Goal: Information Seeking & Learning: Find specific fact

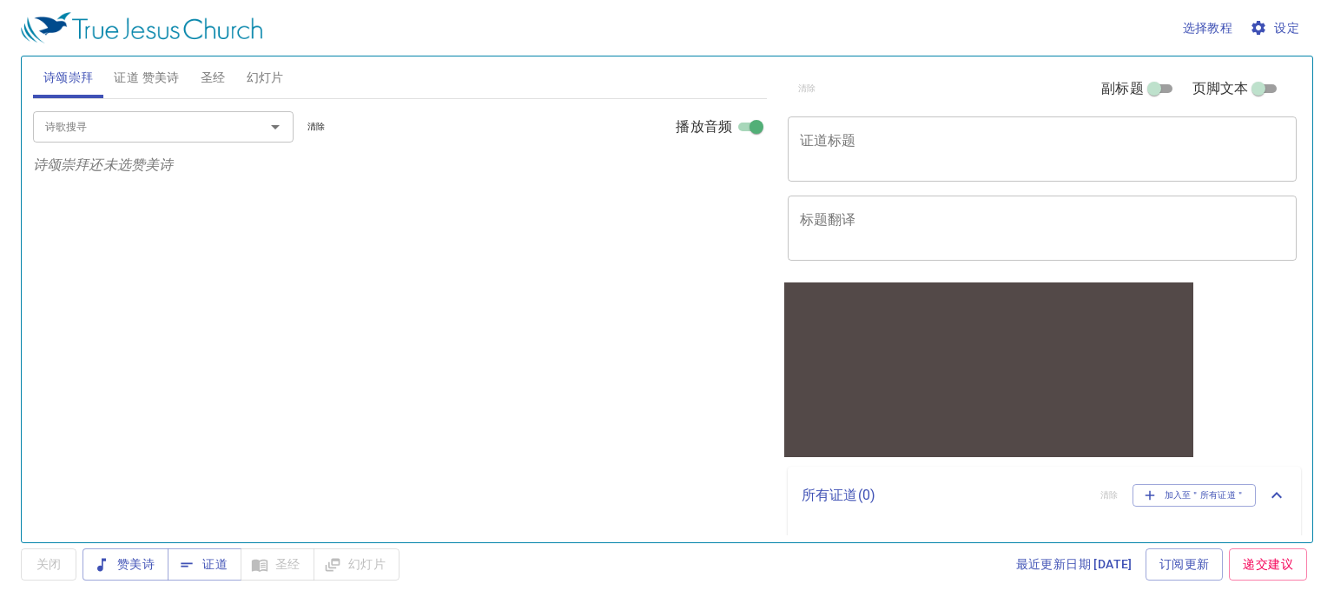
click at [173, 82] on span "证道 赞美诗" at bounding box center [146, 78] width 65 height 22
click at [201, 82] on span "圣经" at bounding box center [213, 78] width 25 height 22
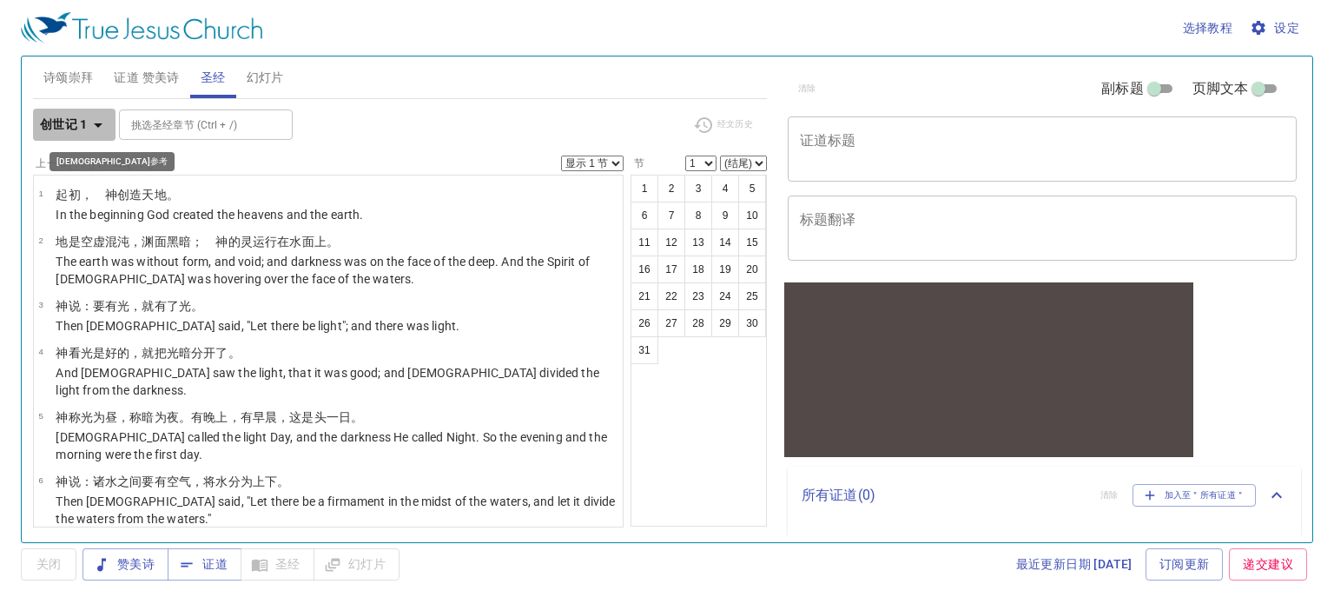
click at [101, 131] on icon "button" at bounding box center [98, 125] width 21 height 21
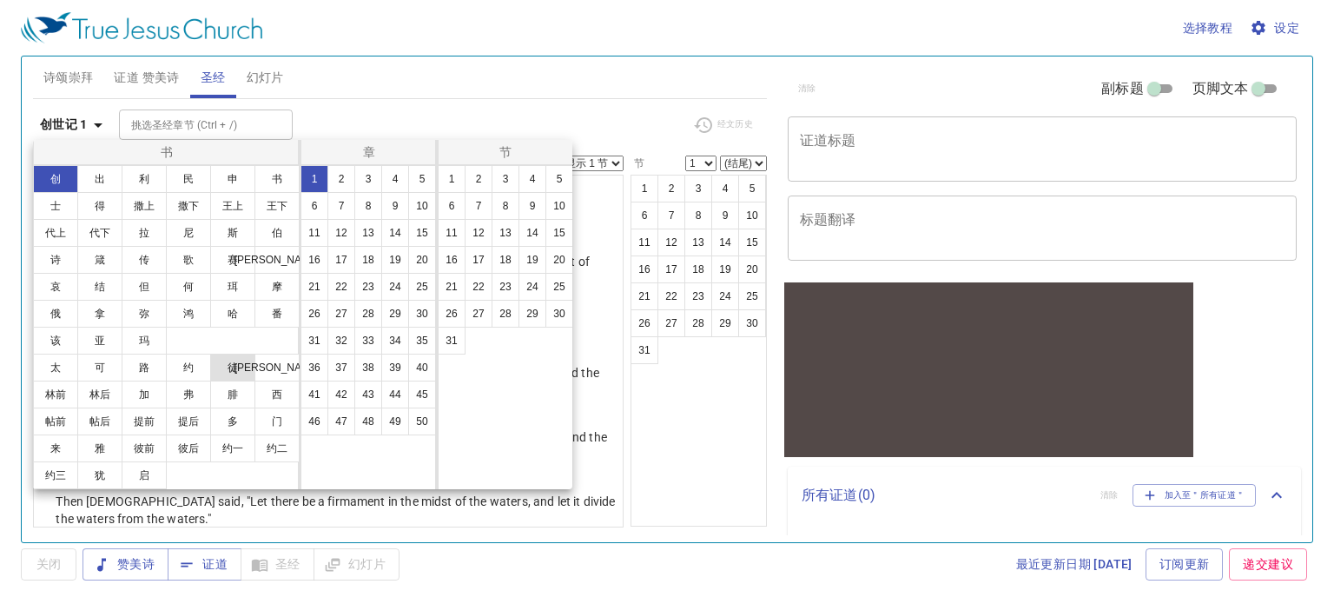
click at [229, 364] on button "徒" at bounding box center [232, 367] width 45 height 28
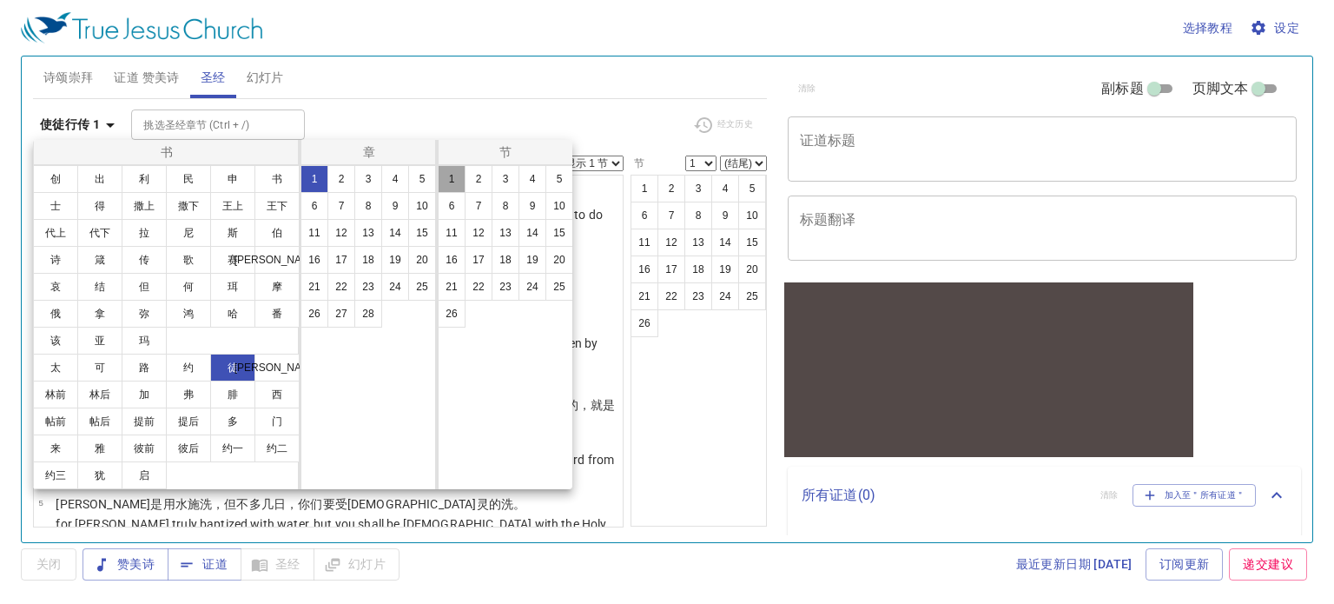
click at [445, 180] on button "1" at bounding box center [452, 179] width 28 height 28
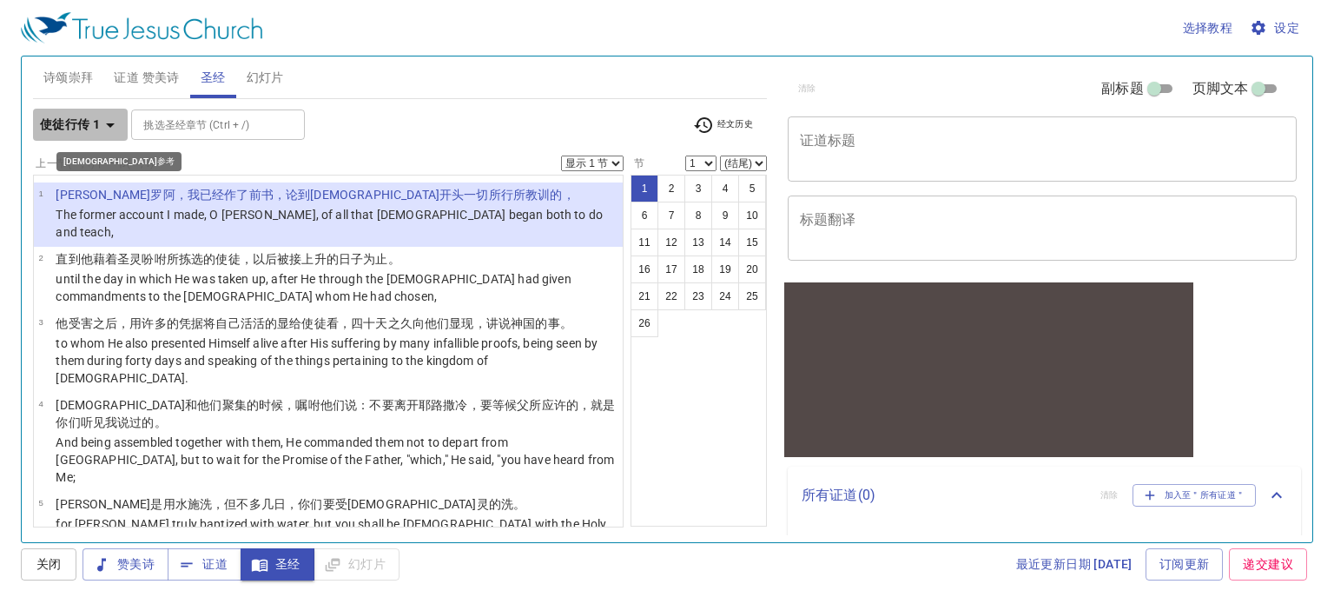
click at [111, 128] on icon "button" at bounding box center [110, 125] width 21 height 21
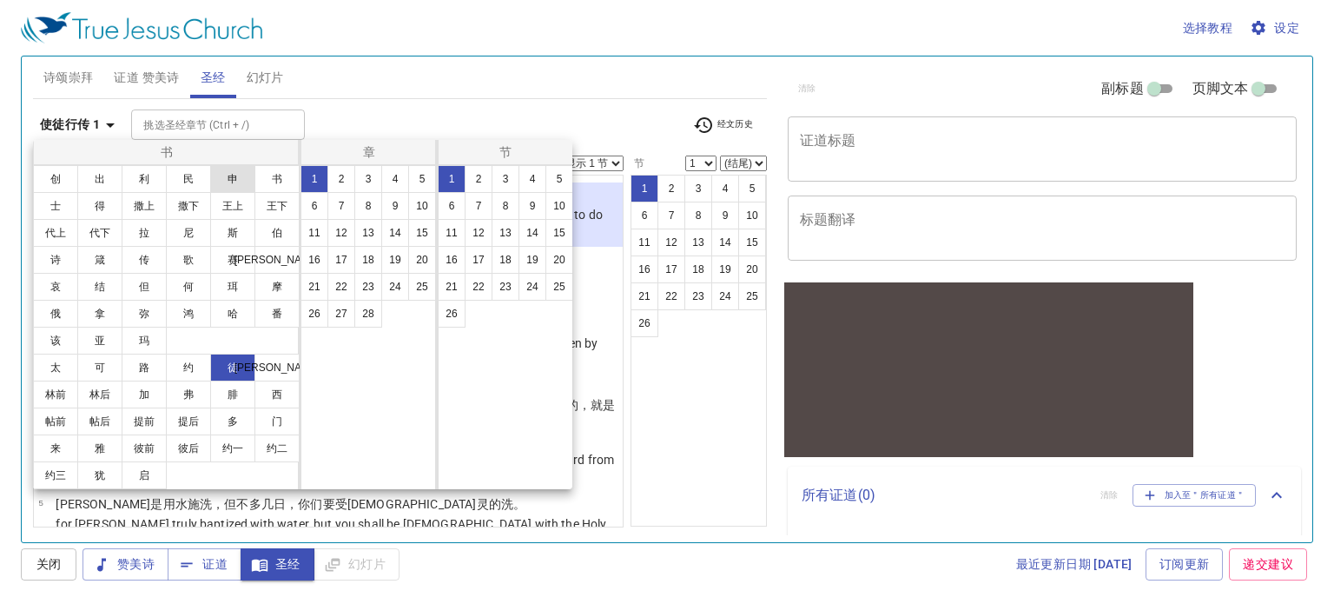
click at [242, 183] on button "申" at bounding box center [232, 179] width 45 height 28
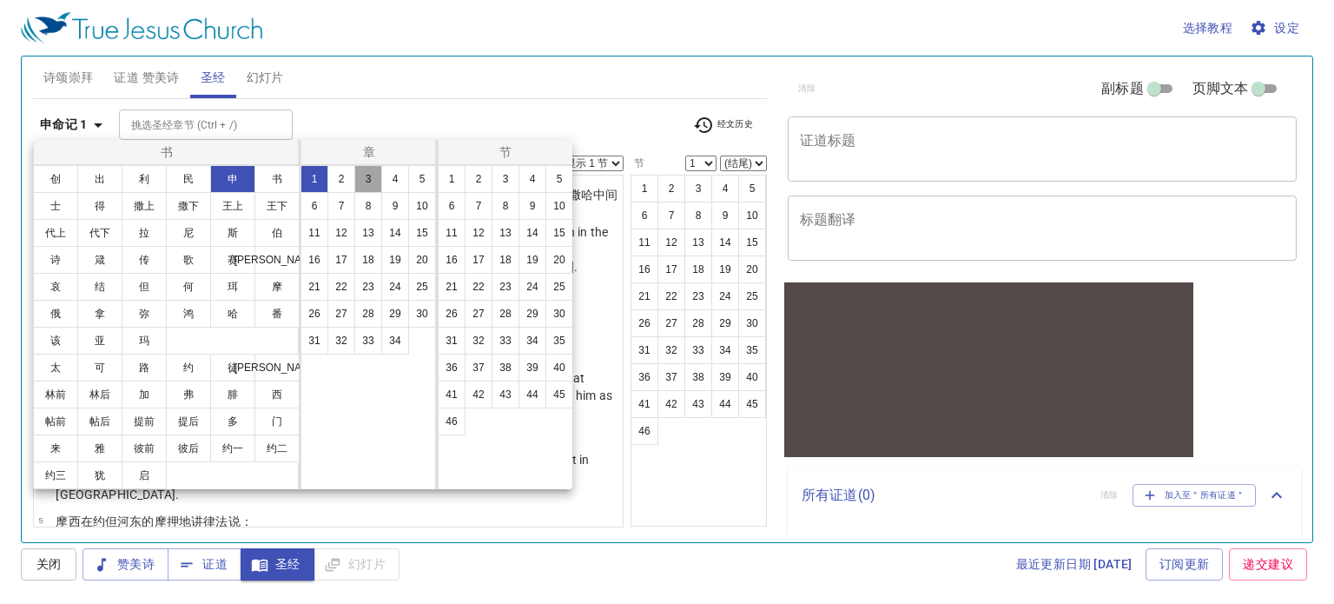
click at [373, 180] on button "3" at bounding box center [368, 179] width 28 height 28
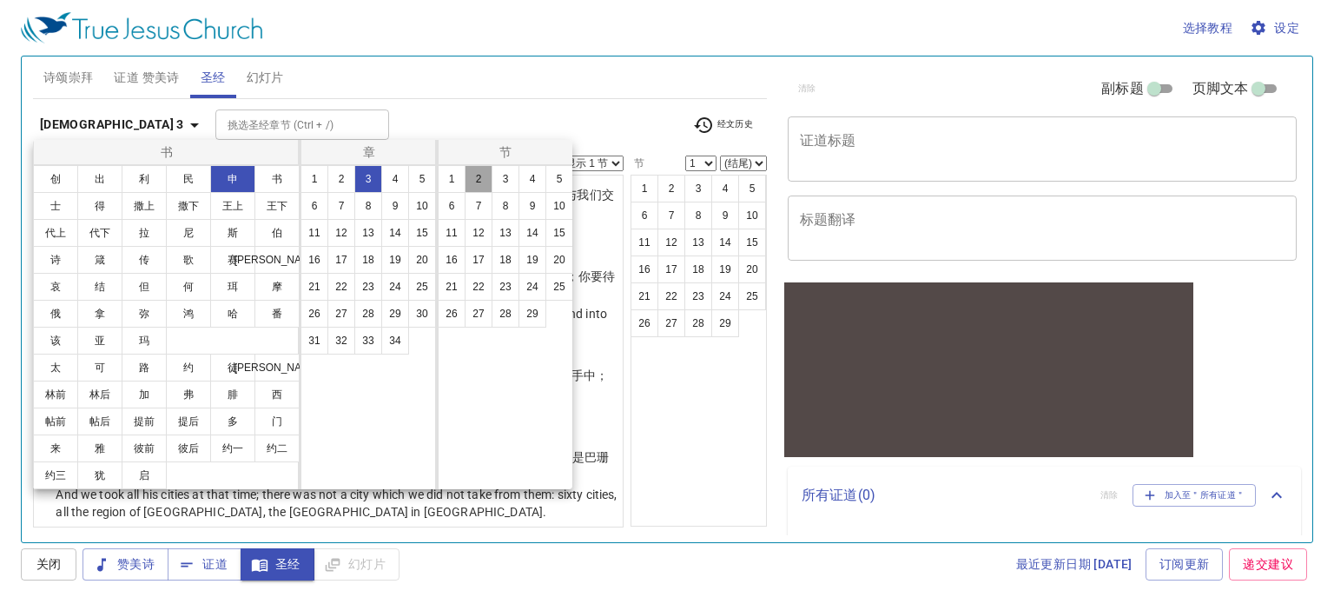
click at [472, 179] on button "2" at bounding box center [479, 179] width 28 height 28
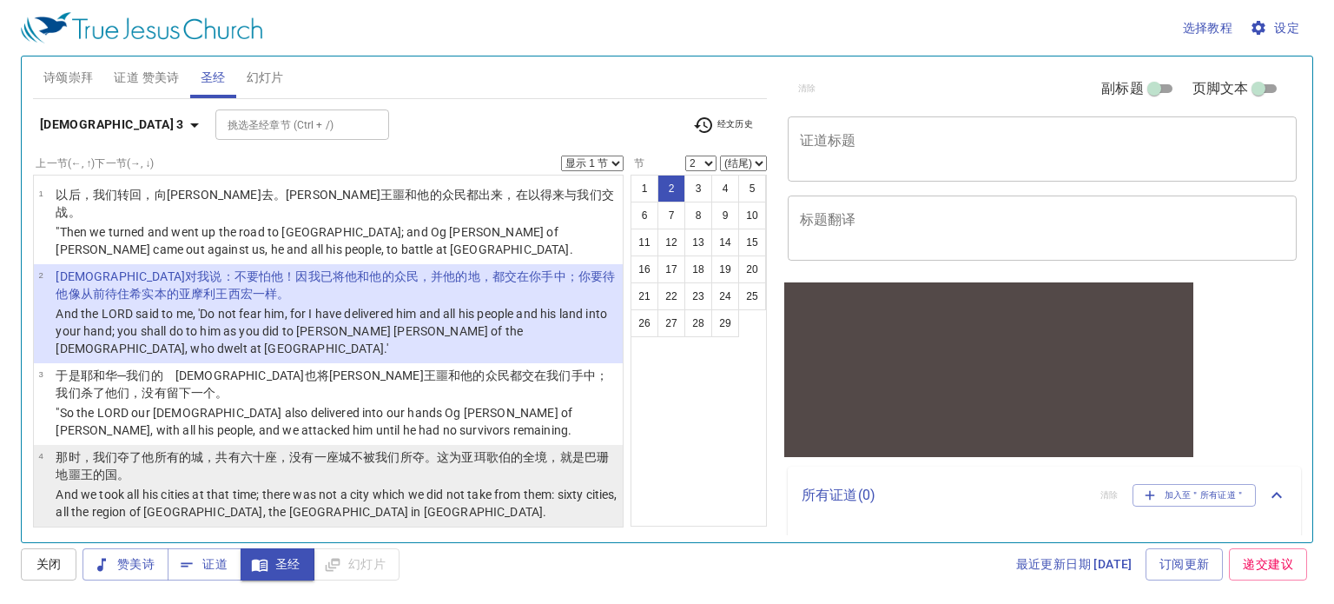
scroll to position [261, 0]
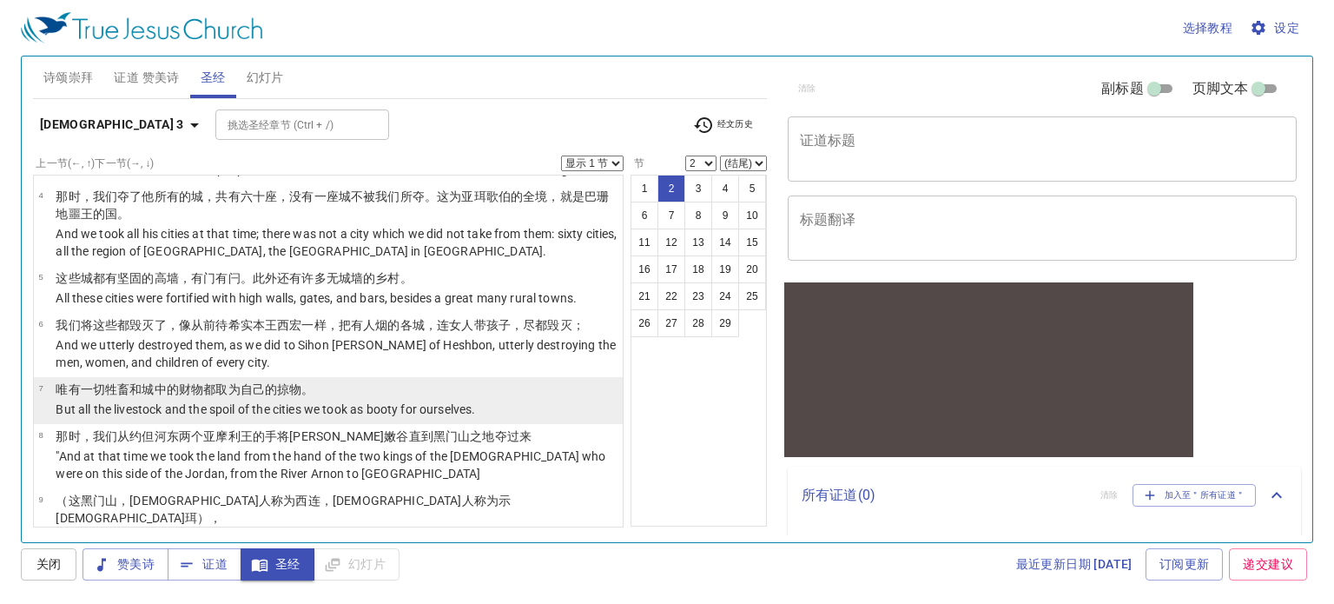
click at [340, 400] on p "But all the livestock and the spoil of the cities we took as booty for ourselve…" at bounding box center [265, 408] width 419 height 17
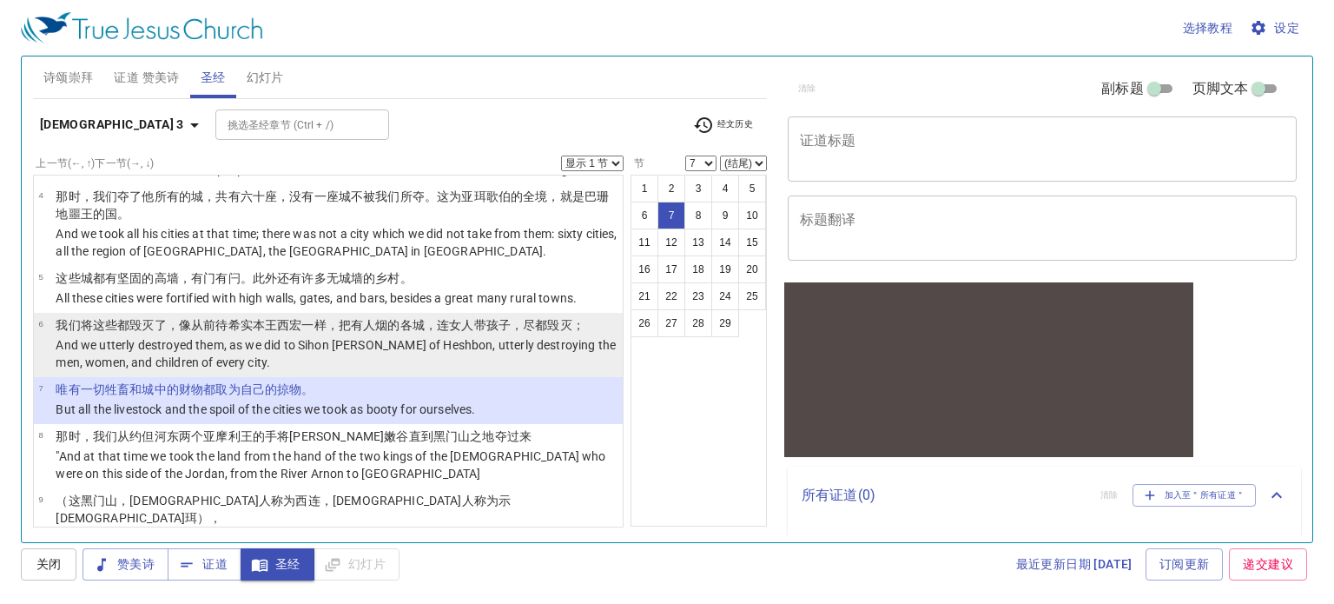
click at [393, 336] on p "And we utterly destroyed them, as we did to Sihon [PERSON_NAME] of Heshbon, utt…" at bounding box center [337, 353] width 562 height 35
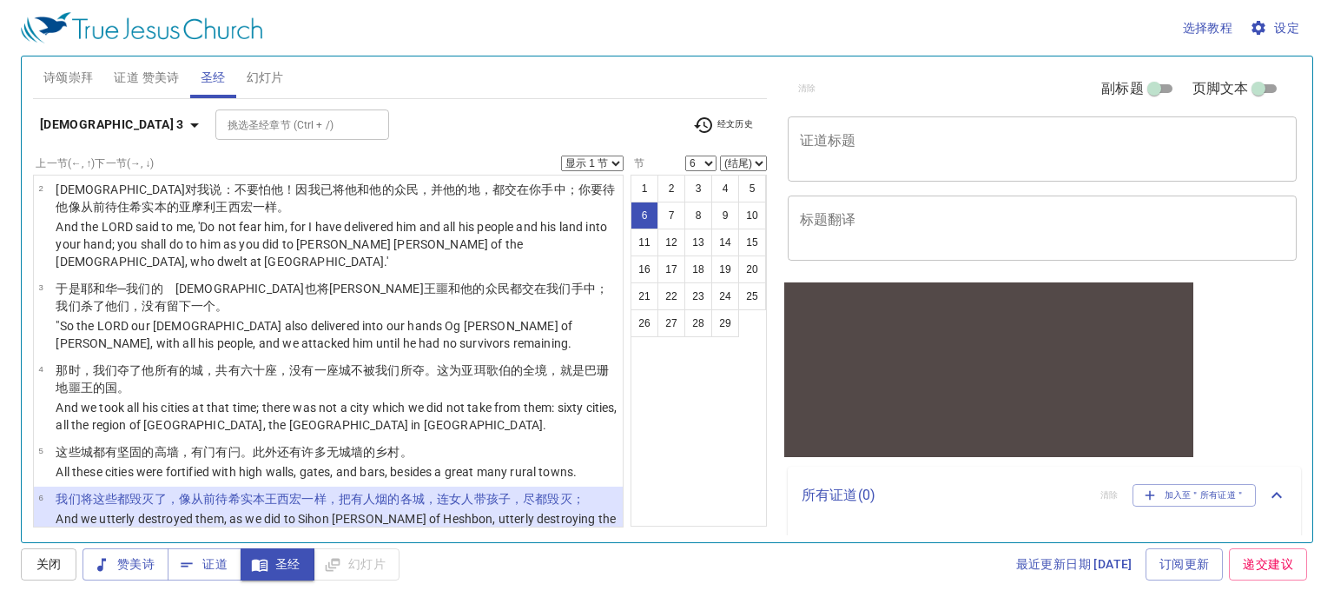
scroll to position [0, 0]
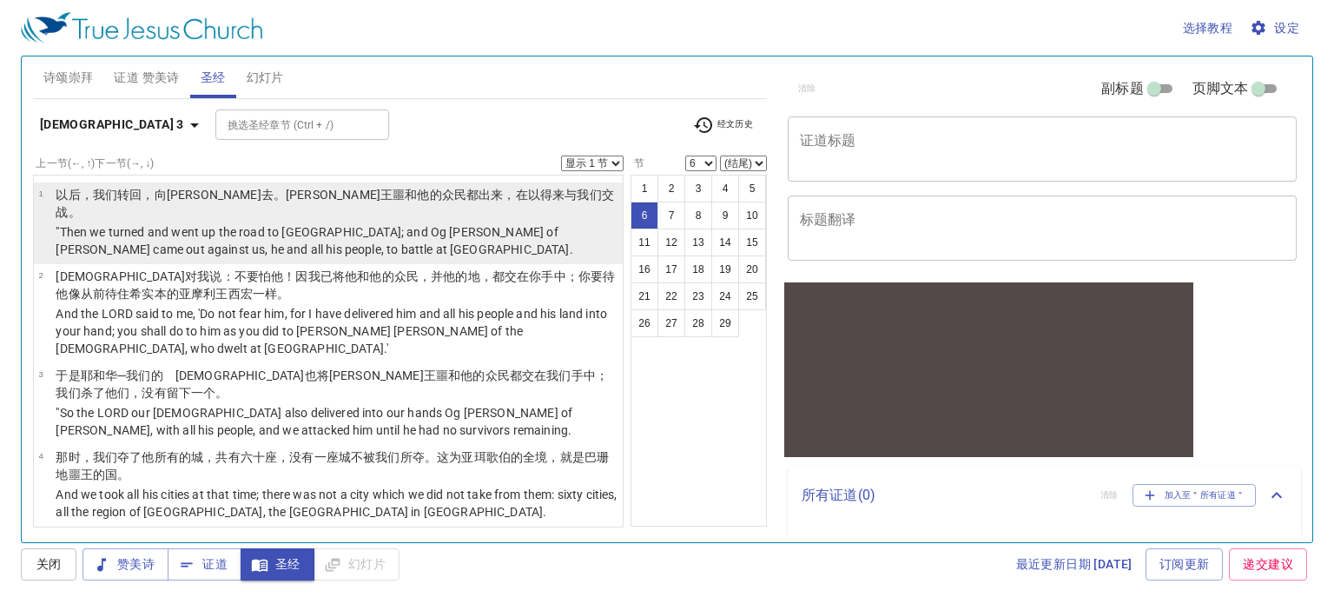
click at [280, 223] on p ""Then we turned and went up the road to [GEOGRAPHIC_DATA]; and Og [PERSON_NAME]…" at bounding box center [337, 240] width 562 height 35
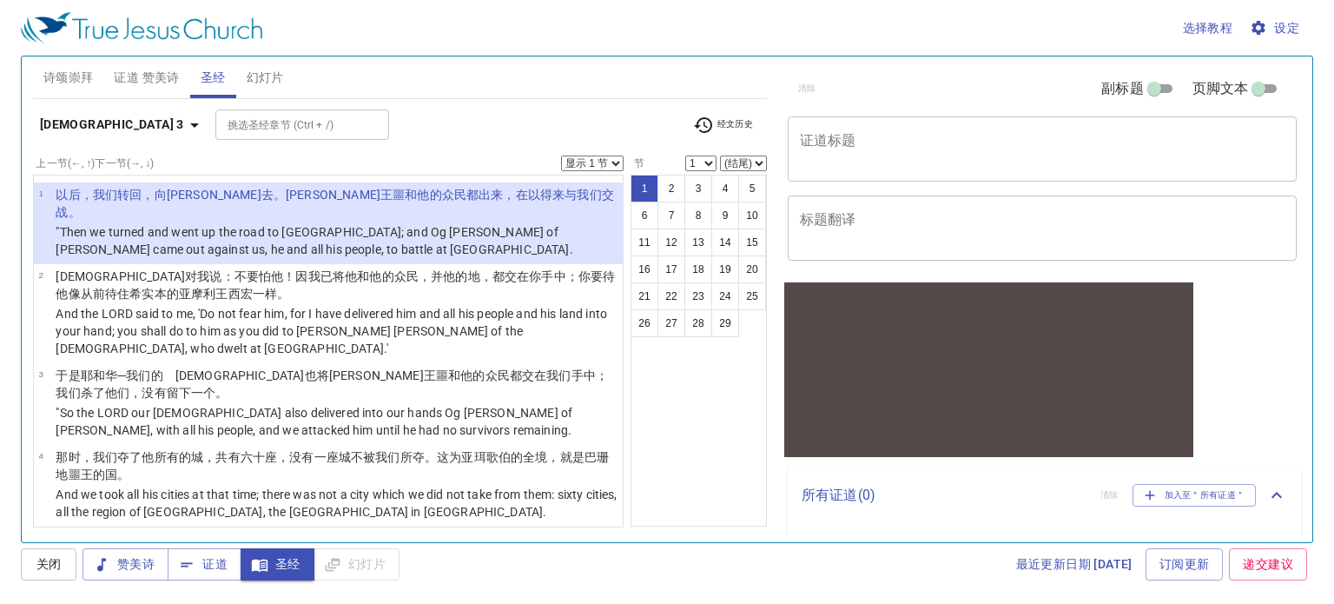
click at [184, 124] on icon "button" at bounding box center [194, 125] width 21 height 21
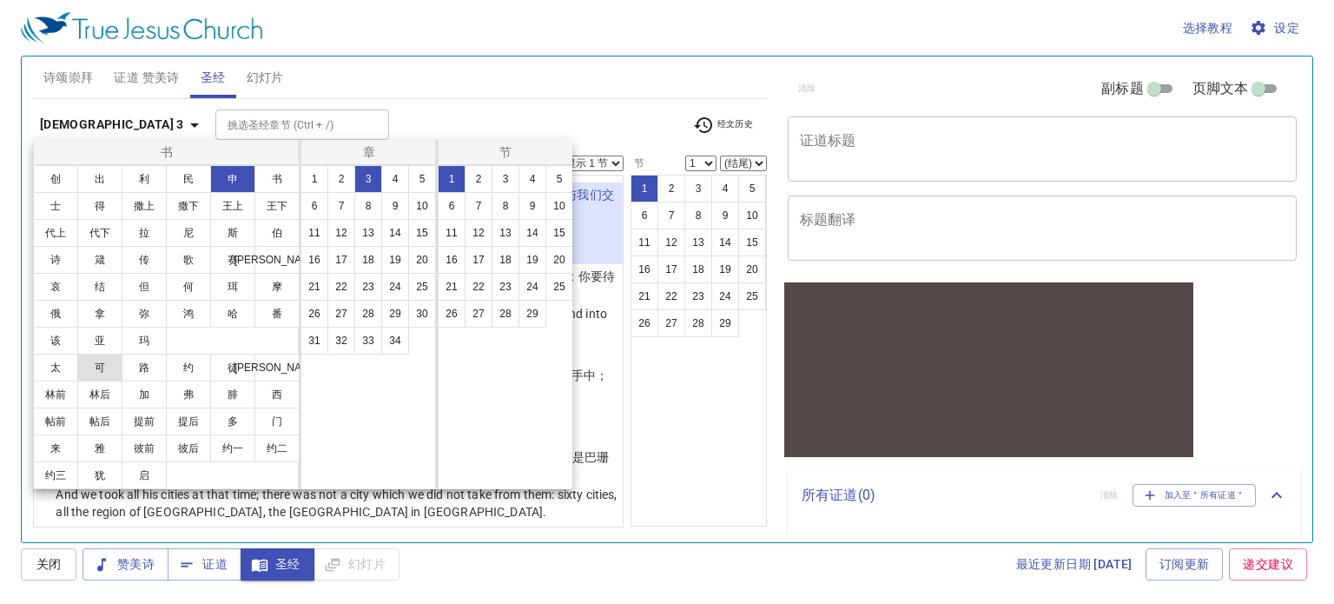
click at [100, 370] on button "可" at bounding box center [99, 367] width 45 height 28
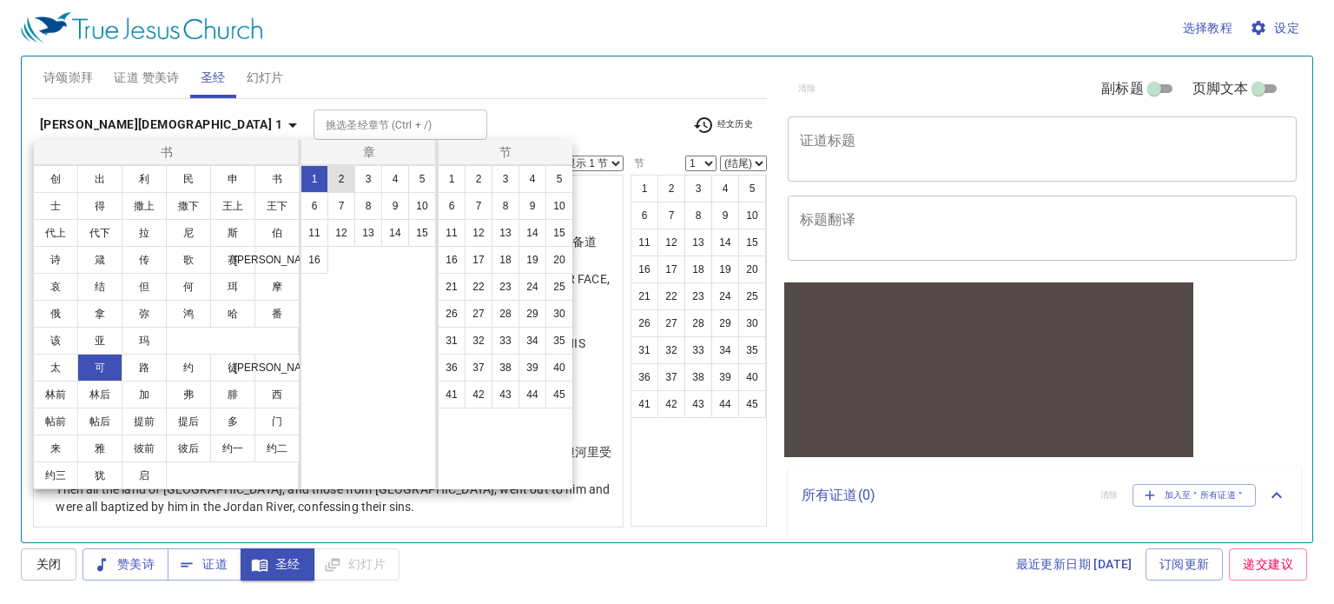
click at [349, 185] on button "2" at bounding box center [341, 179] width 28 height 28
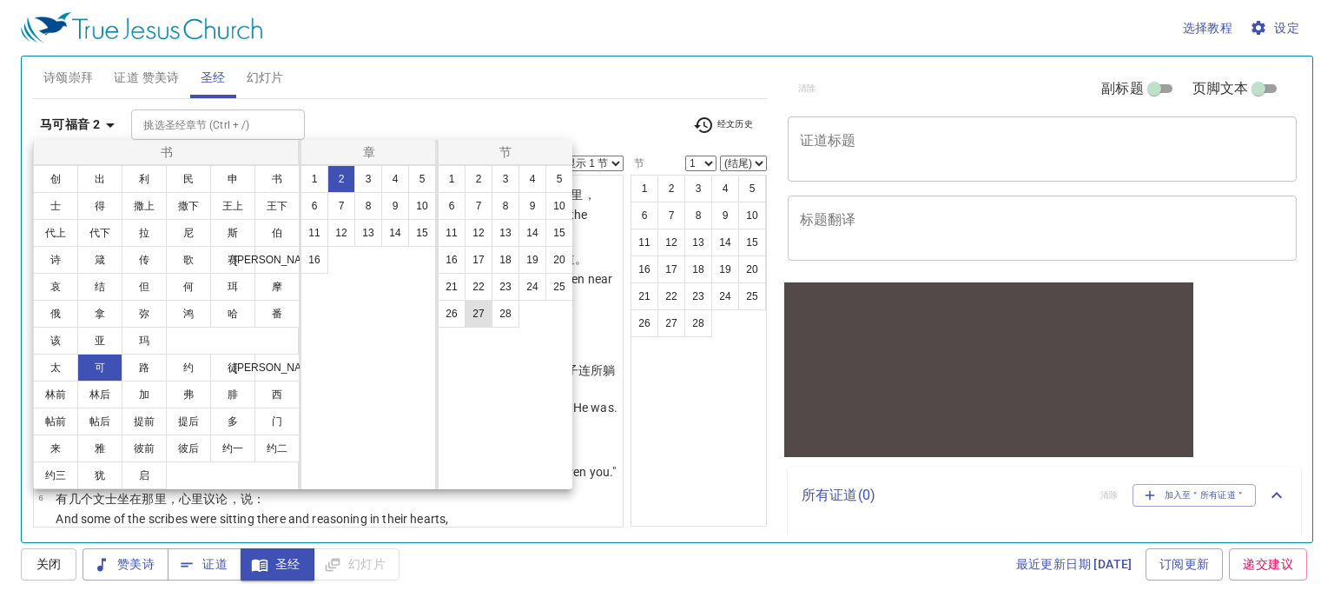
click at [480, 308] on button "27" at bounding box center [479, 314] width 28 height 28
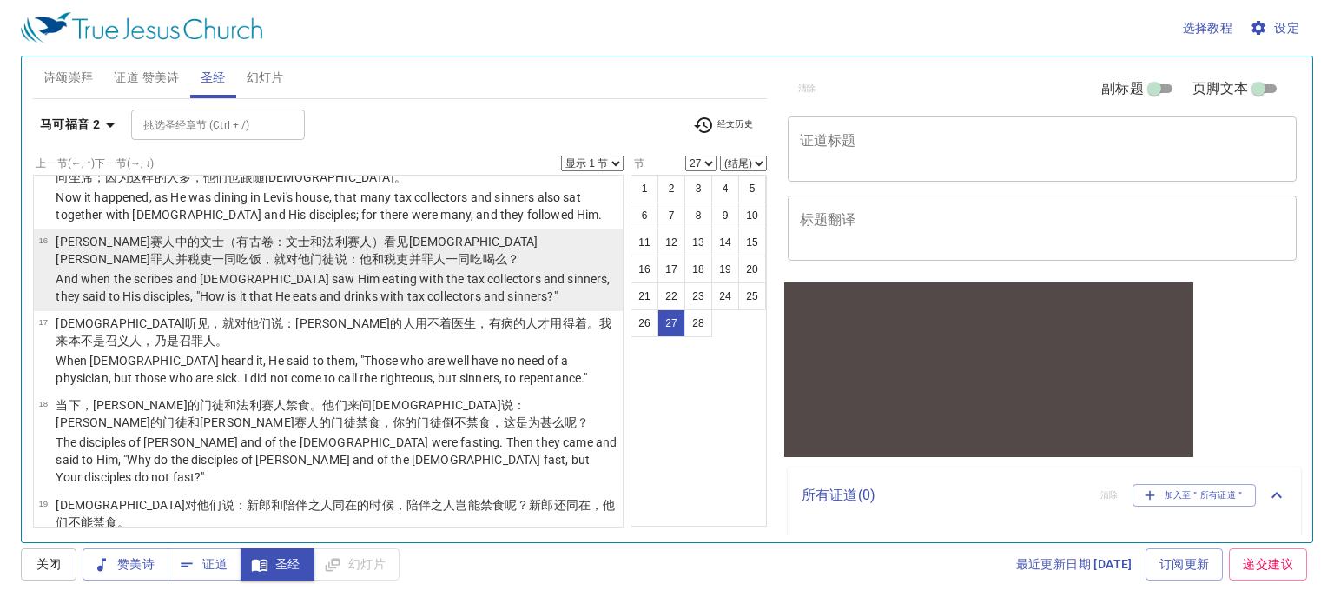
scroll to position [733, 0]
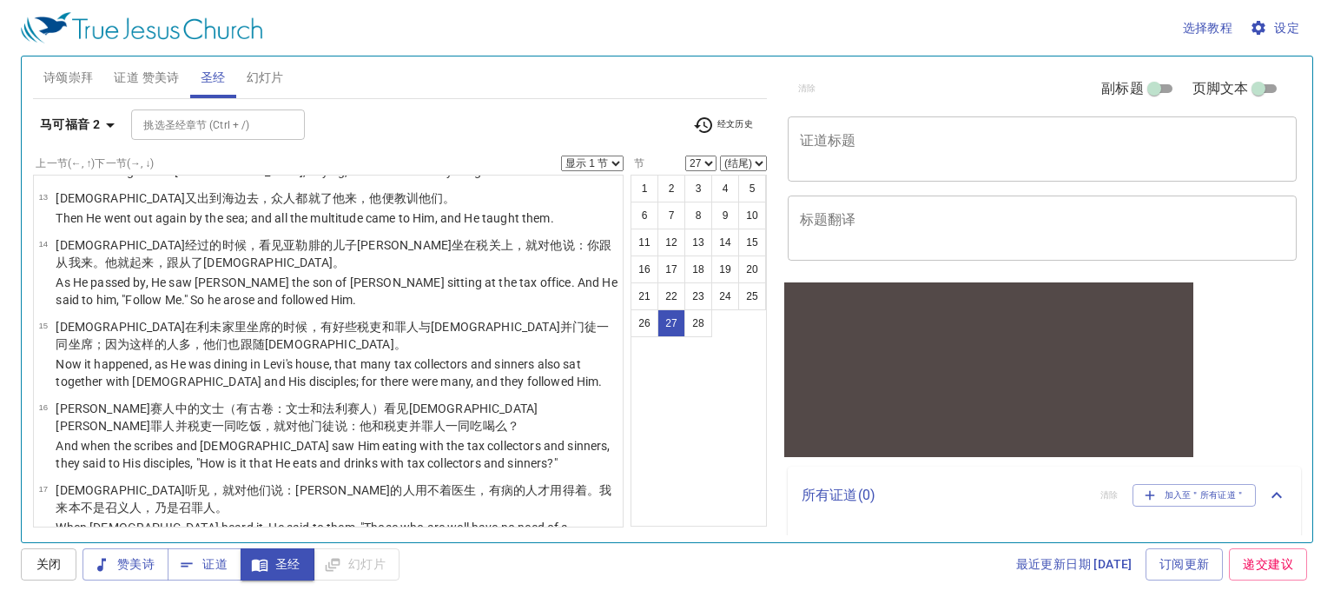
click at [84, 129] on b "马可福音 2" at bounding box center [70, 125] width 60 height 22
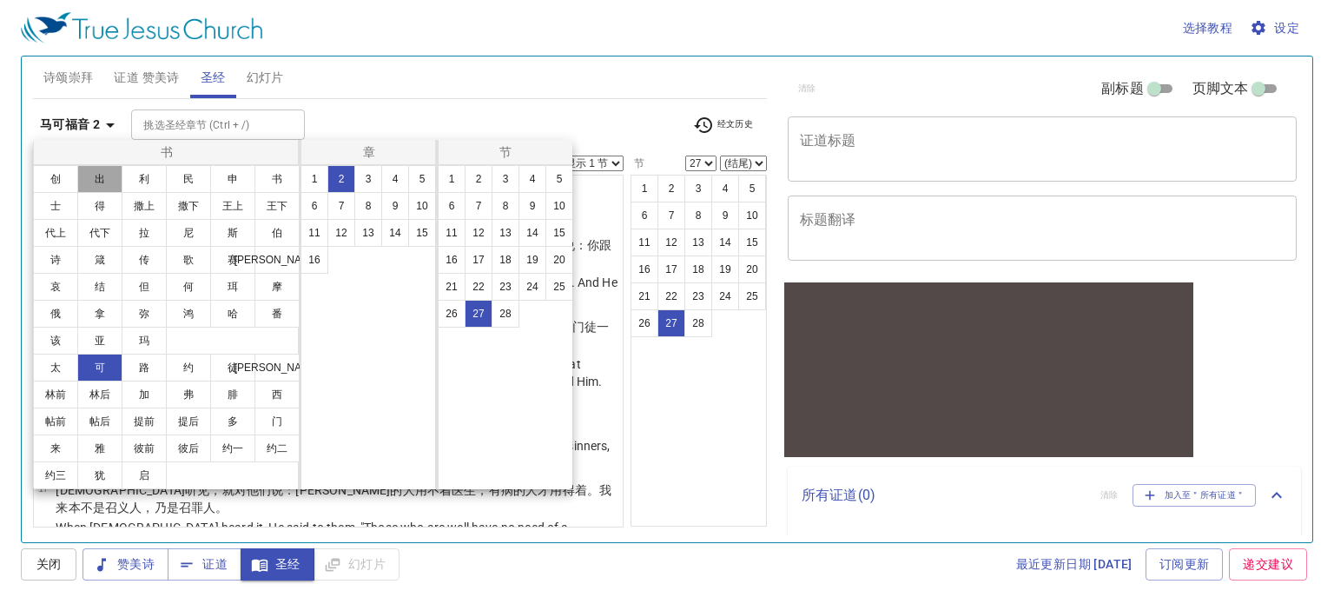
click at [104, 177] on button "出" at bounding box center [99, 179] width 45 height 28
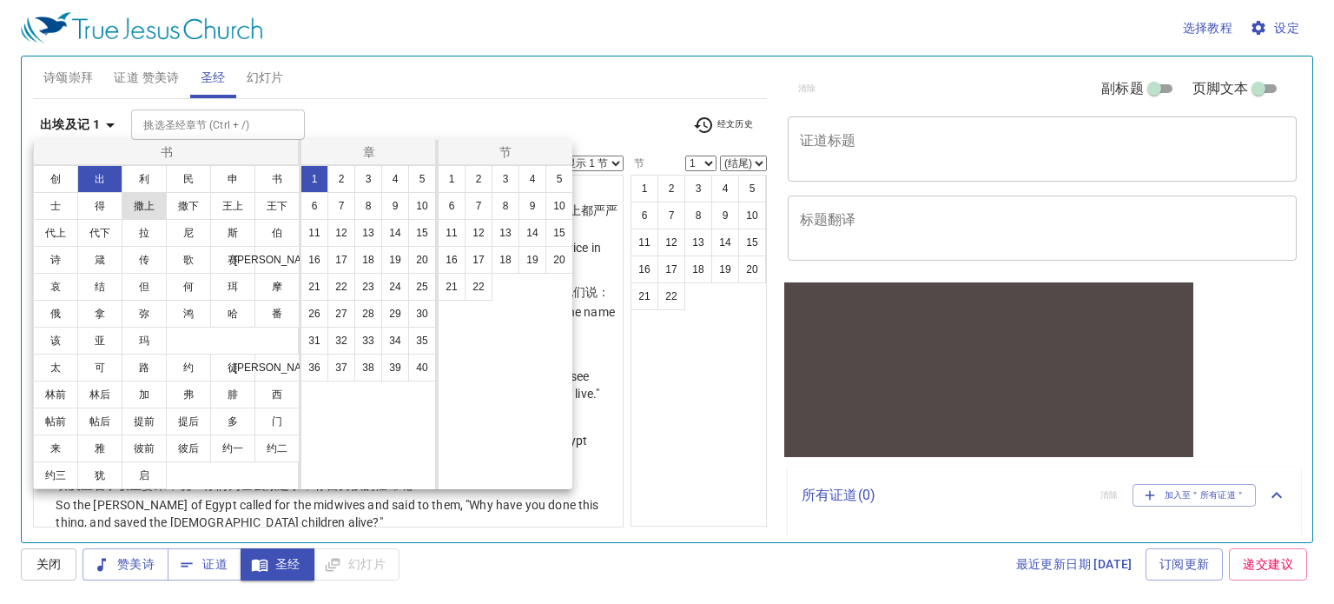
scroll to position [0, 0]
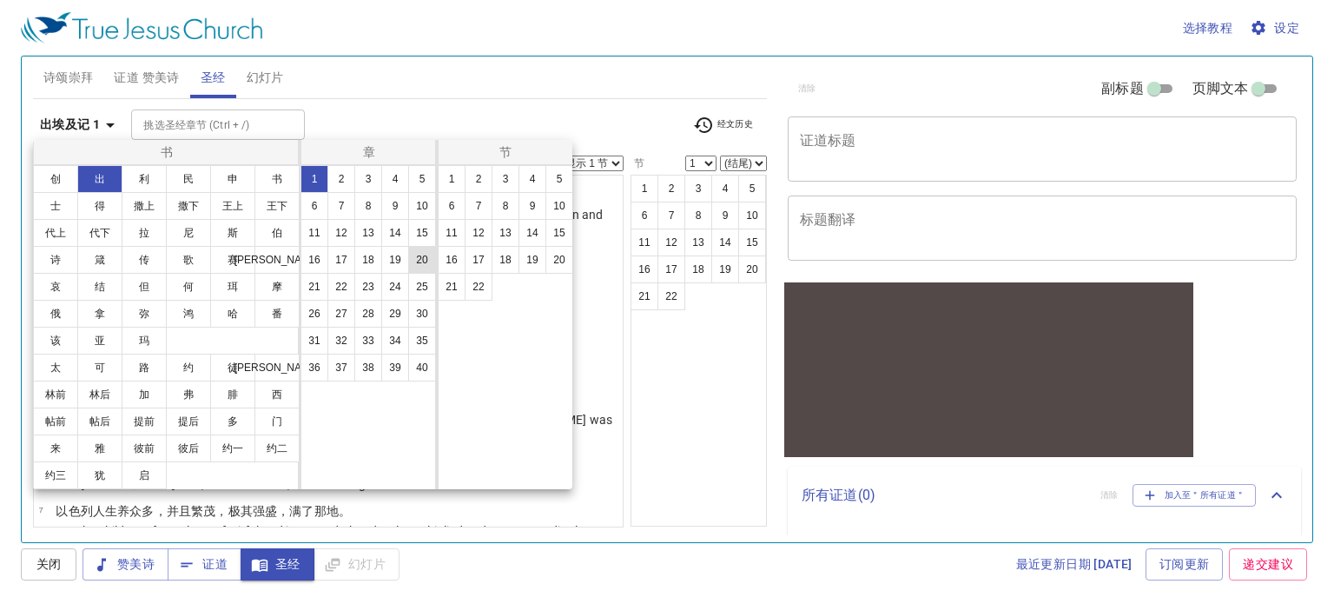
click at [412, 263] on button "20" at bounding box center [422, 260] width 28 height 28
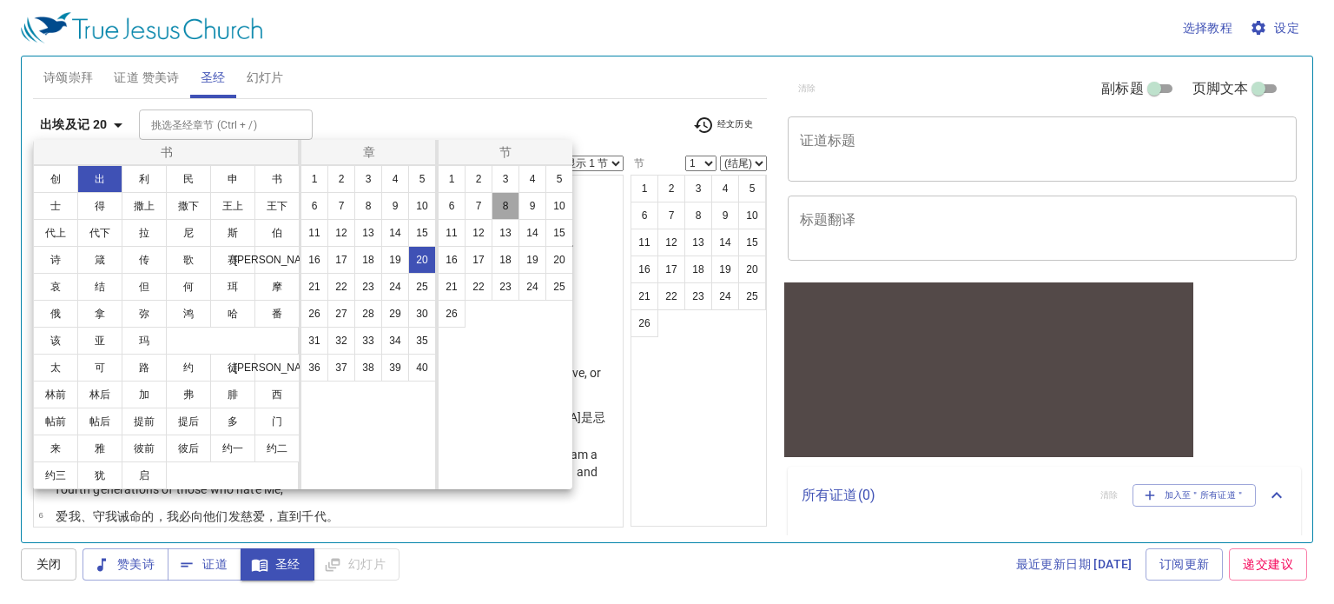
click at [500, 204] on button "8" at bounding box center [505, 206] width 28 height 28
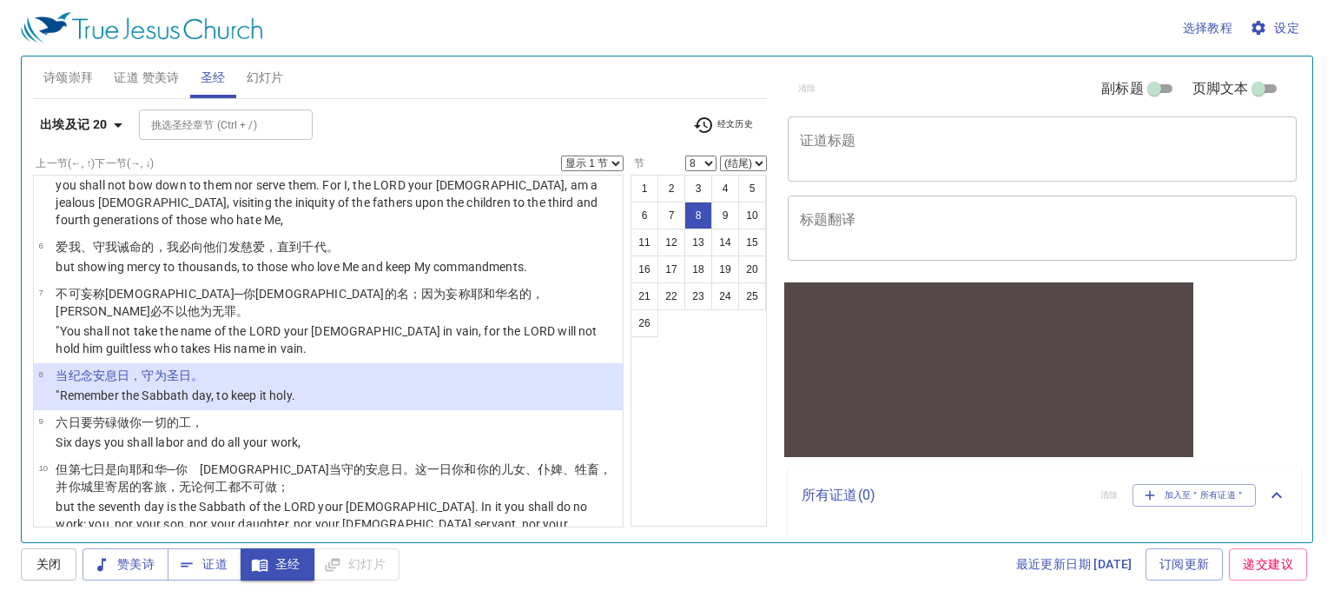
scroll to position [443, 0]
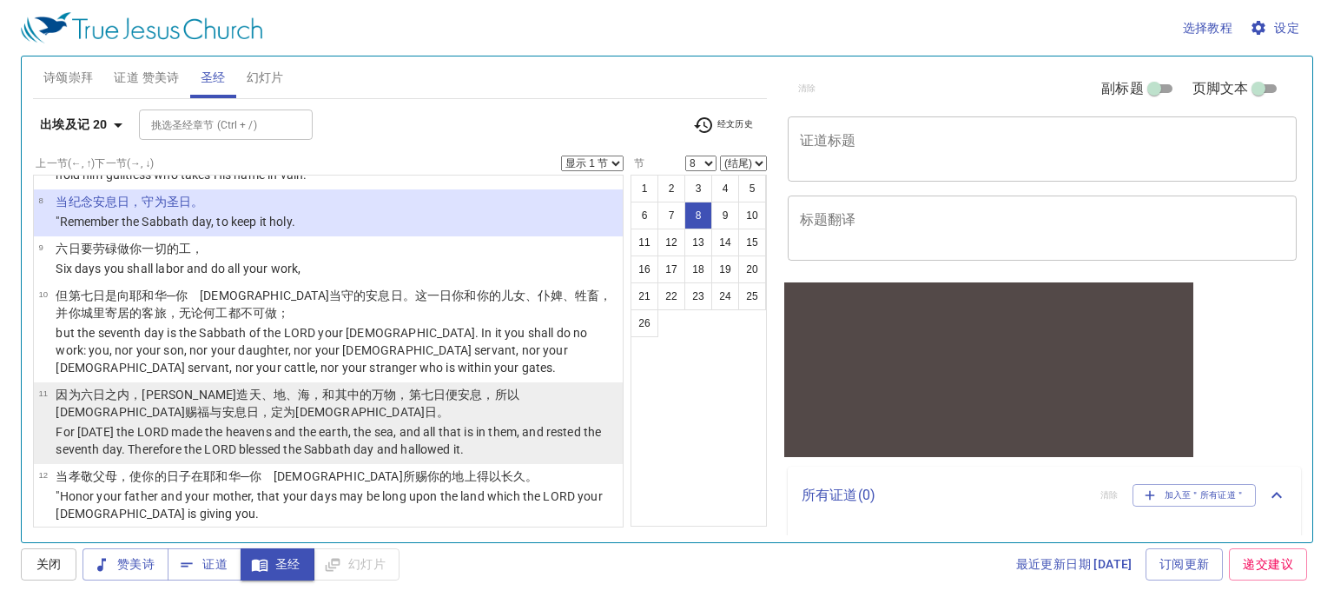
click at [223, 423] on p "For [DATE] the LORD made the heavens and the earth, the sea, and all that is in…" at bounding box center [337, 440] width 562 height 35
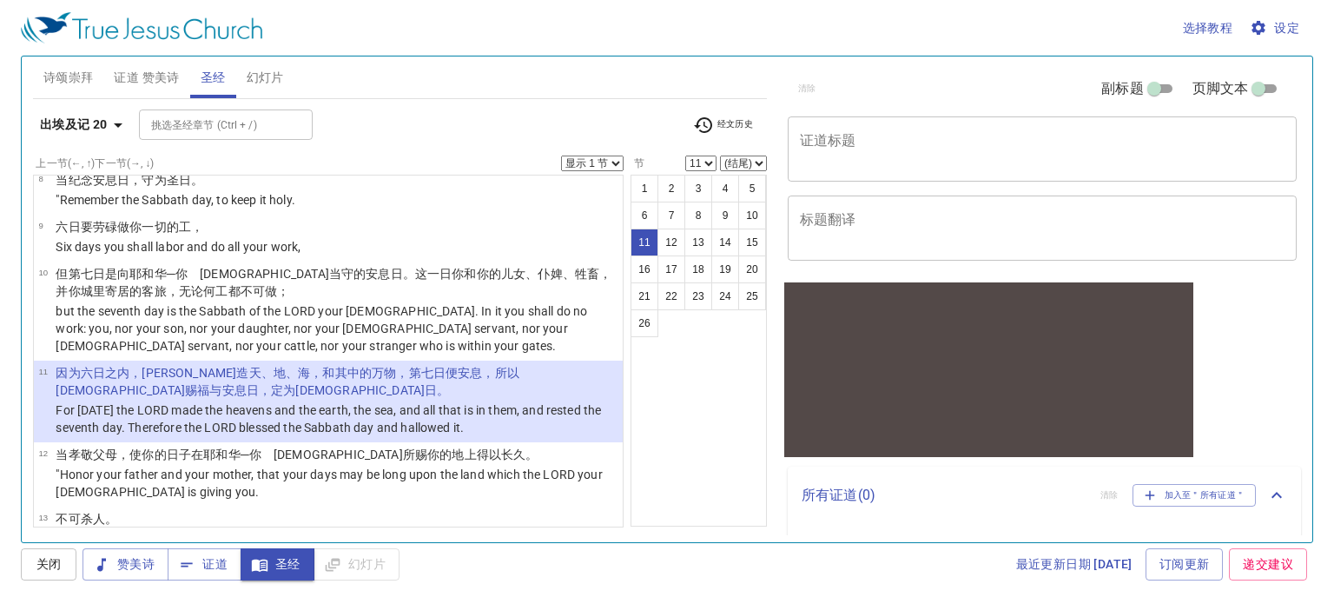
scroll to position [462, 0]
click at [96, 119] on b "出埃及记 20" at bounding box center [74, 125] width 68 height 22
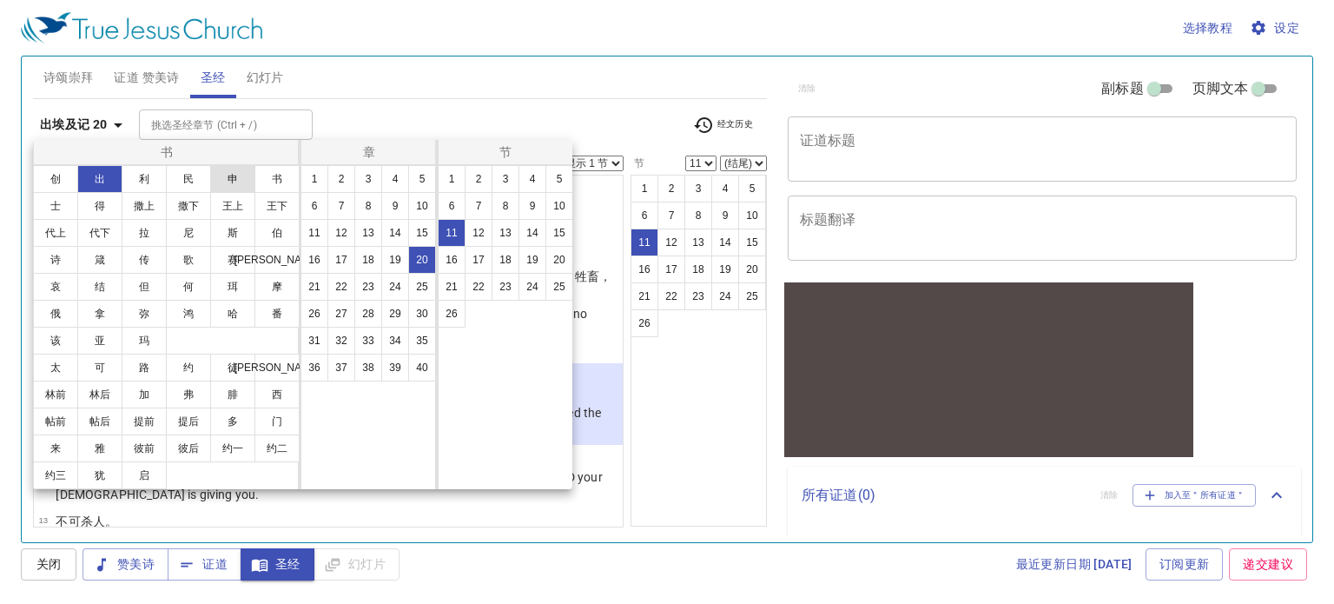
click at [232, 179] on button "申" at bounding box center [232, 179] width 45 height 28
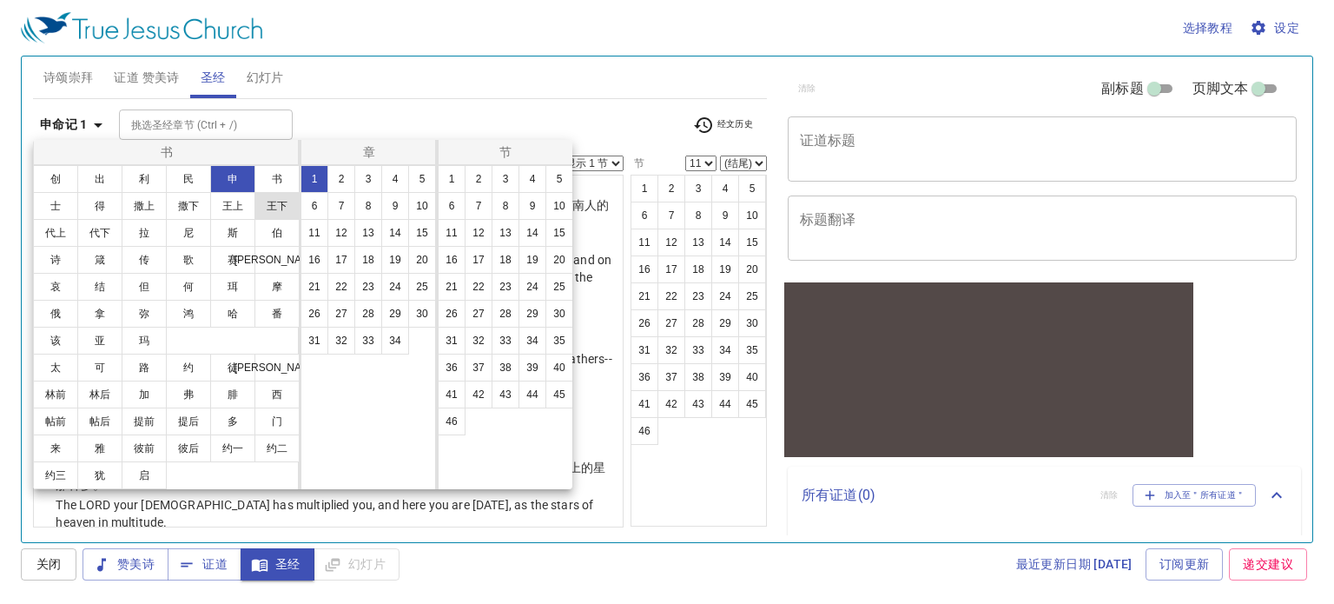
scroll to position [0, 0]
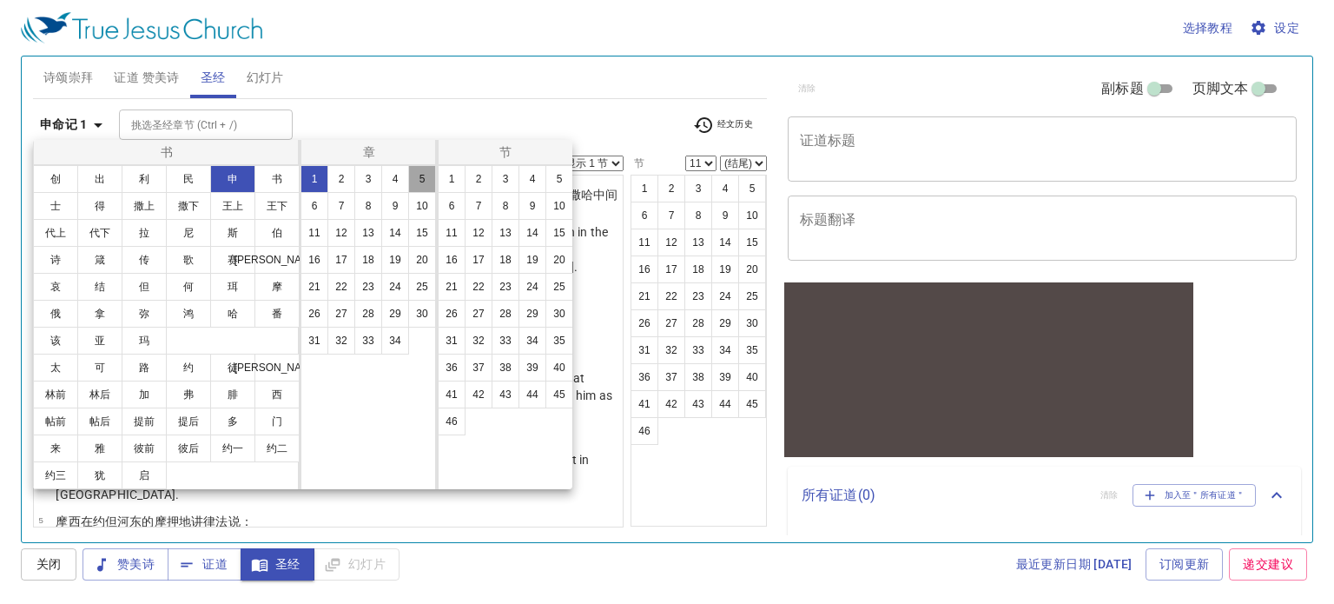
click at [425, 185] on button "5" at bounding box center [422, 179] width 28 height 28
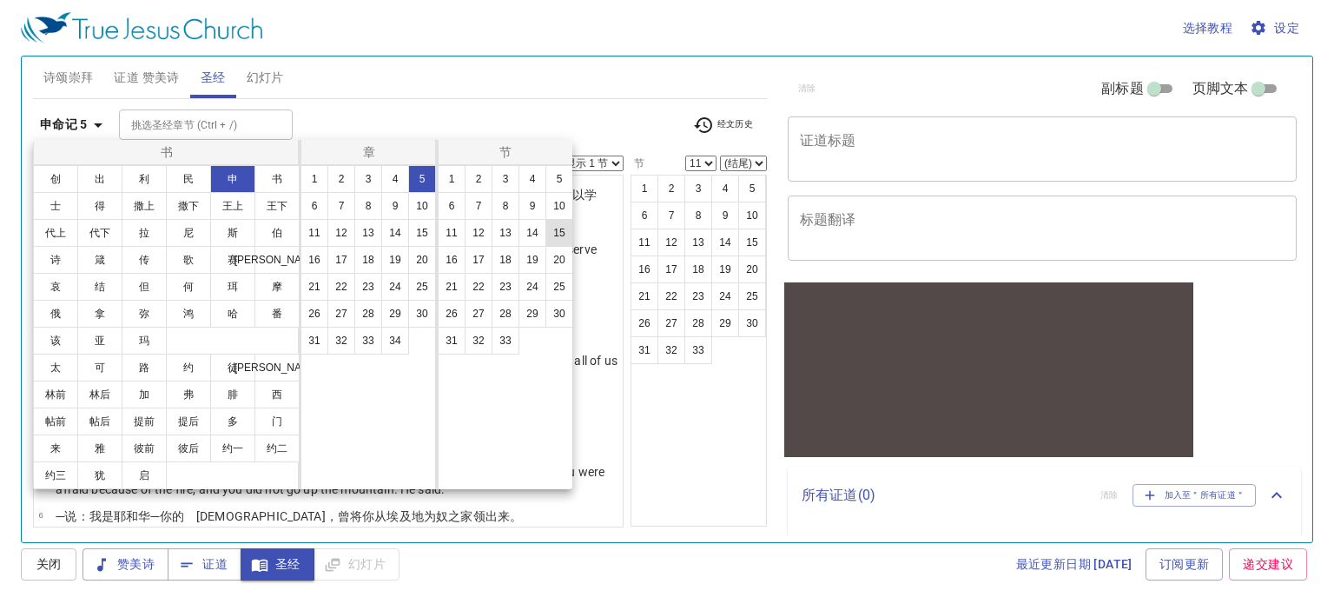
click at [563, 228] on button "15" at bounding box center [559, 233] width 28 height 28
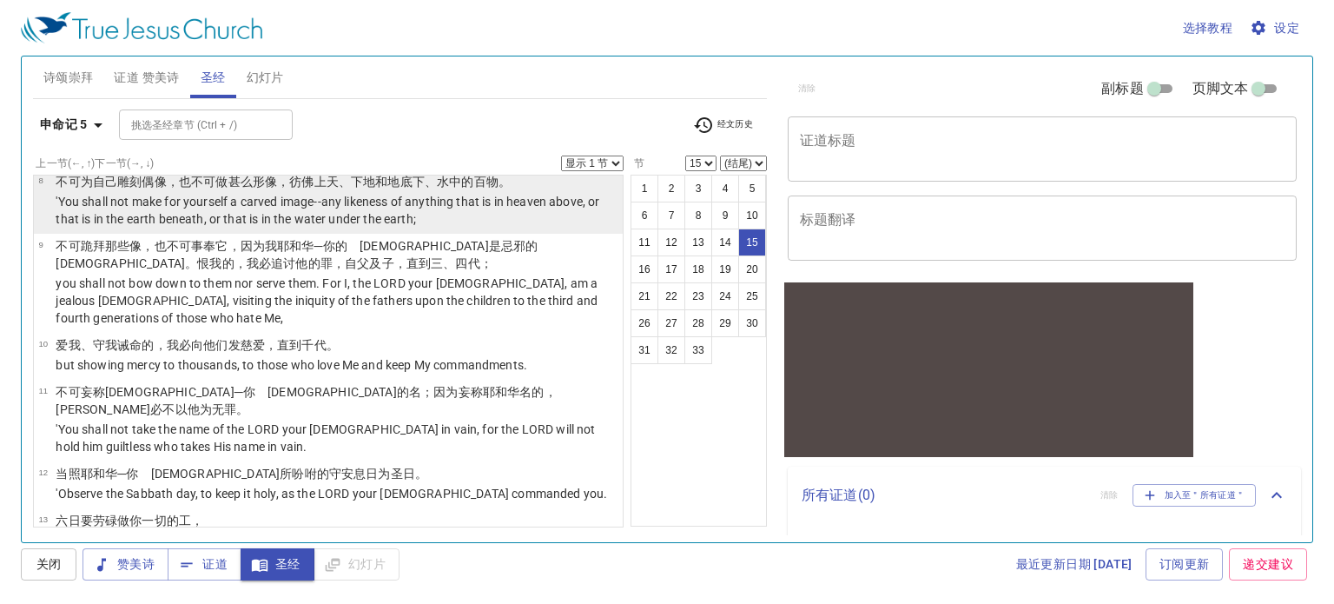
scroll to position [416, 0]
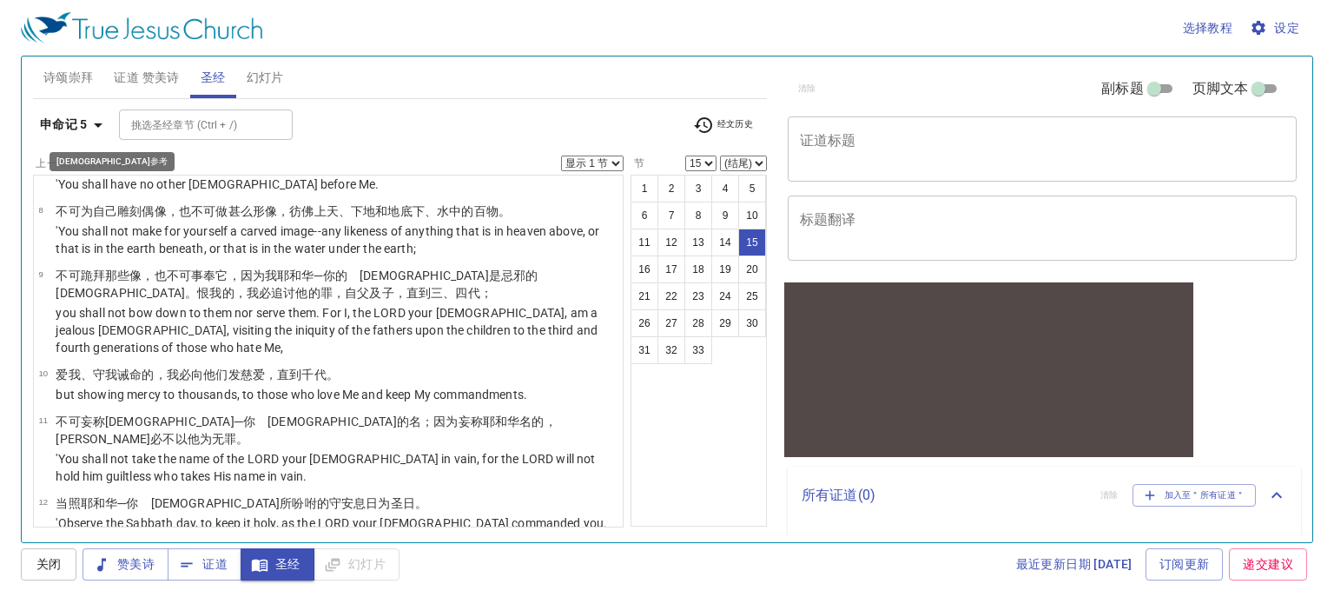
click at [88, 123] on icon "button" at bounding box center [98, 125] width 21 height 21
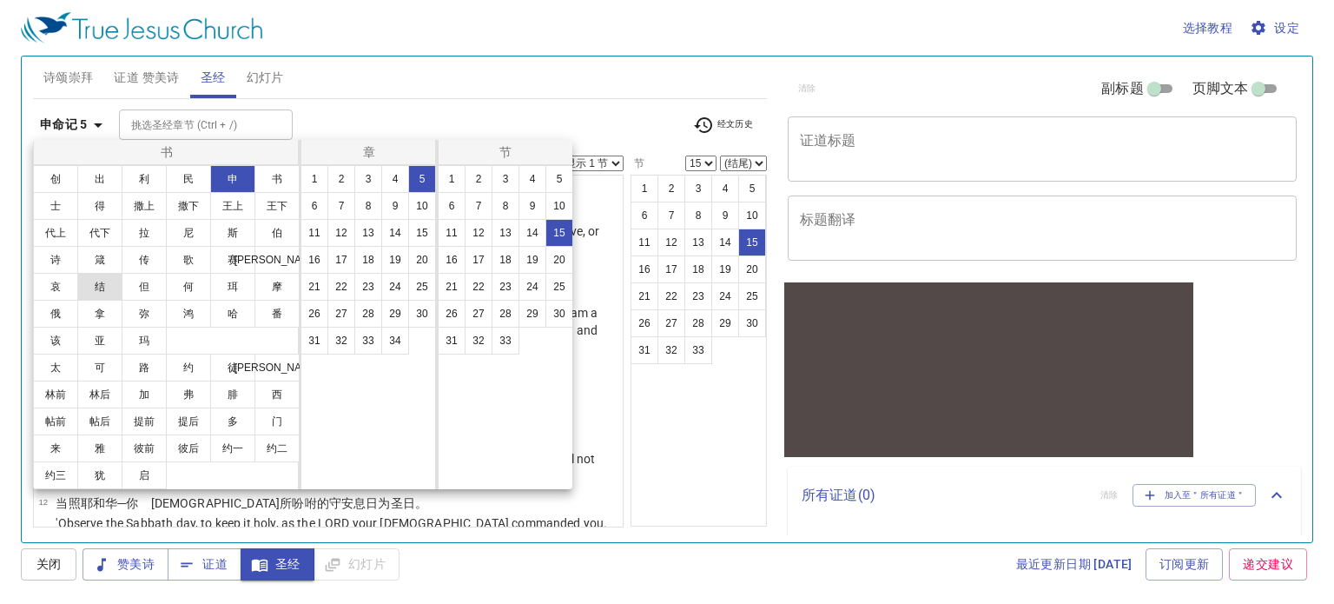
click at [108, 294] on button "结" at bounding box center [99, 287] width 45 height 28
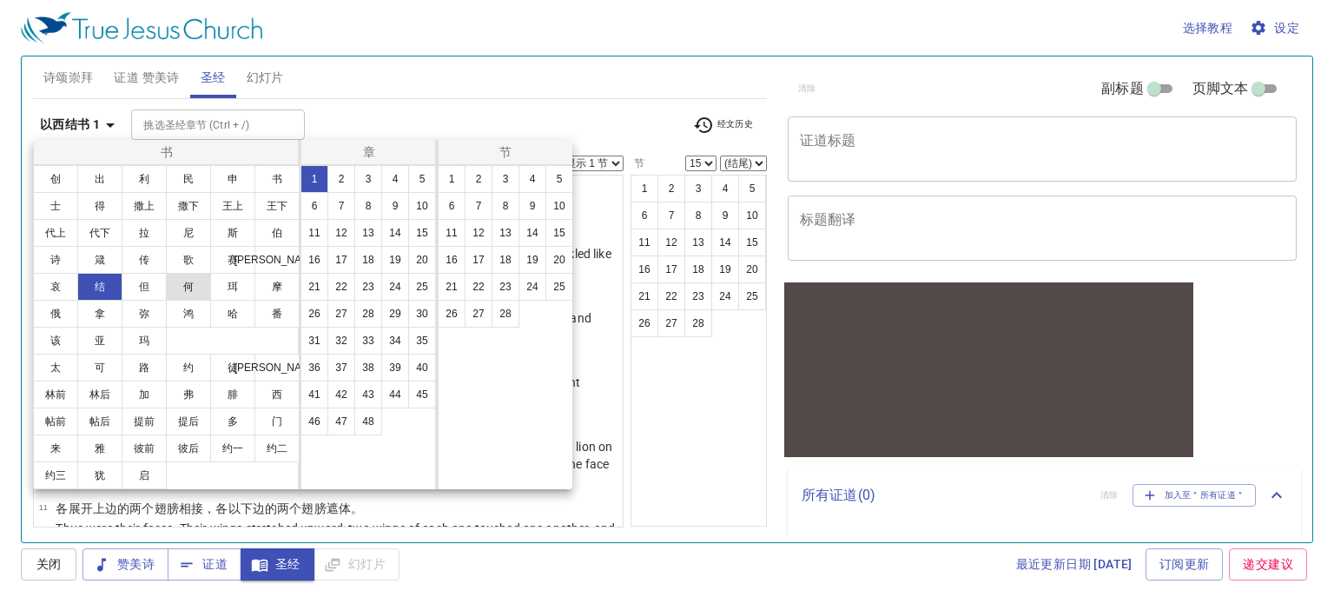
scroll to position [0, 0]
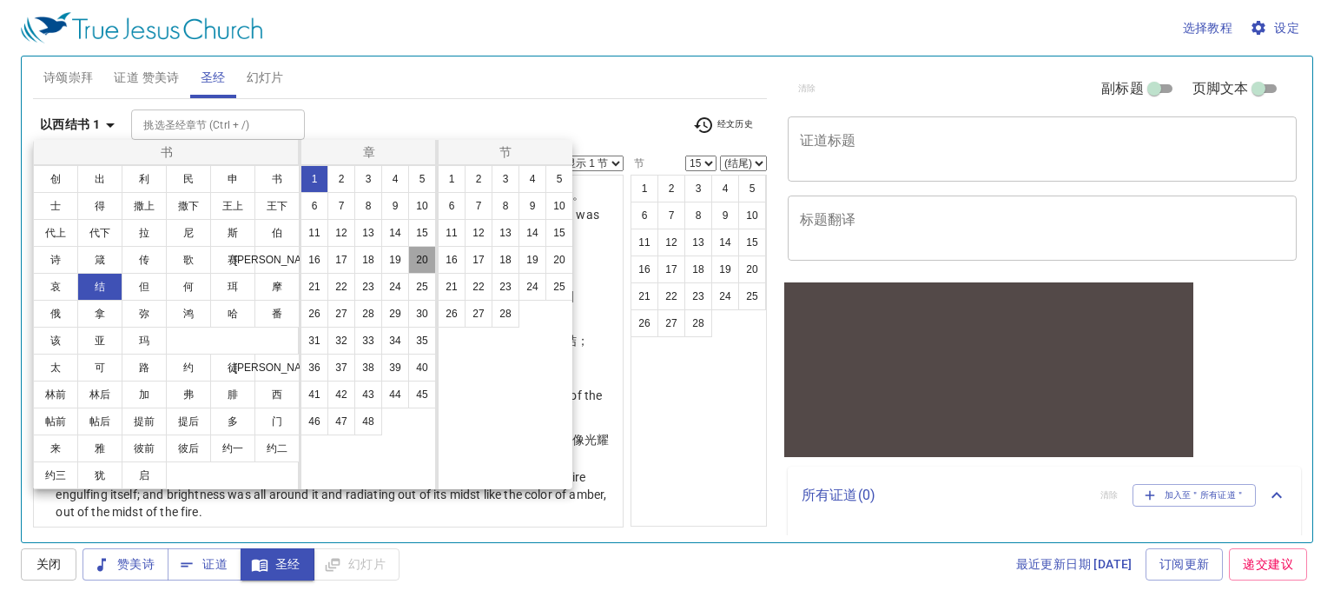
click at [424, 260] on button "20" at bounding box center [422, 260] width 28 height 28
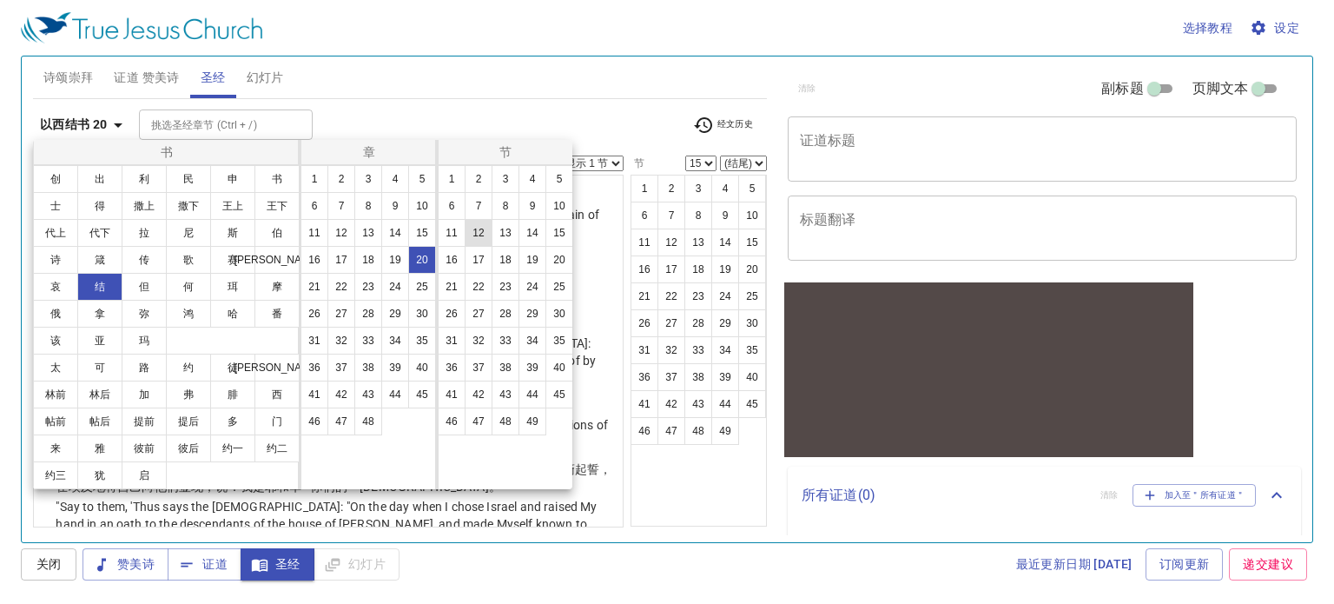
click at [479, 235] on button "12" at bounding box center [479, 233] width 28 height 28
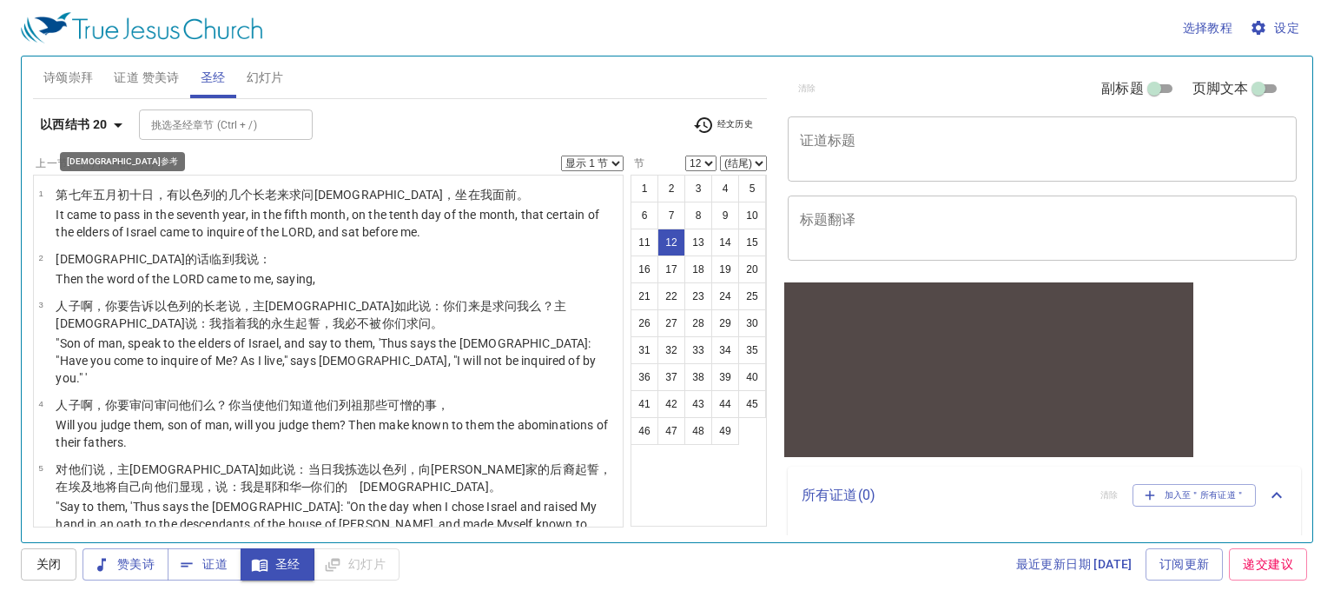
click at [83, 123] on b "以西结书 20" at bounding box center [74, 125] width 68 height 22
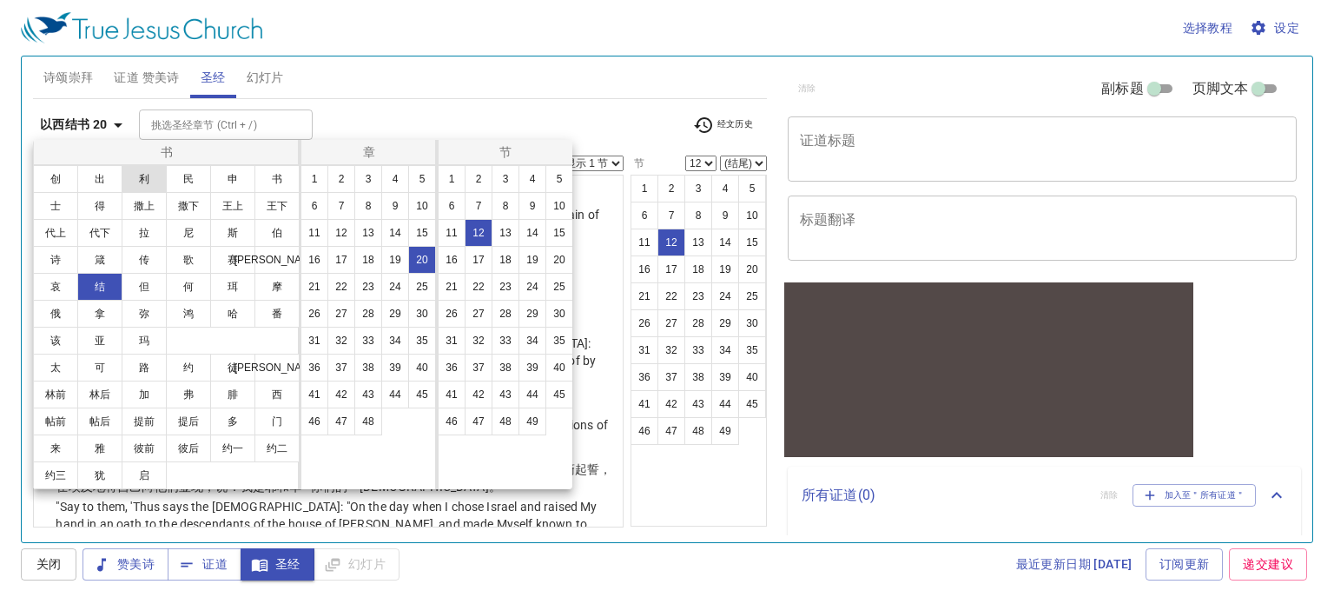
click at [148, 180] on button "利" at bounding box center [144, 179] width 45 height 28
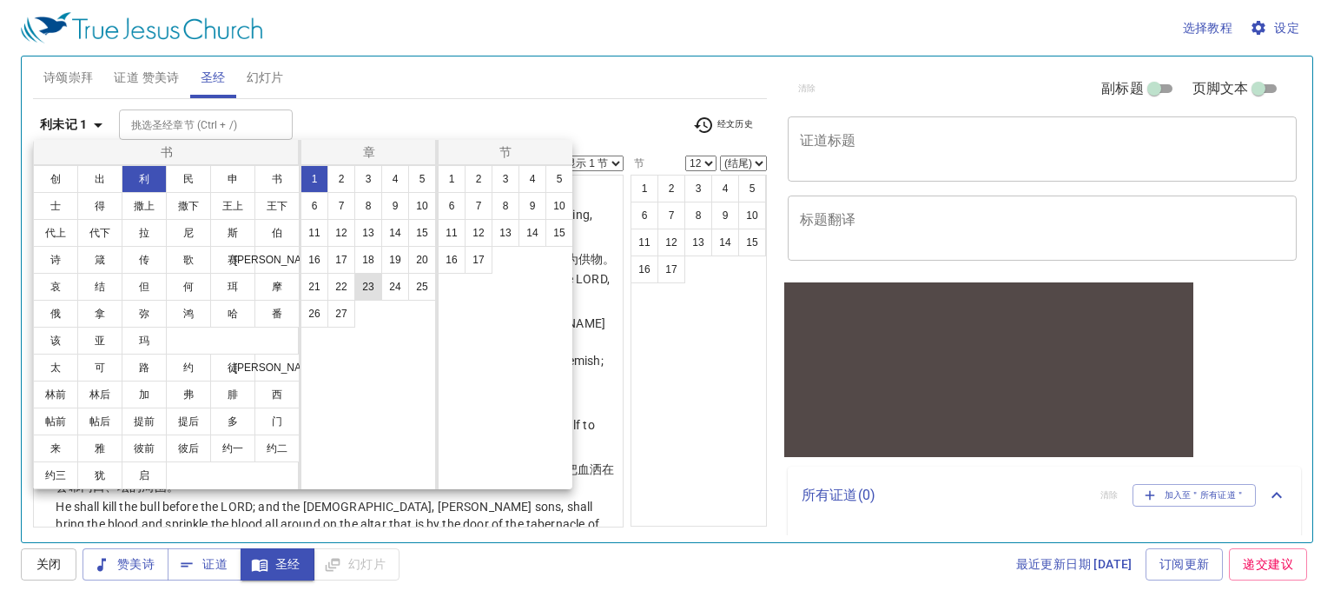
click at [362, 291] on button "23" at bounding box center [368, 287] width 28 height 28
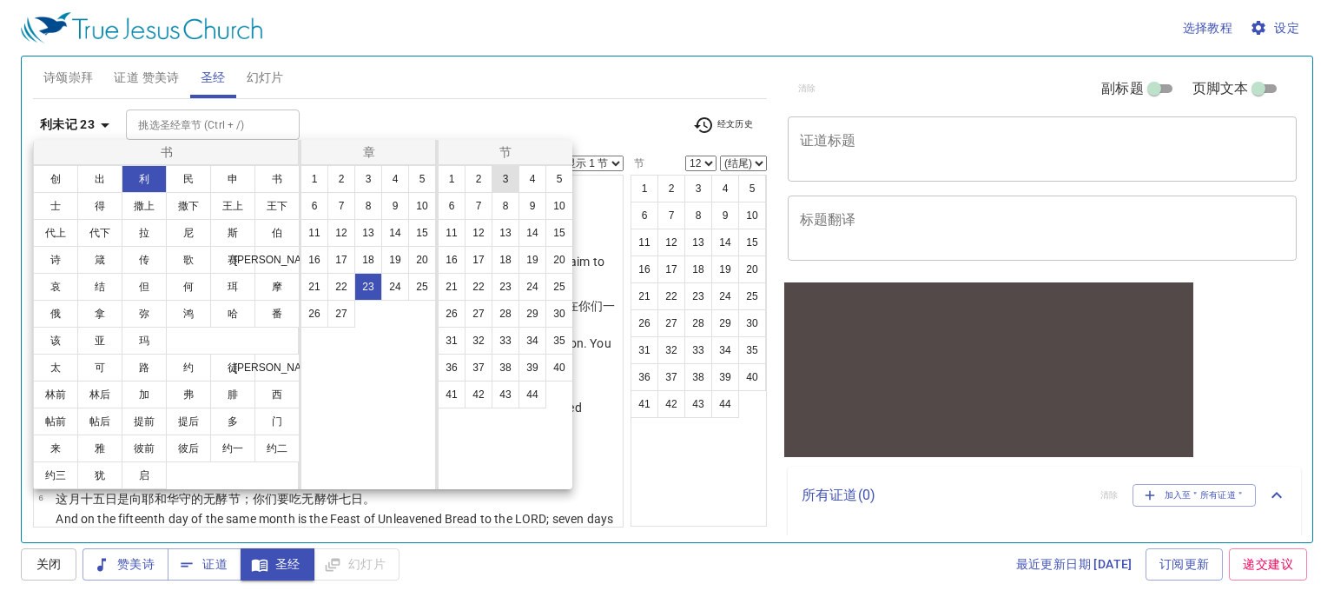
click at [511, 180] on button "3" at bounding box center [505, 179] width 28 height 28
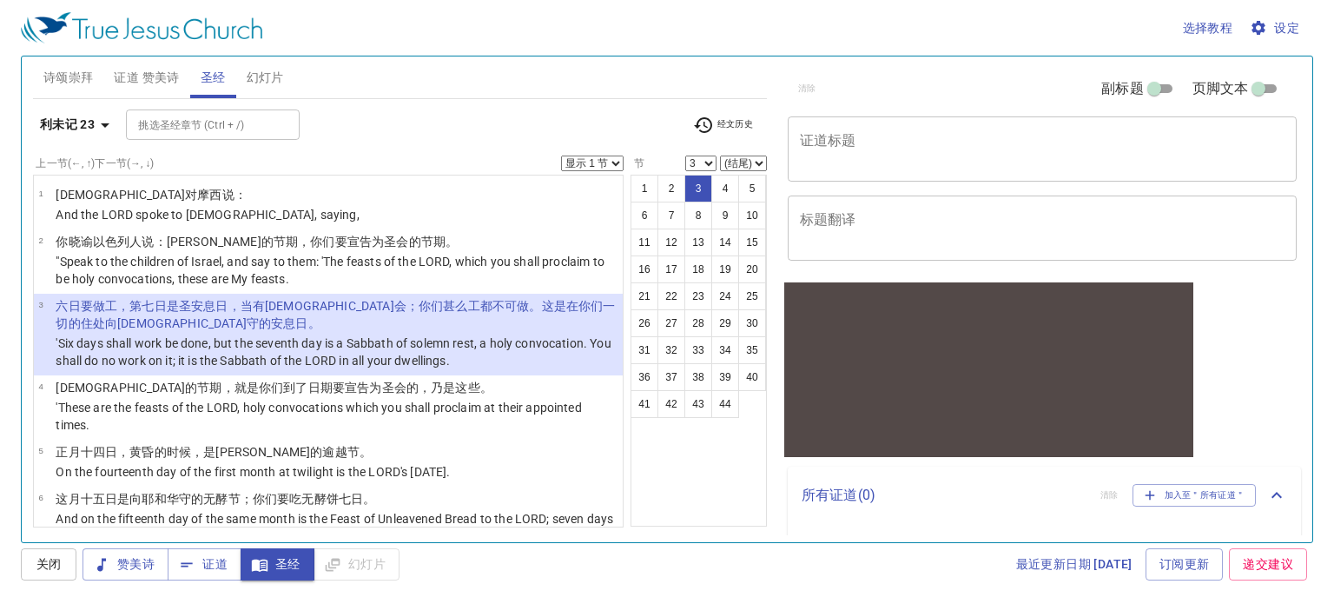
click at [56, 124] on b "利未记 23" at bounding box center [67, 125] width 55 height 22
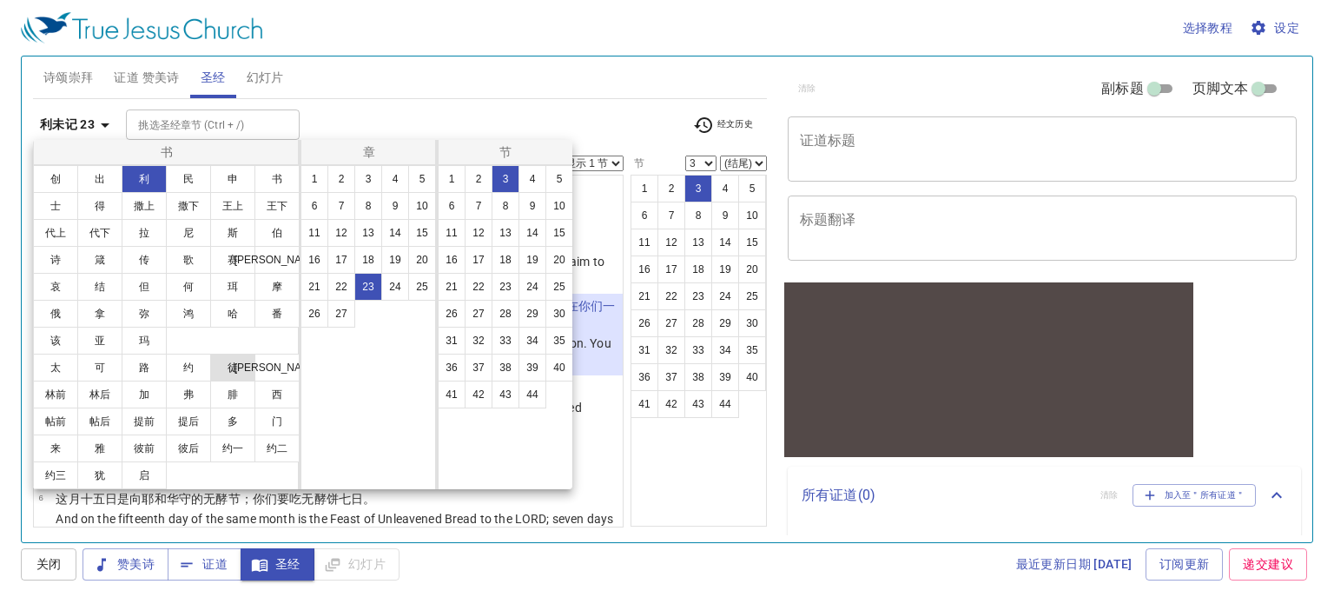
click at [235, 371] on button "徒" at bounding box center [232, 367] width 45 height 28
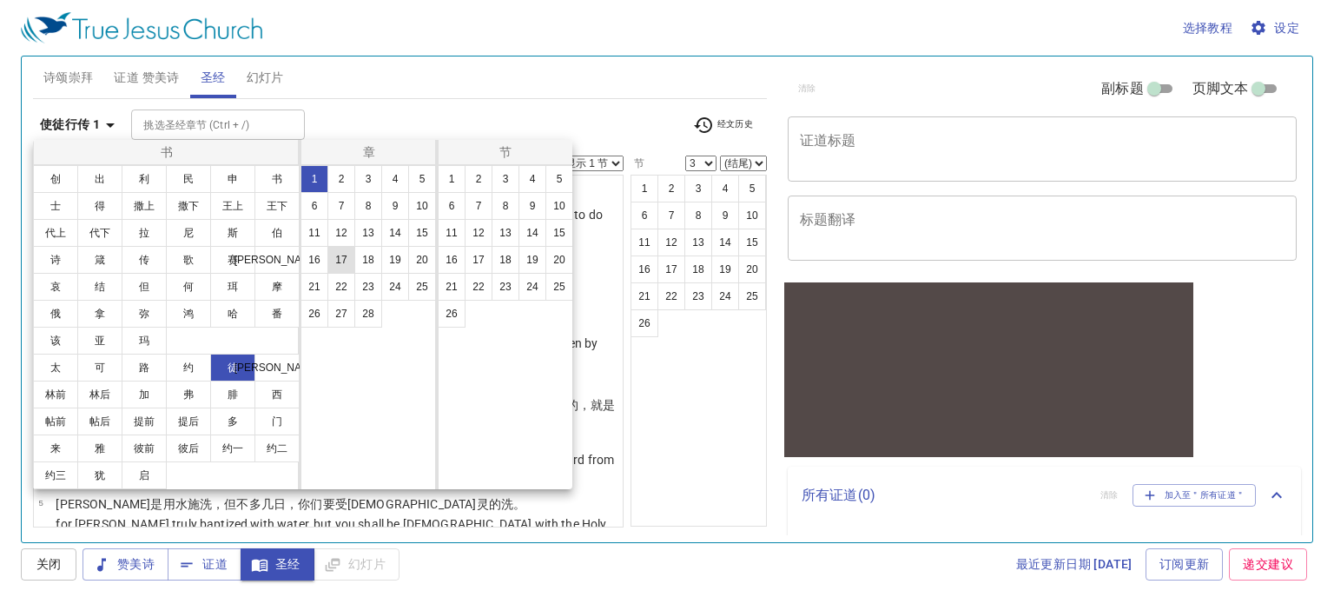
click at [340, 257] on button "17" at bounding box center [341, 260] width 28 height 28
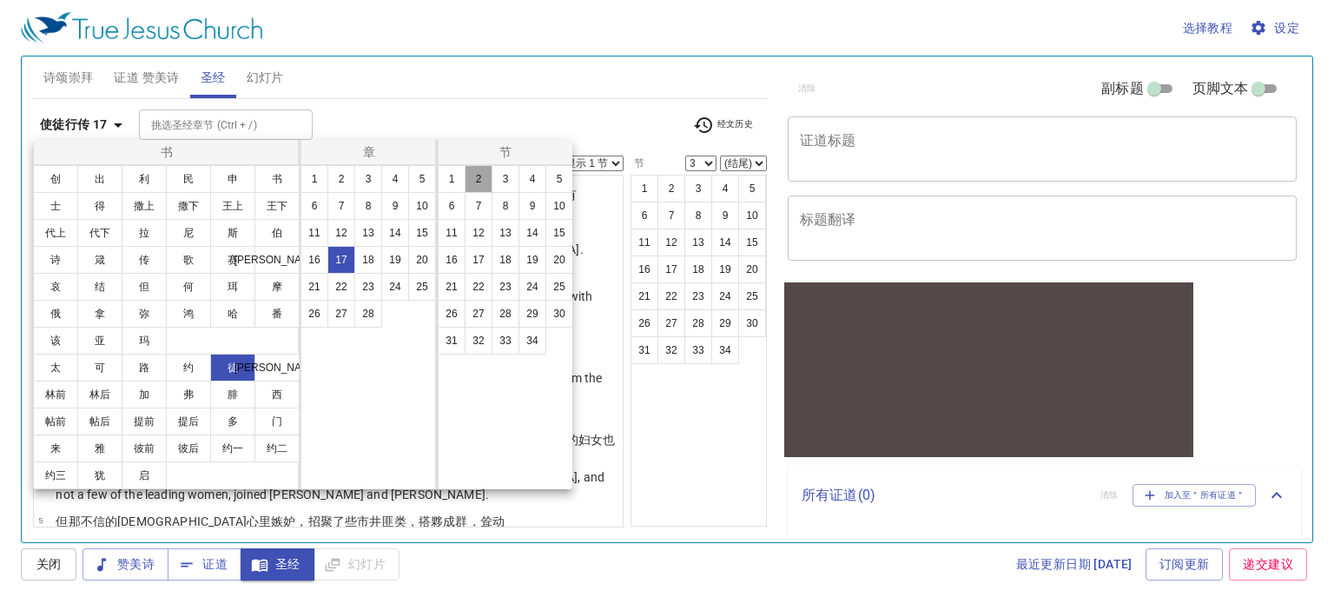
click at [480, 181] on button "2" at bounding box center [479, 179] width 28 height 28
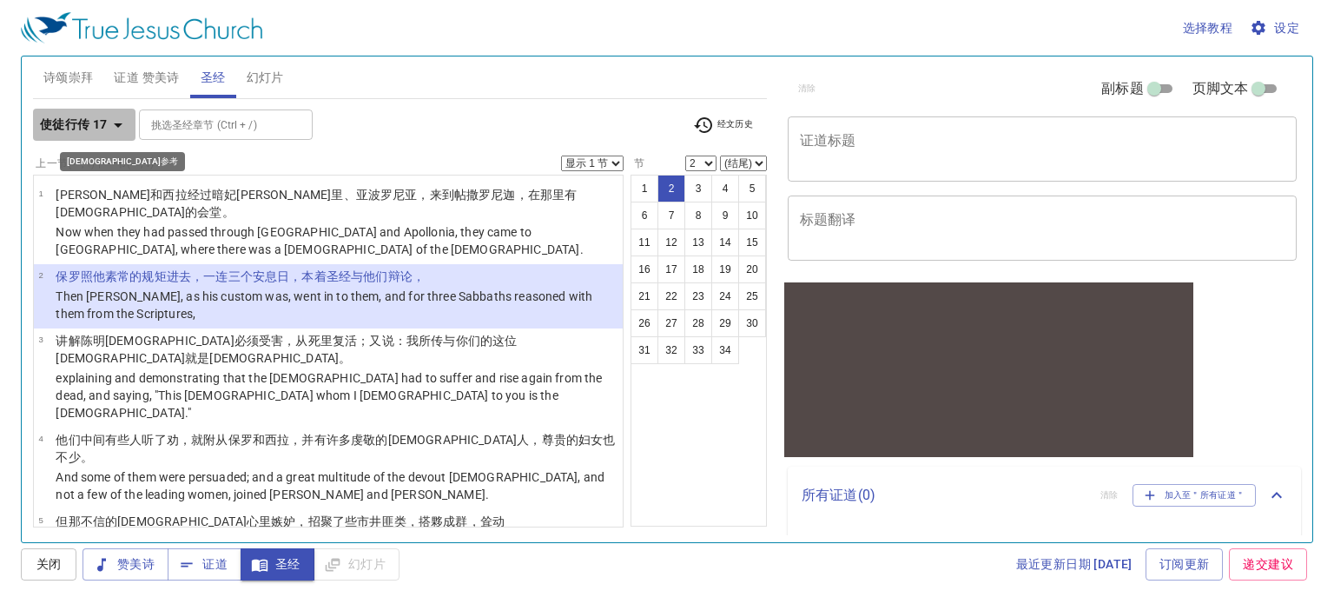
click at [101, 123] on b "使徒行传 17" at bounding box center [74, 125] width 68 height 22
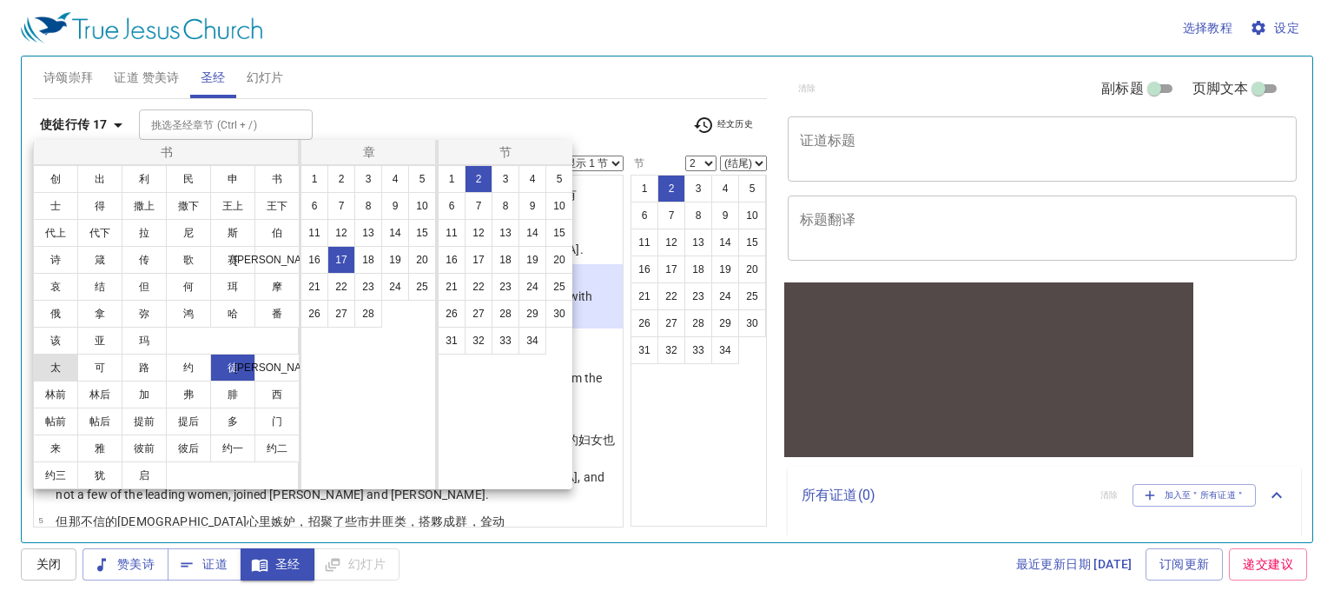
click at [49, 370] on button "太" at bounding box center [55, 367] width 45 height 28
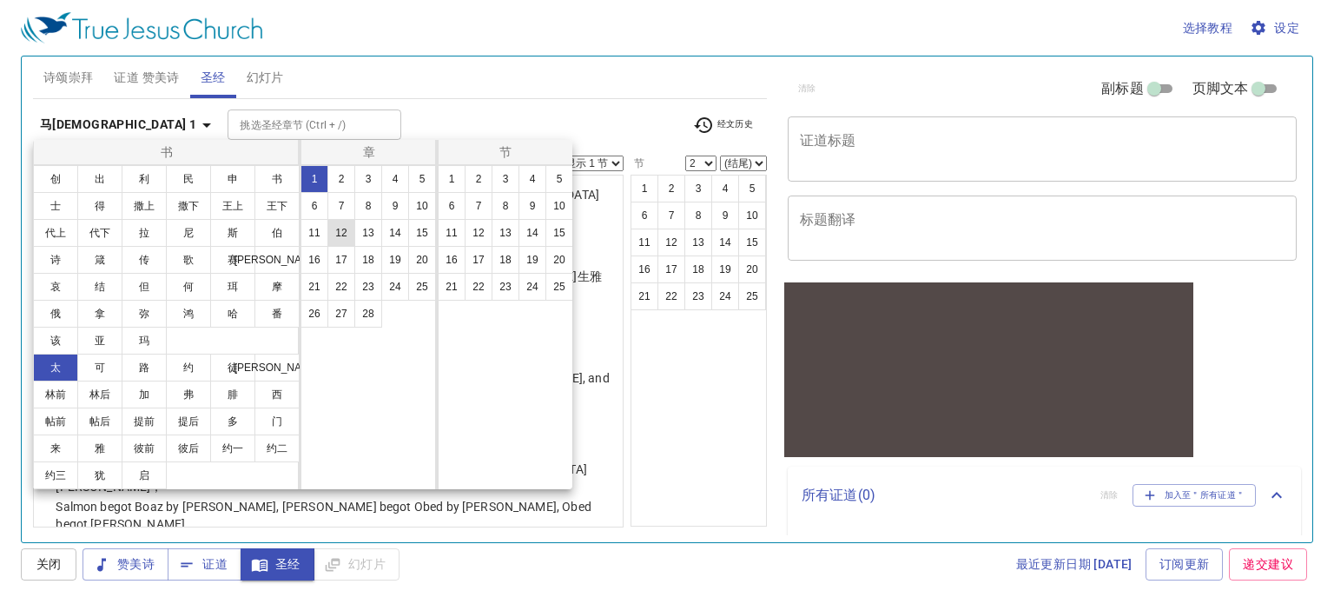
click at [340, 230] on button "12" at bounding box center [341, 233] width 28 height 28
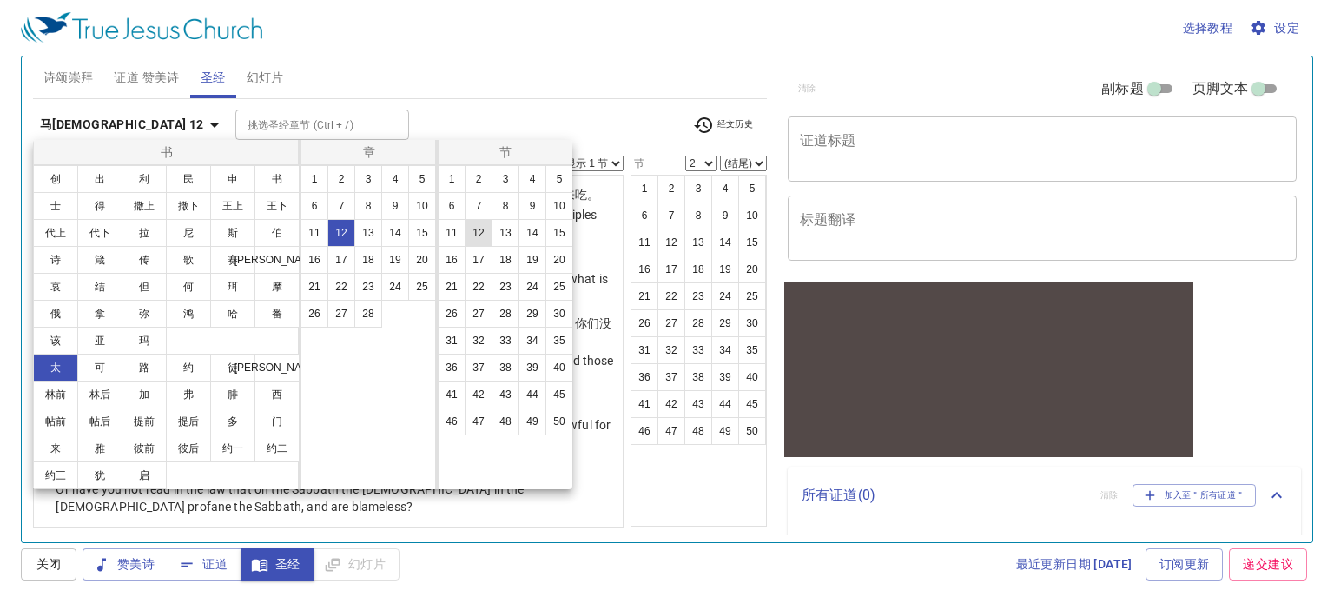
click at [486, 231] on button "12" at bounding box center [479, 233] width 28 height 28
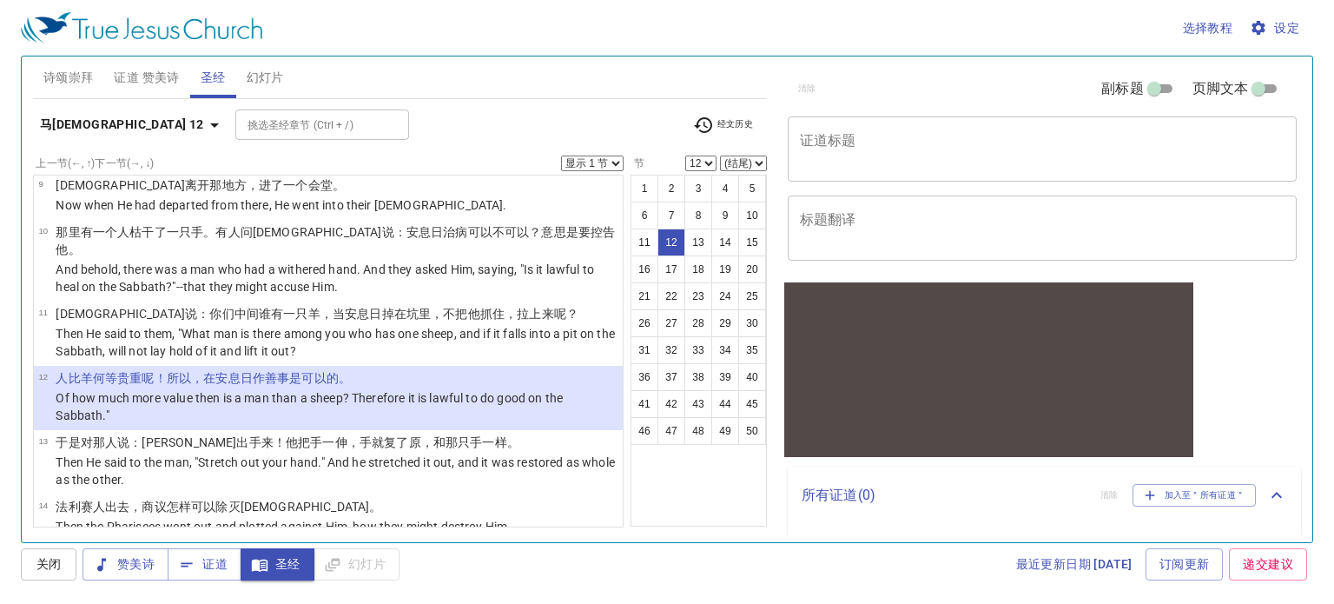
scroll to position [486, 0]
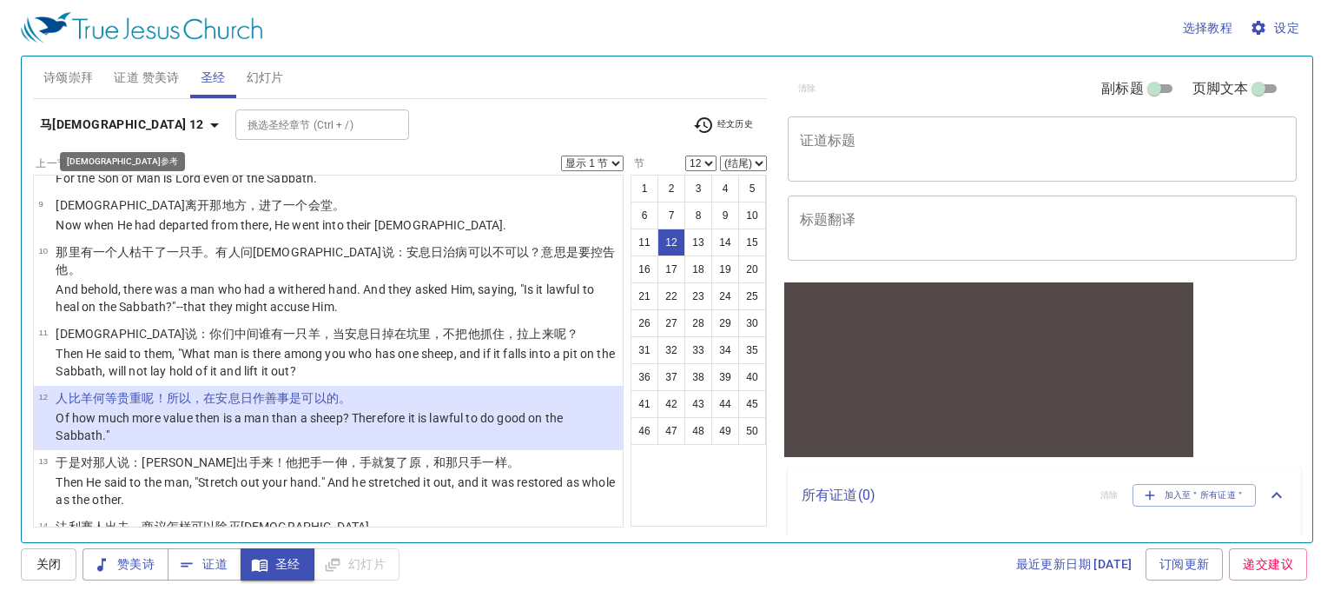
click at [76, 129] on b "马[DEMOGRAPHIC_DATA] 12" at bounding box center [122, 125] width 164 height 22
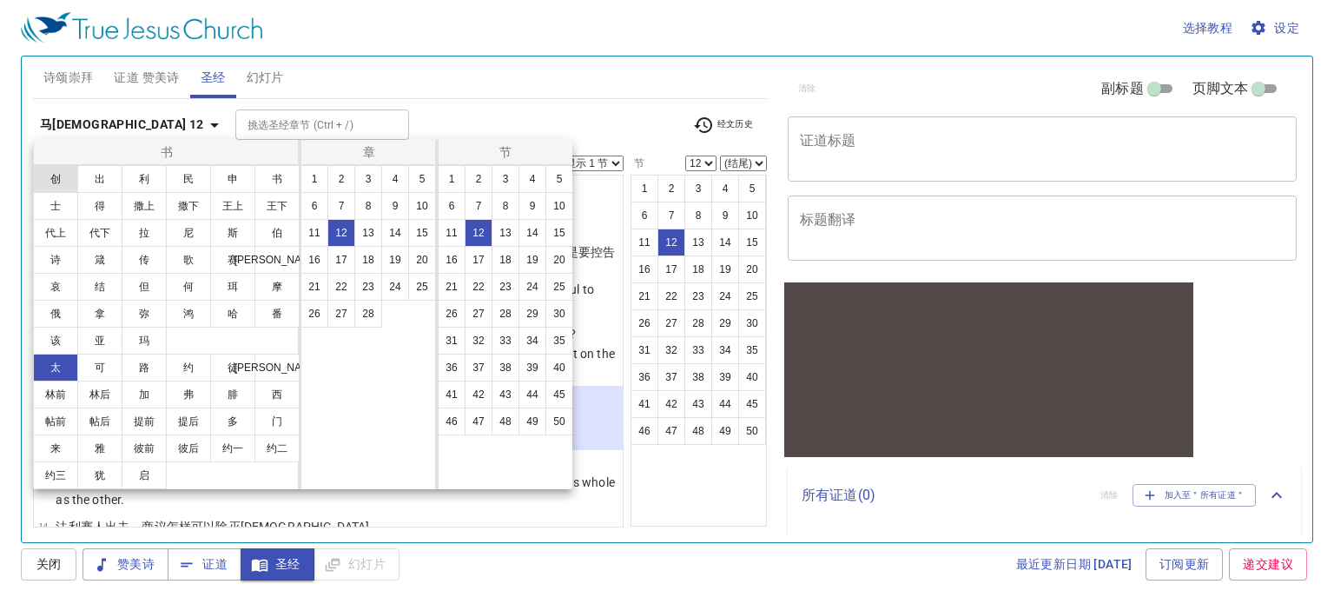
click at [69, 180] on button "创" at bounding box center [55, 179] width 45 height 28
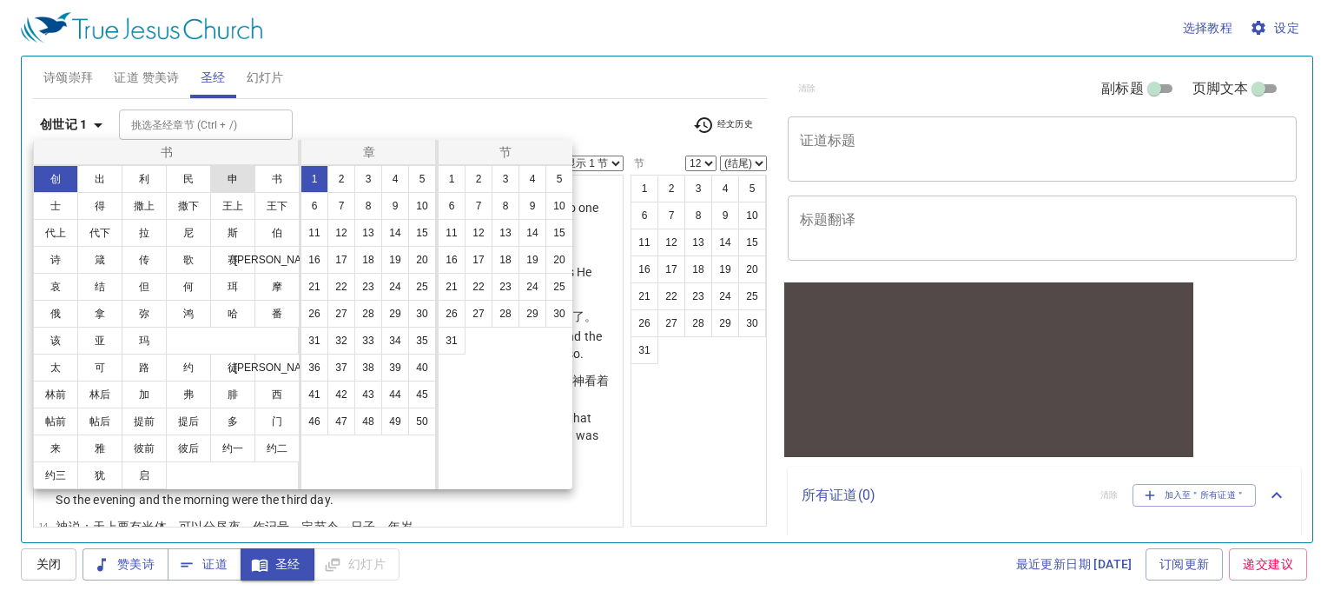
scroll to position [0, 0]
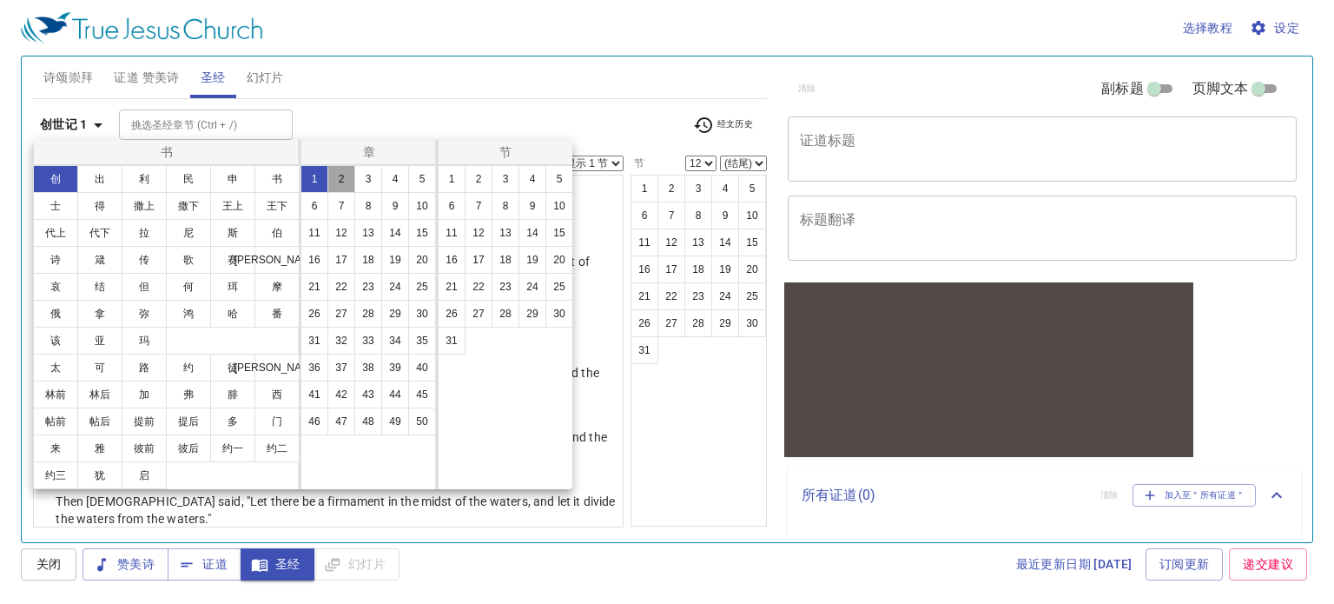
click at [335, 183] on button "2" at bounding box center [341, 179] width 28 height 28
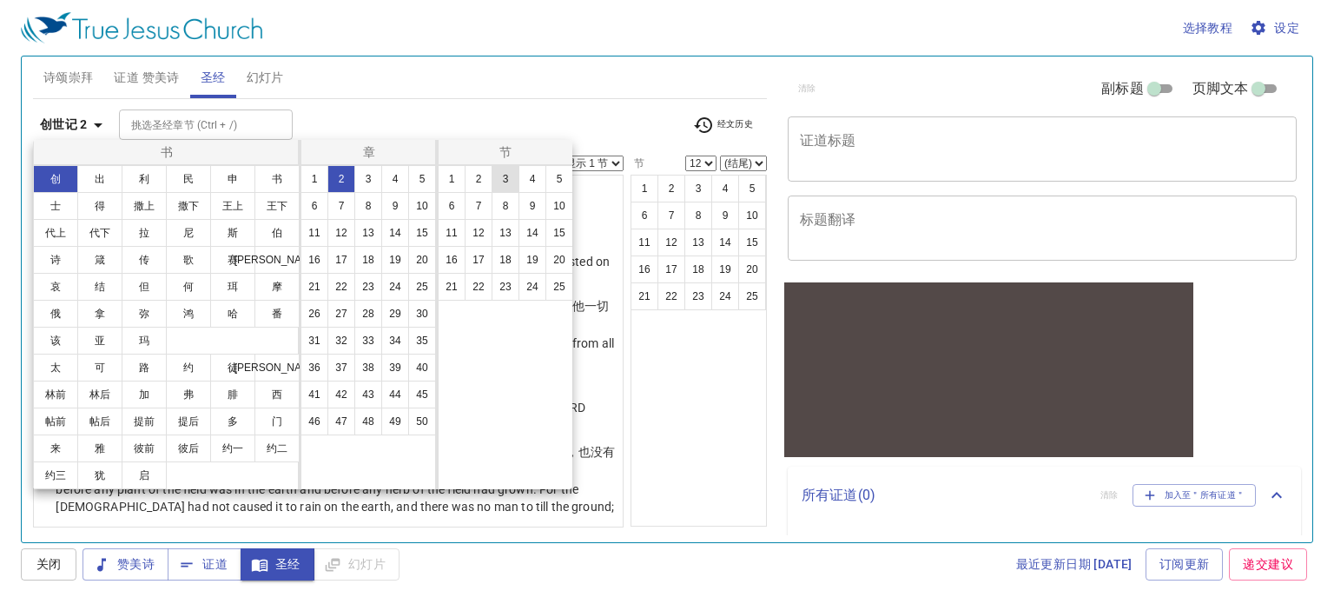
click at [497, 183] on button "3" at bounding box center [505, 179] width 28 height 28
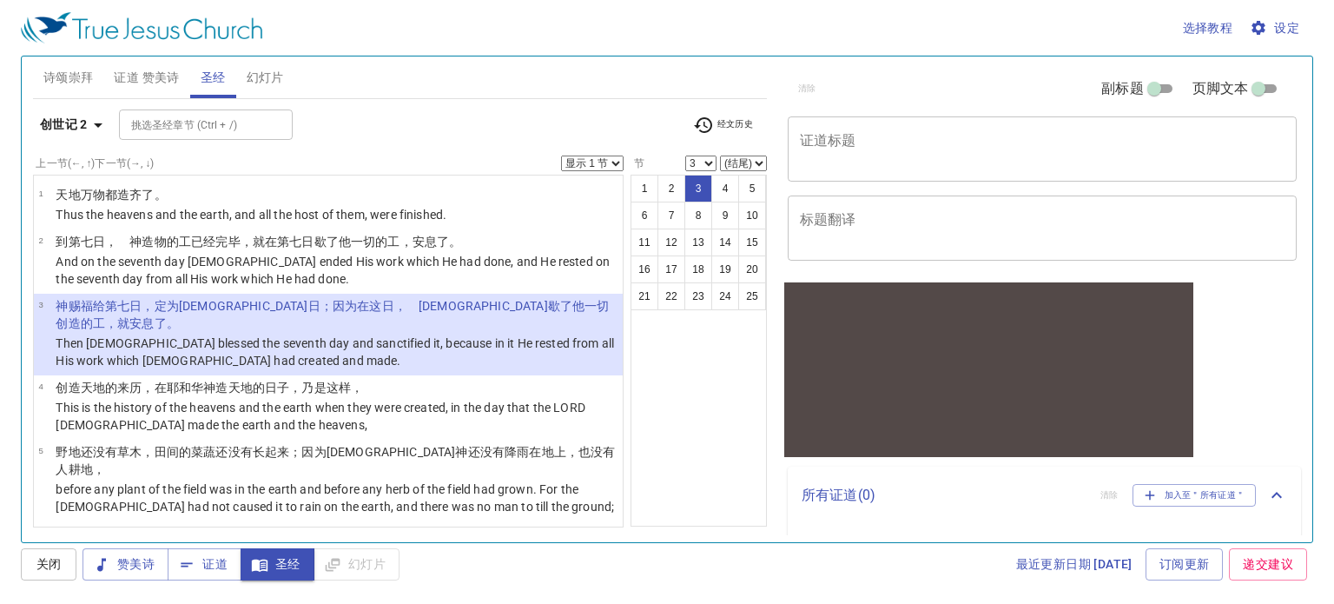
click at [83, 133] on b "创世记 2" at bounding box center [64, 125] width 48 height 22
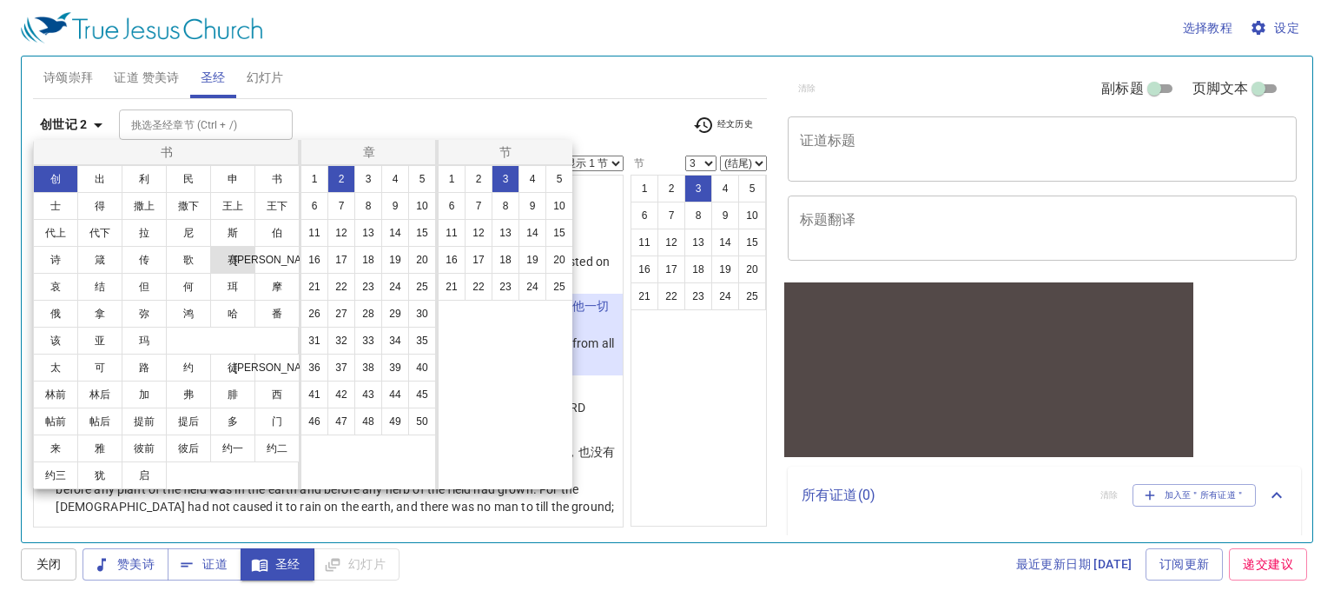
click at [235, 256] on button "赛" at bounding box center [232, 260] width 45 height 28
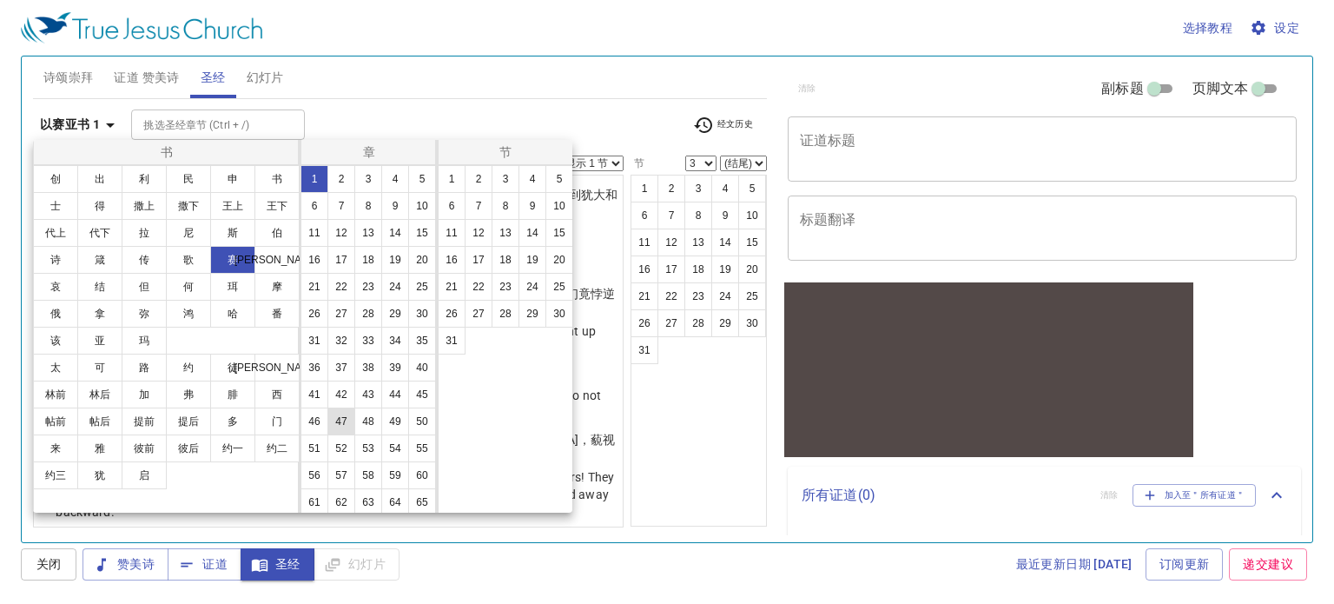
scroll to position [110, 0]
click at [354, 447] on button "58" at bounding box center [368, 445] width 28 height 28
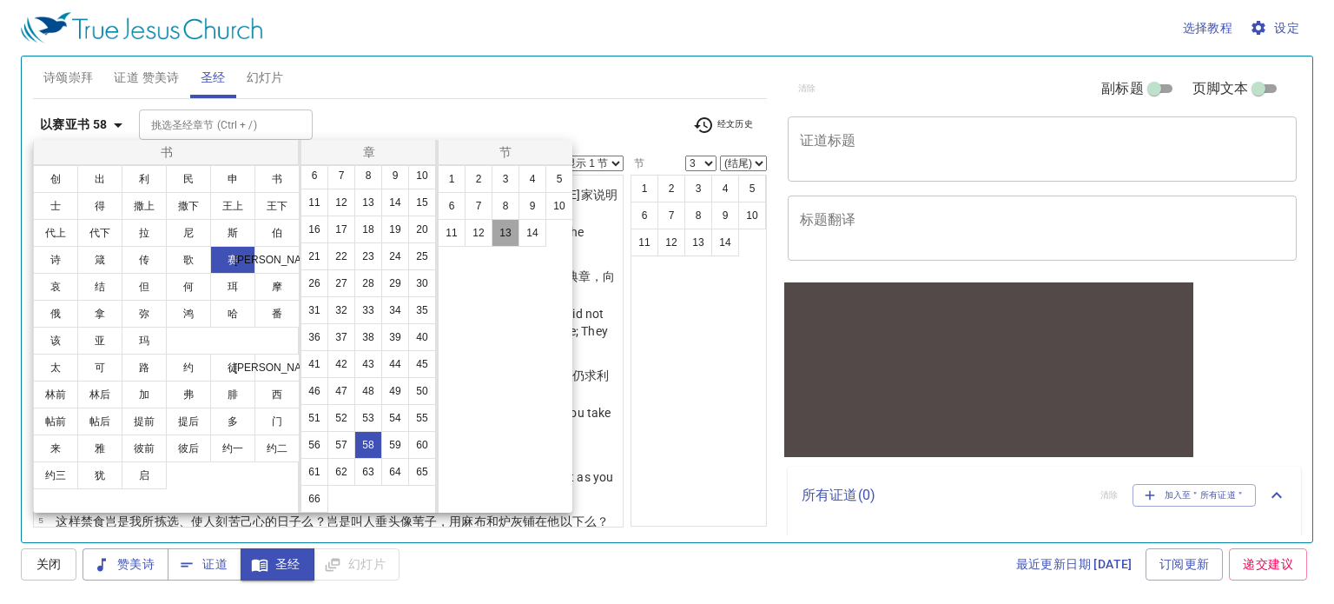
click at [502, 228] on button "13" at bounding box center [505, 233] width 28 height 28
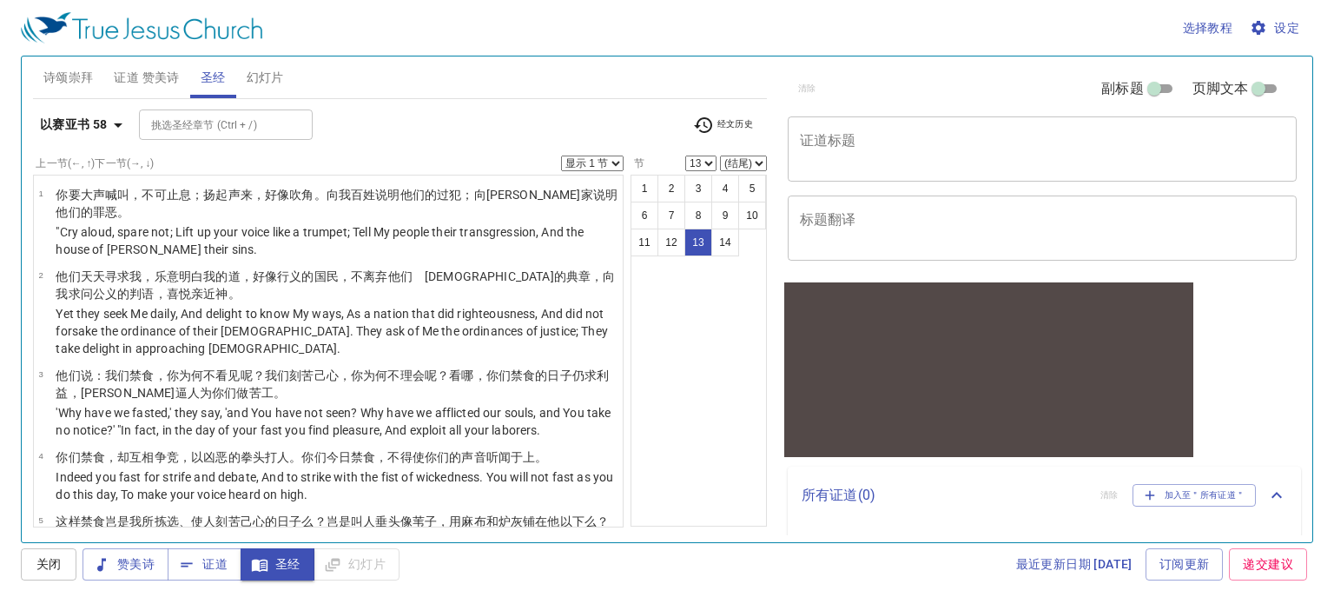
scroll to position [806, 0]
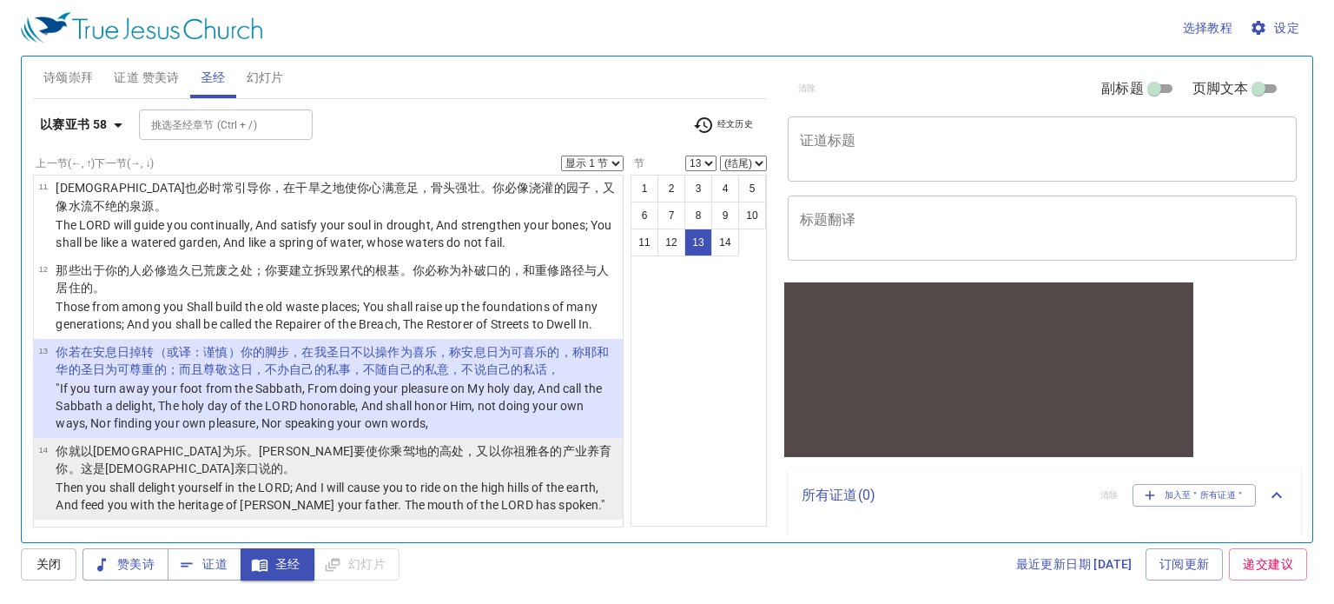
click at [112, 457] on p "你就以[DEMOGRAPHIC_DATA] 为乐 。[DEMOGRAPHIC_DATA]要使你乘驾 地 的高处 ，又以你祖 [PERSON_NAME] 的产业…" at bounding box center [337, 459] width 562 height 35
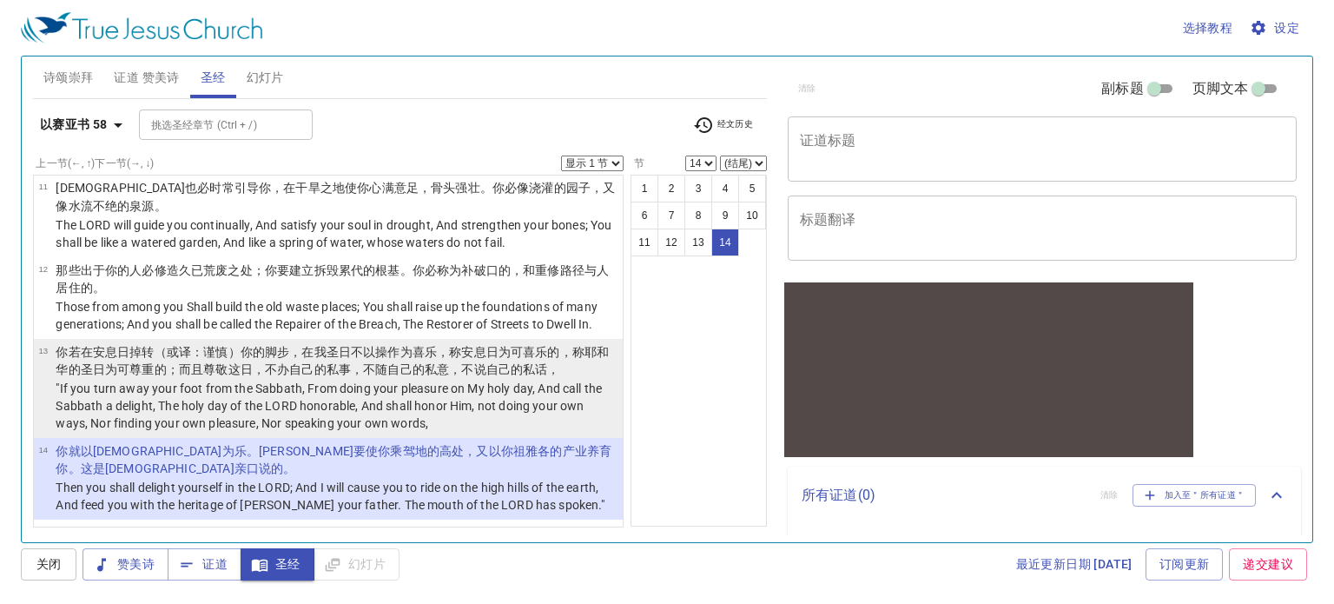
click at [236, 378] on td "你若在安息日 掉转 （或译：谨慎）你的脚步 ，在我圣 日 不以操作 为喜乐 ，称 安息日 为可喜乐 的，称[DEMOGRAPHIC_DATA] 的圣 日为可尊…" at bounding box center [337, 361] width 562 height 37
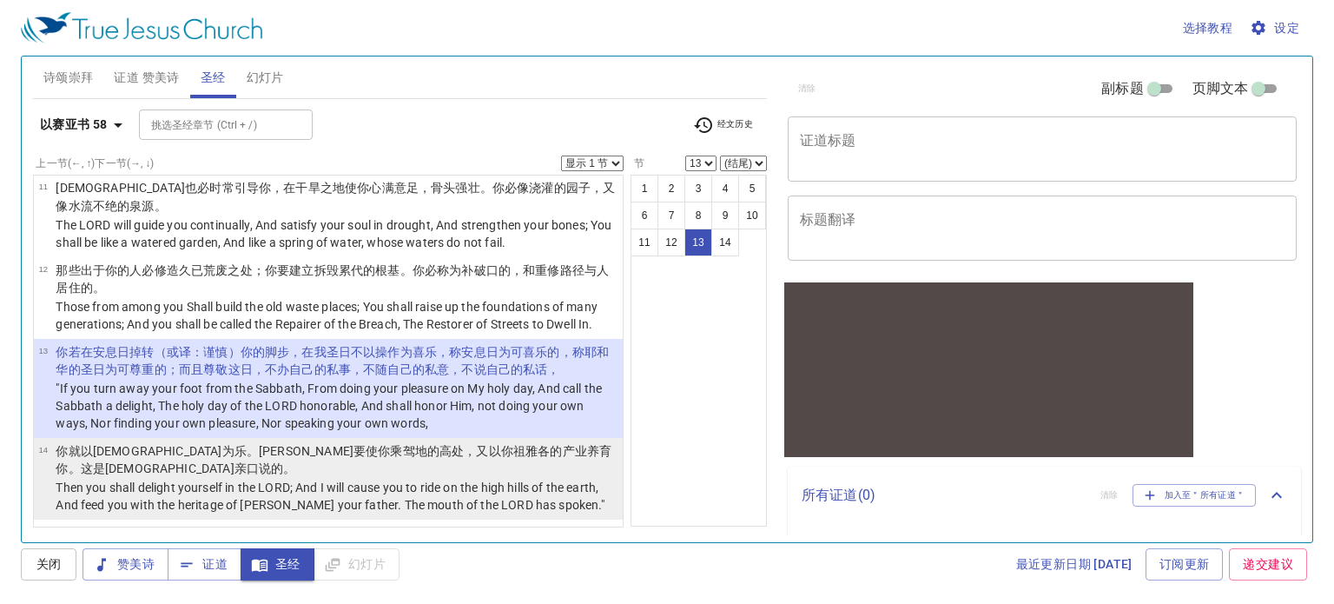
click at [323, 461] on p "你就以[DEMOGRAPHIC_DATA] 为乐 。[DEMOGRAPHIC_DATA]要使你乘驾 地 的高处 ，又以你祖 [PERSON_NAME] 的产业…" at bounding box center [337, 459] width 562 height 35
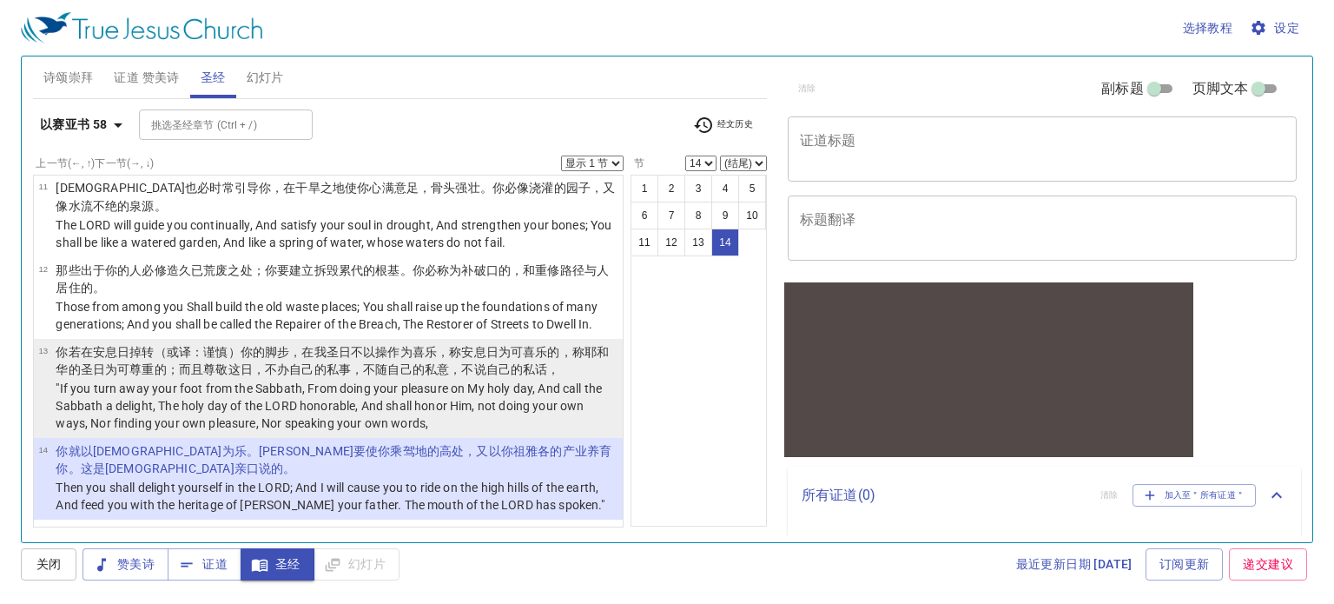
click at [320, 398] on p ""If you turn away your foot from the Sabbath, From doing your pleasure on My ho…" at bounding box center [337, 405] width 562 height 52
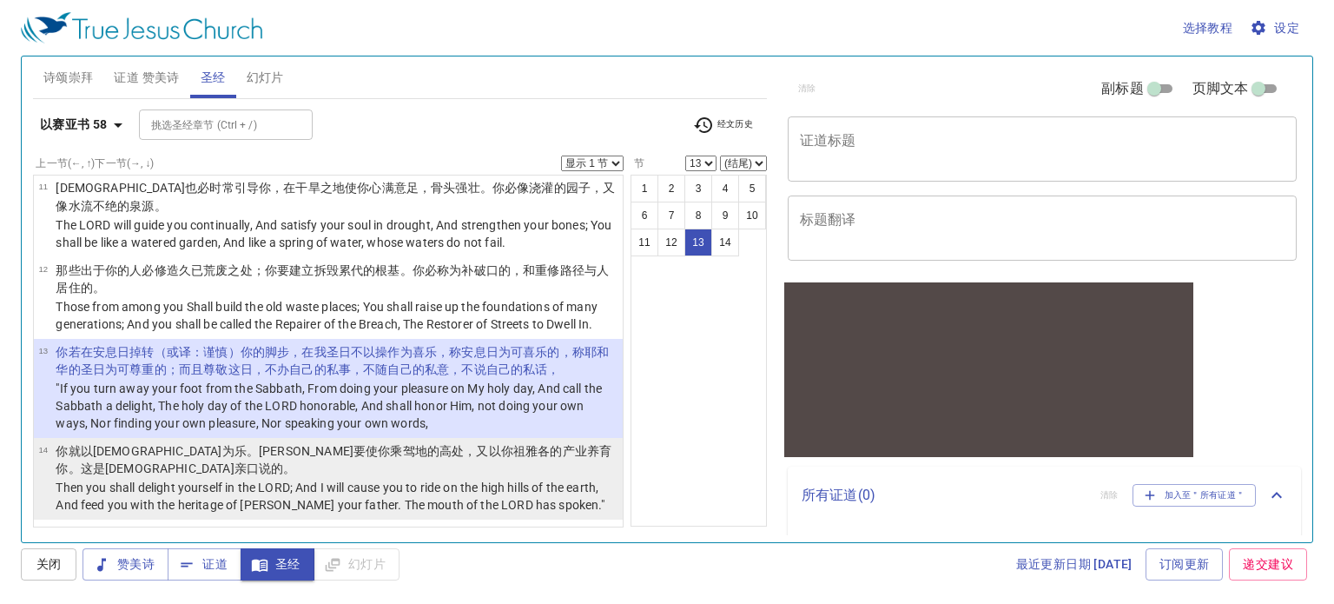
click at [212, 474] on p "你就以[DEMOGRAPHIC_DATA] 为乐 。[DEMOGRAPHIC_DATA]要使你乘驾 地 的高处 ，又以你祖 [PERSON_NAME] 的产业…" at bounding box center [337, 459] width 562 height 35
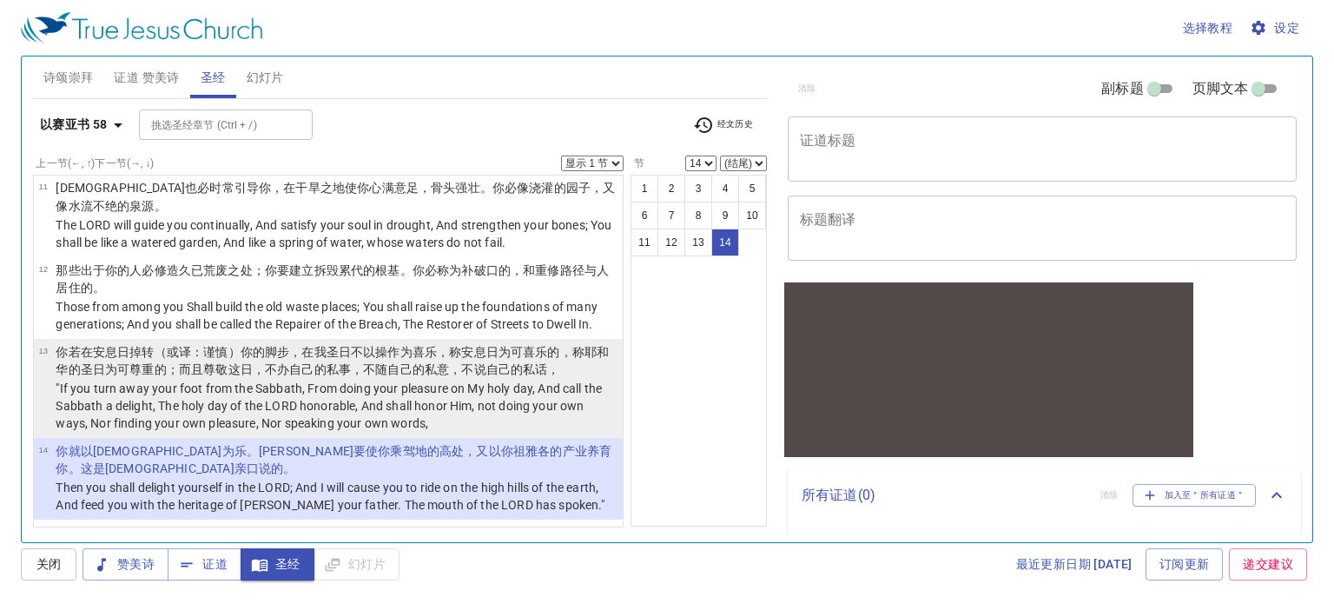
click at [333, 406] on p ""If you turn away your foot from the Sabbath, From doing your pleasure on My ho…" at bounding box center [337, 405] width 562 height 52
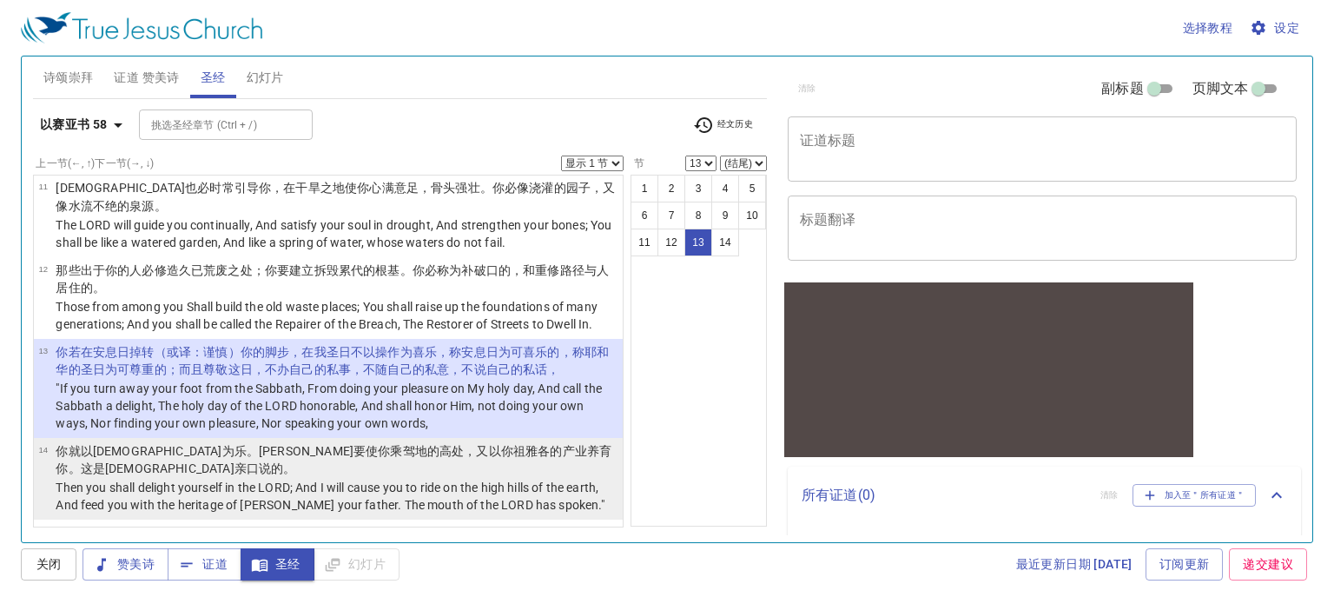
click at [308, 447] on wh776 "的高处 ，又以你祖 [PERSON_NAME] 的产业 养育你 。这是[PERSON_NAME] 亲口 说的 。" at bounding box center [334, 459] width 556 height 31
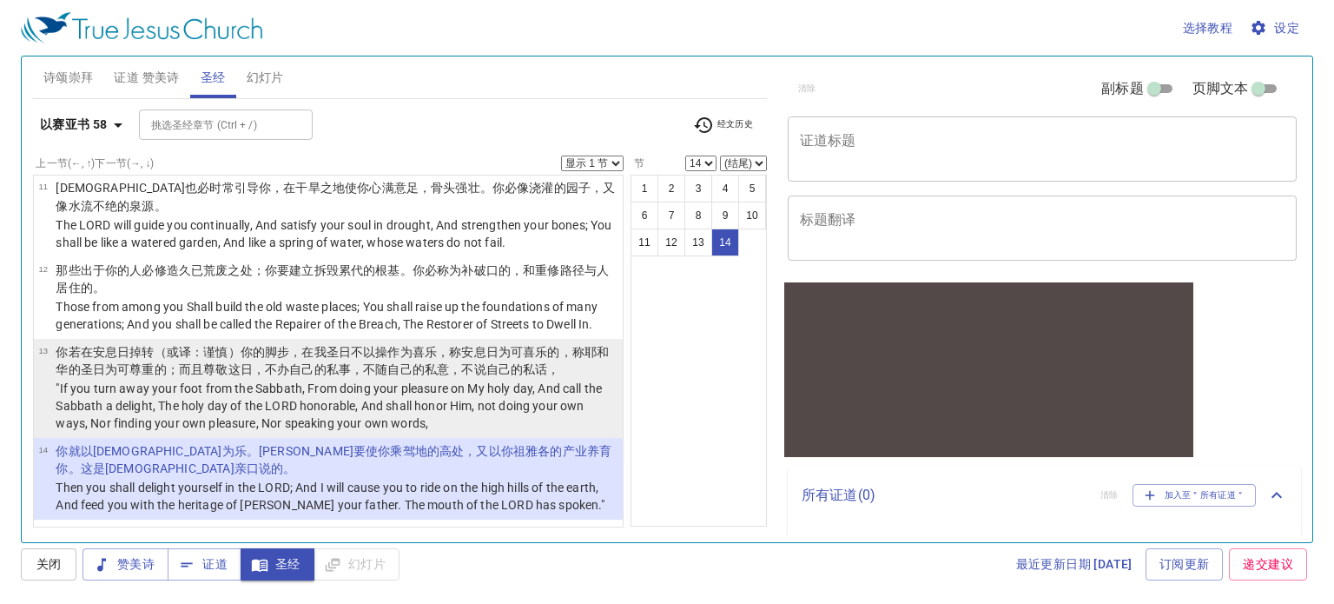
click at [394, 402] on p ""If you turn away your foot from the Sabbath, From doing your pleasure on My ho…" at bounding box center [337, 405] width 562 height 52
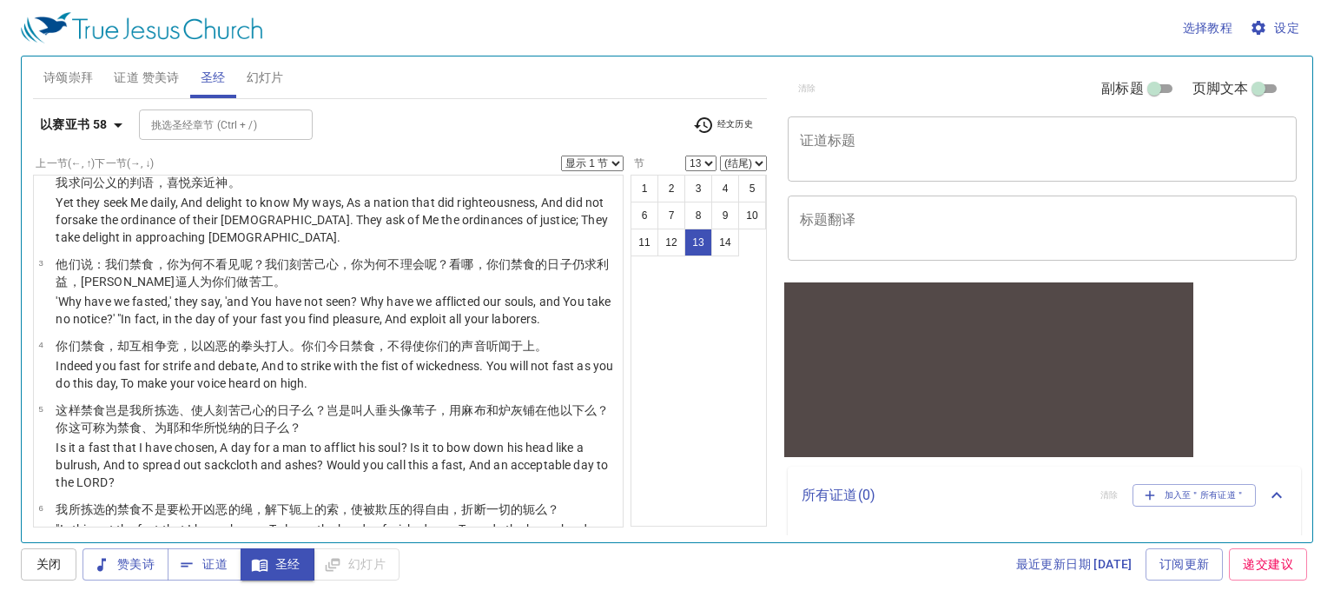
scroll to position [0, 0]
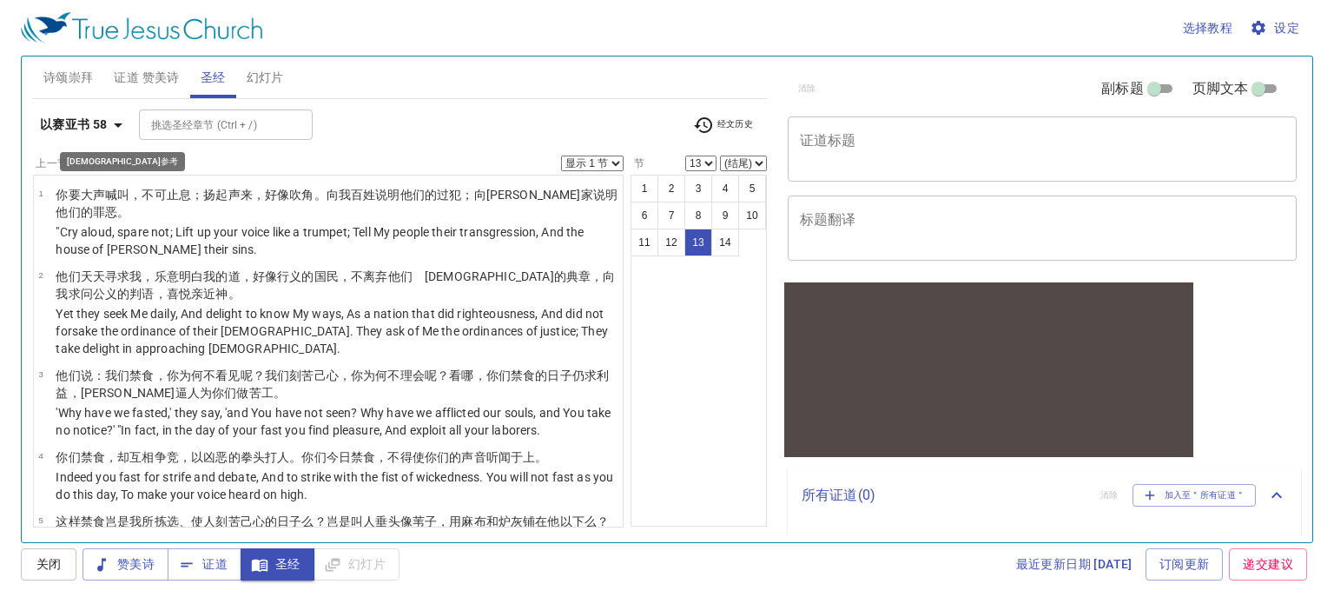
click at [103, 122] on b "以赛亚书 58" at bounding box center [74, 125] width 68 height 22
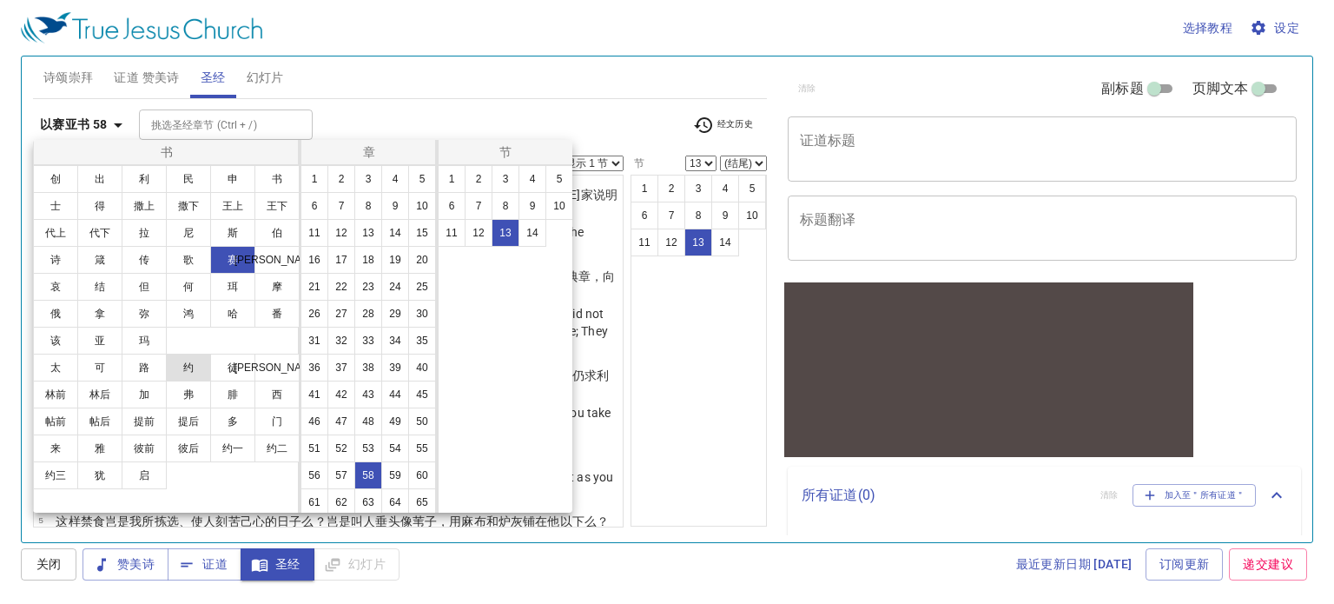
click at [188, 373] on button "约" at bounding box center [188, 367] width 45 height 28
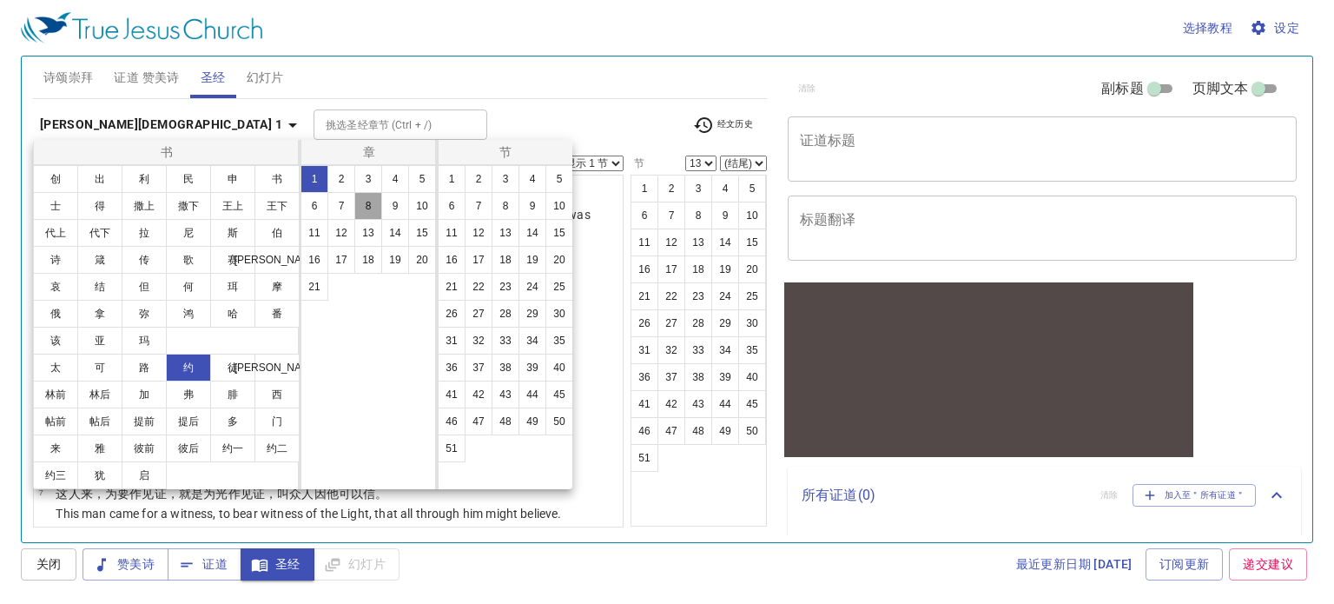
click at [373, 194] on button "8" at bounding box center [368, 206] width 28 height 28
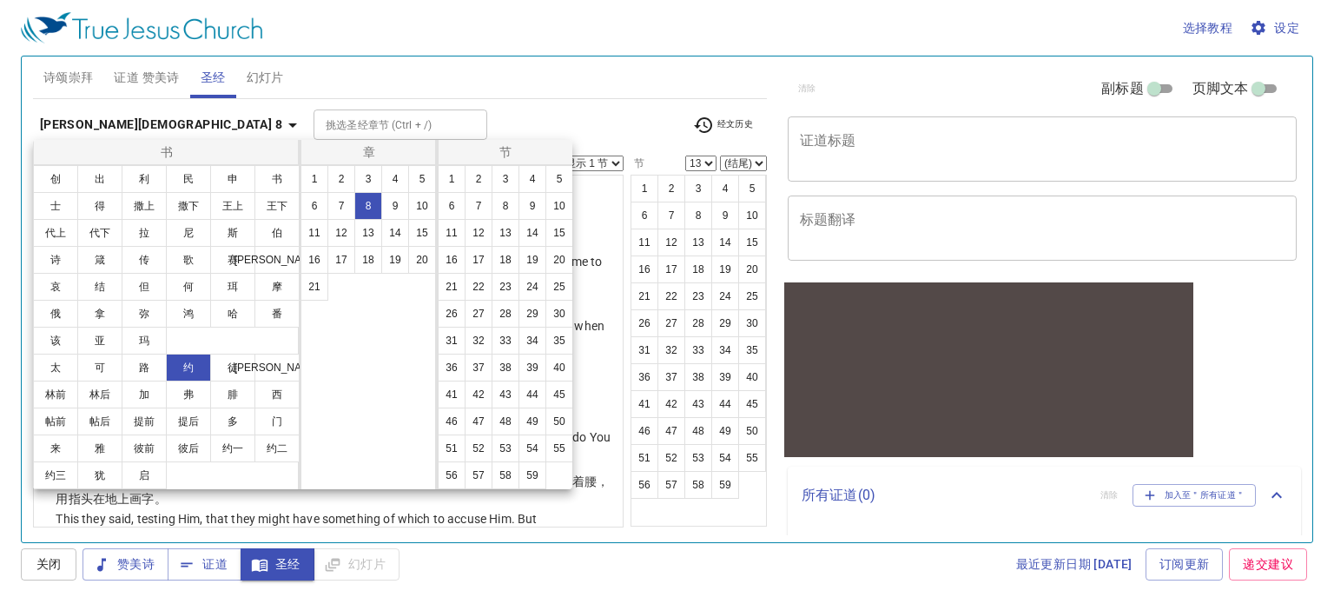
click at [385, 400] on div "1 2 3 4 5 6 7 8 9 10 11 12 13 14 15 16 17 18 19 20 21" at bounding box center [368, 327] width 136 height 324
click at [234, 265] on button "赛" at bounding box center [232, 260] width 45 height 28
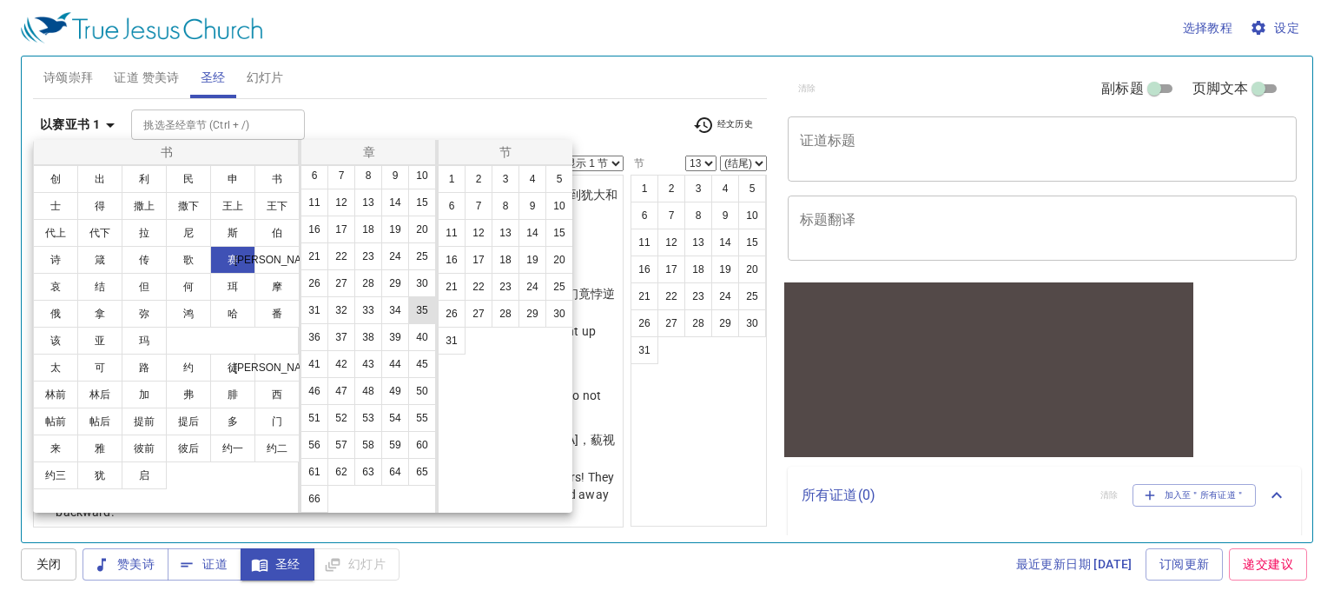
scroll to position [110, 0]
click at [354, 439] on button "58" at bounding box center [368, 445] width 28 height 28
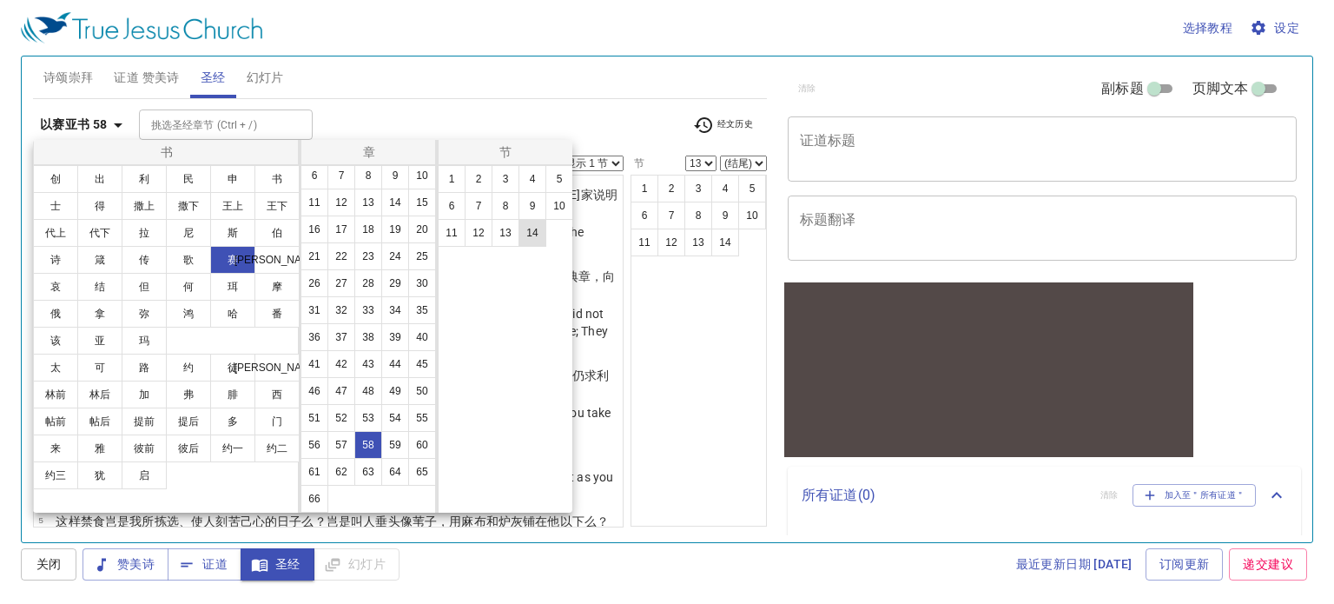
click at [531, 235] on button "14" at bounding box center [532, 233] width 28 height 28
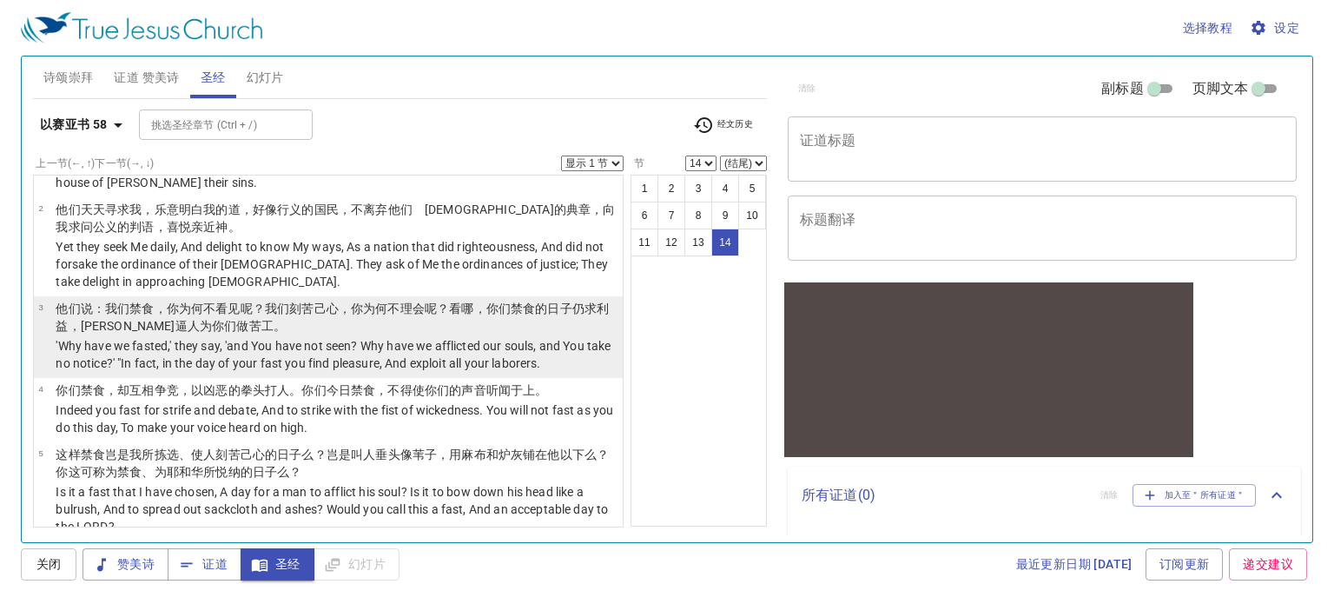
scroll to position [0, 0]
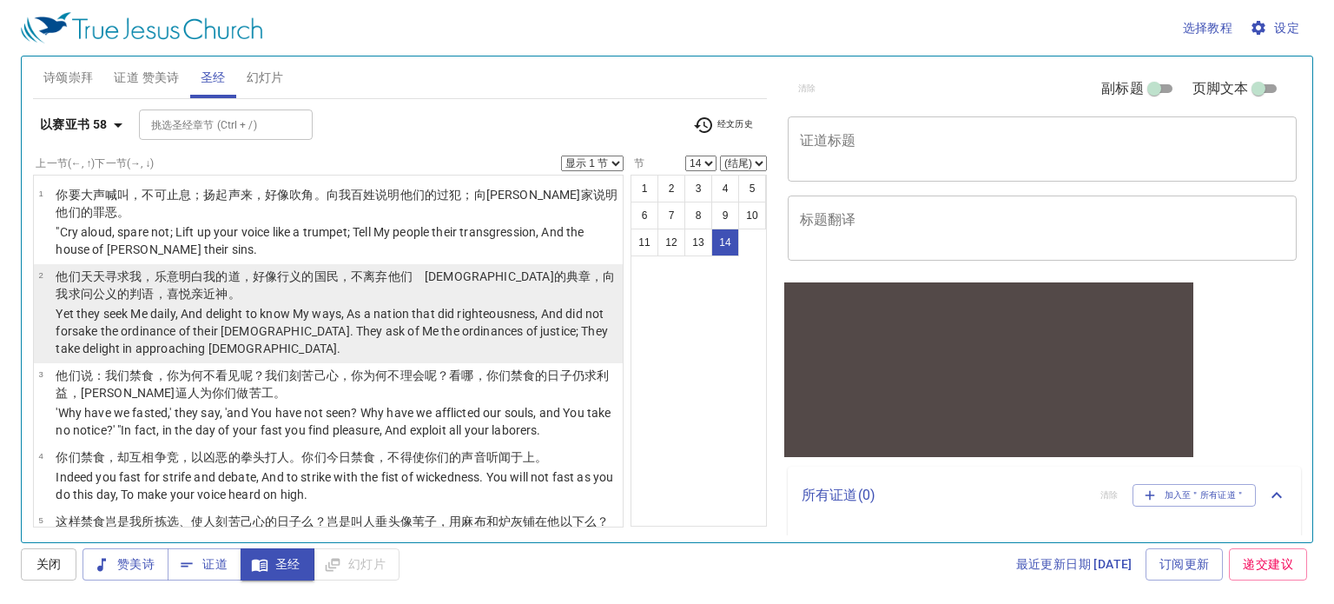
click at [359, 322] on p "Yet they seek Me daily, And delight to know My ways, As a nation that did right…" at bounding box center [337, 331] width 562 height 52
select select "2"
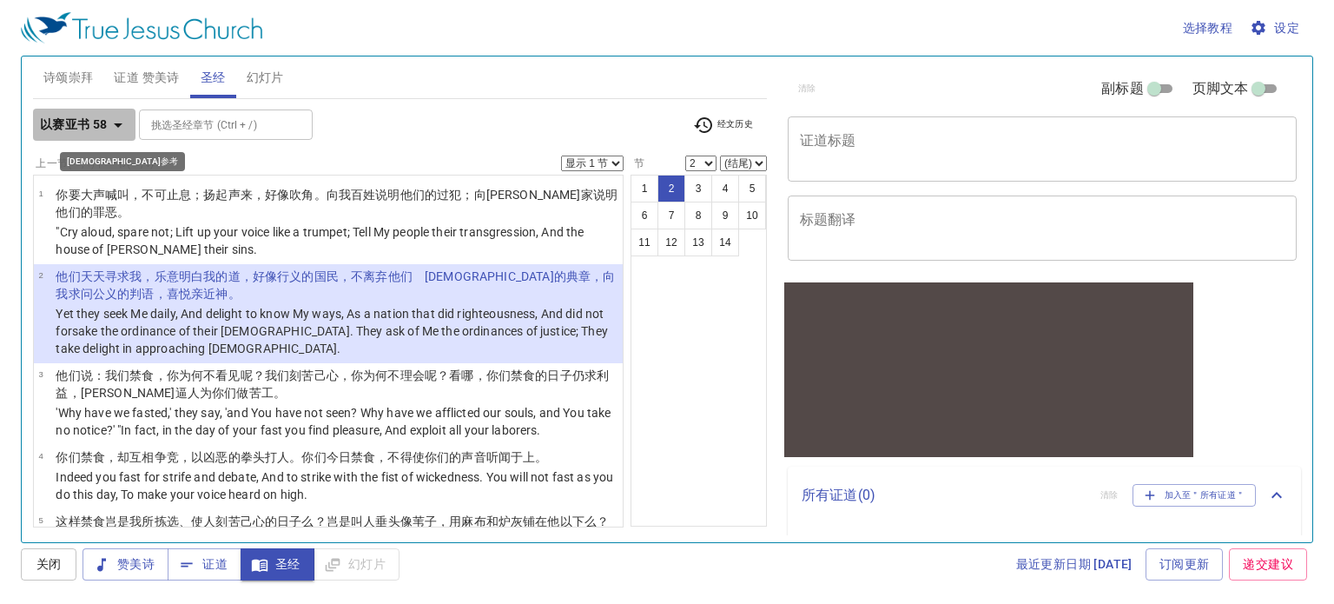
click at [101, 114] on b "以赛亚书 58" at bounding box center [74, 125] width 68 height 22
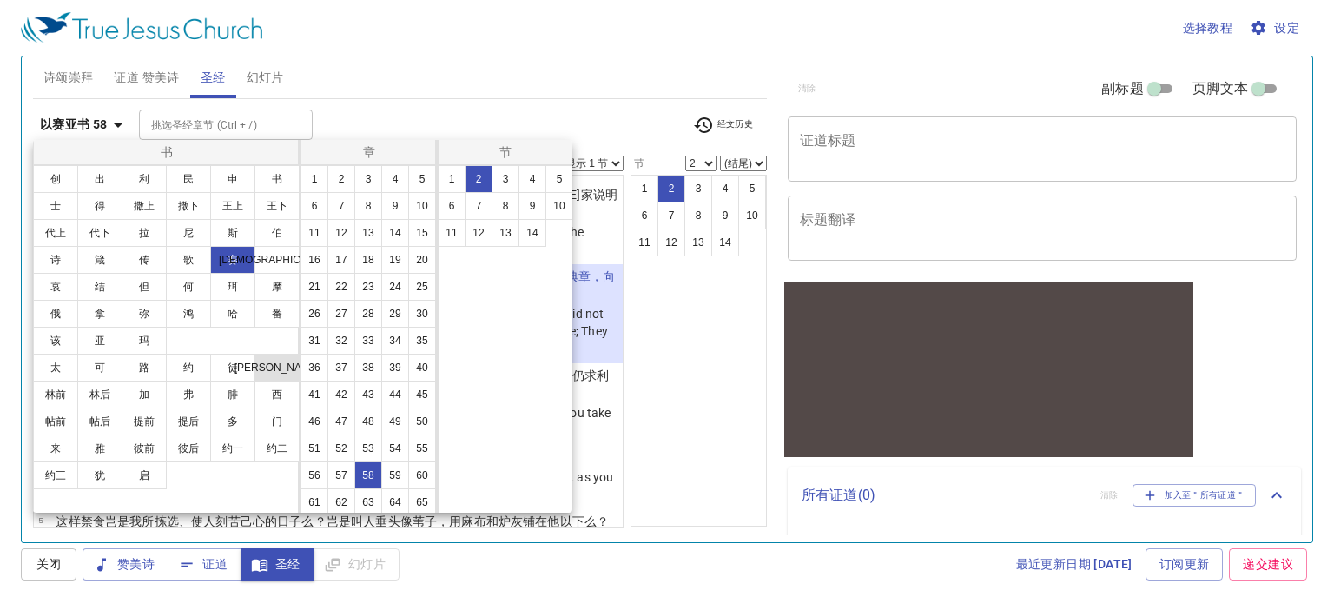
click at [287, 364] on button "[PERSON_NAME]" at bounding box center [276, 367] width 45 height 28
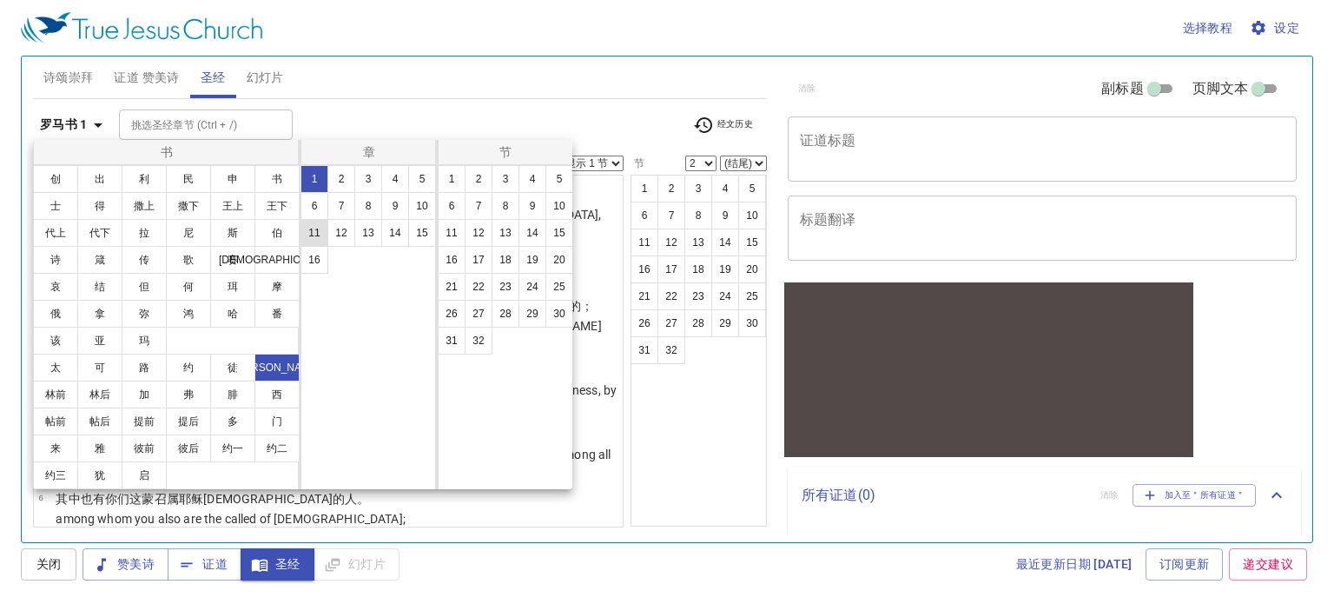
click at [313, 235] on button "11" at bounding box center [314, 233] width 28 height 28
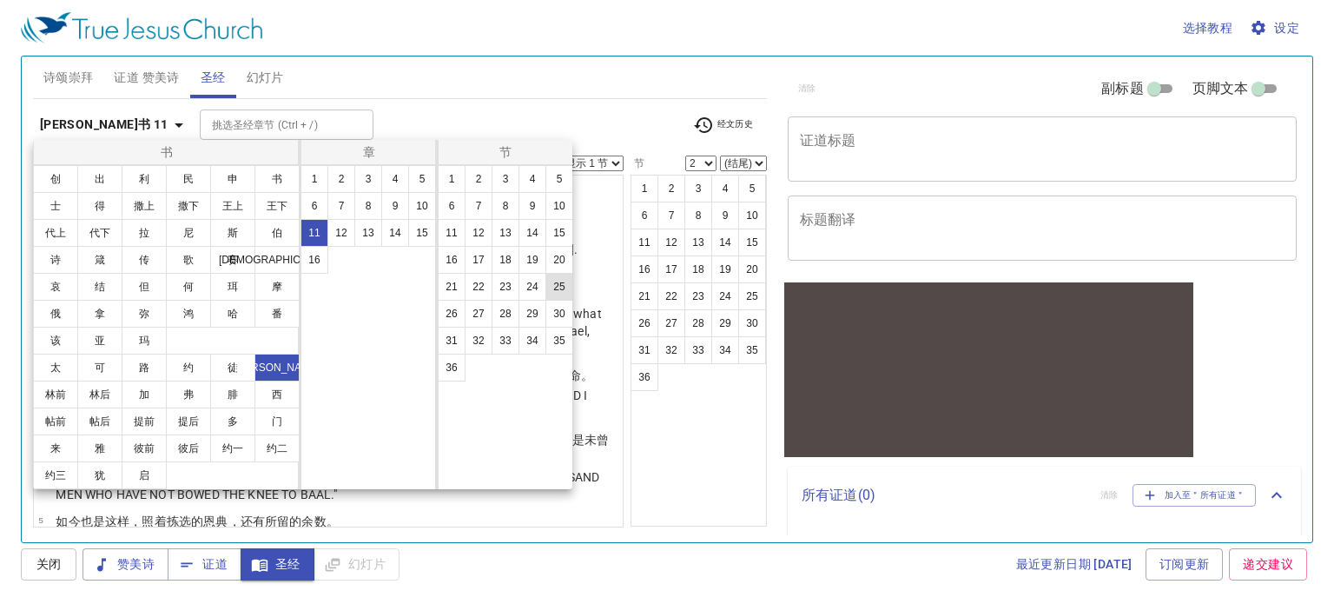
click at [559, 290] on button "25" at bounding box center [559, 287] width 28 height 28
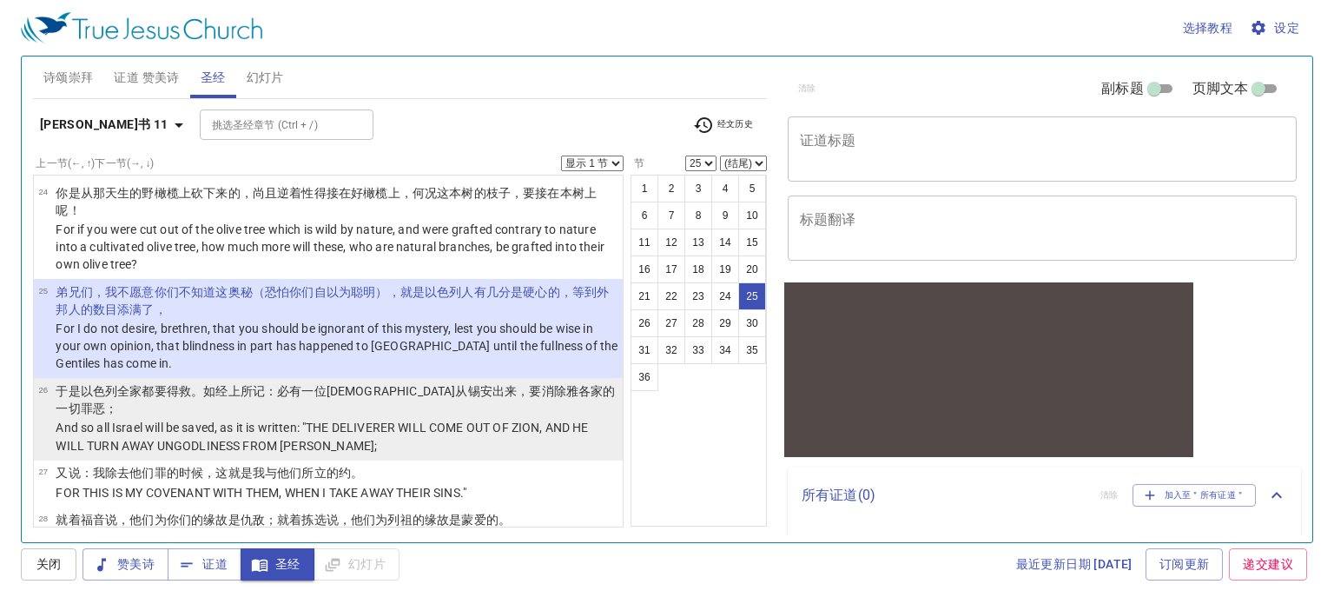
scroll to position [1527, 0]
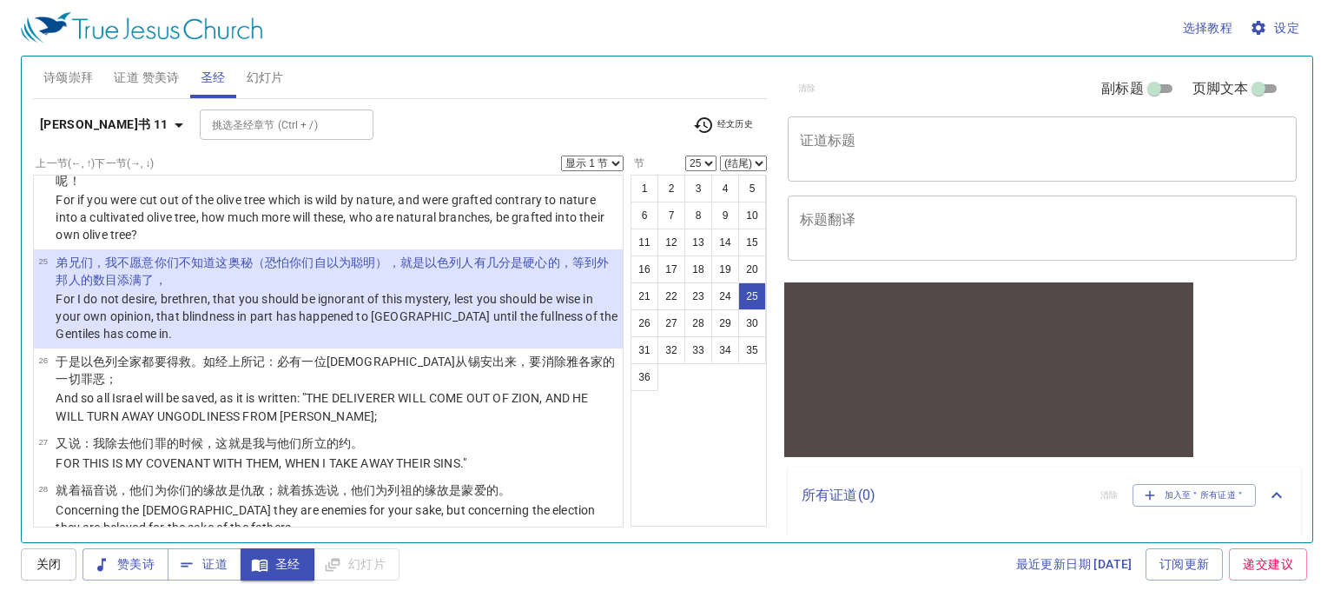
click at [153, 291] on p "For I do not desire, brethren, that you should be ignorant of this mystery, les…" at bounding box center [337, 316] width 562 height 52
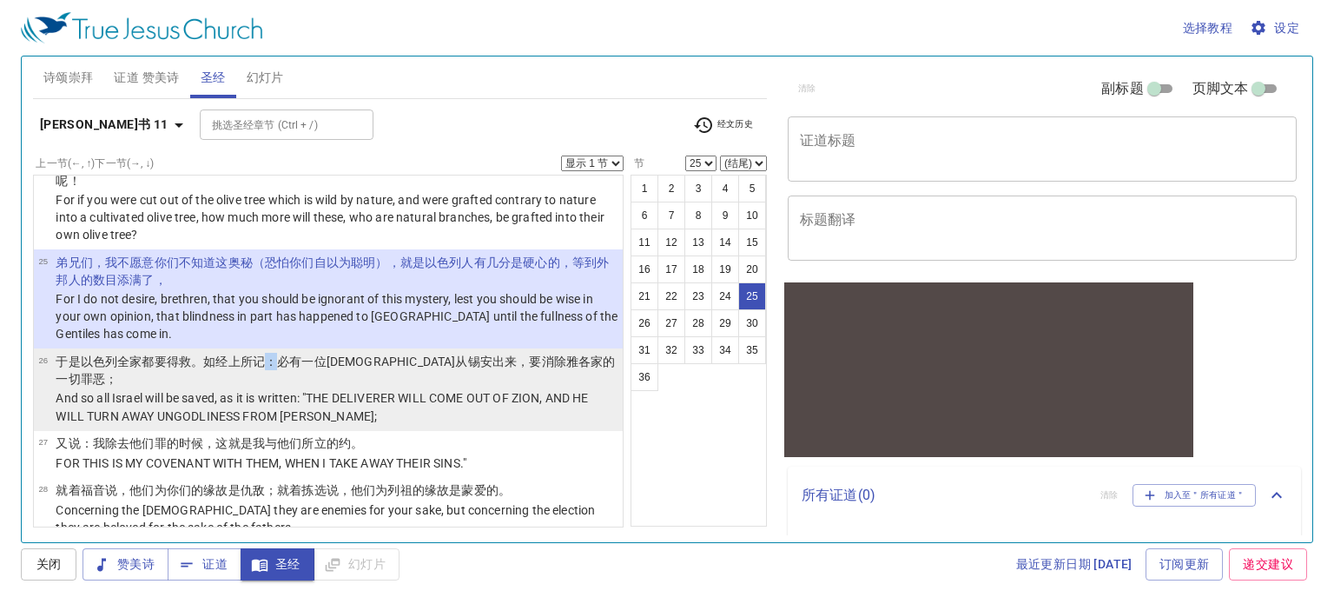
drag, startPoint x: 266, startPoint y: 328, endPoint x: 274, endPoint y: 327, distance: 8.7
click at [274, 354] on wg1125 "：必有一位救主 从 锡安 出来 ，要 消除 雅各 家的一切罪恶 ；" at bounding box center [335, 369] width 559 height 31
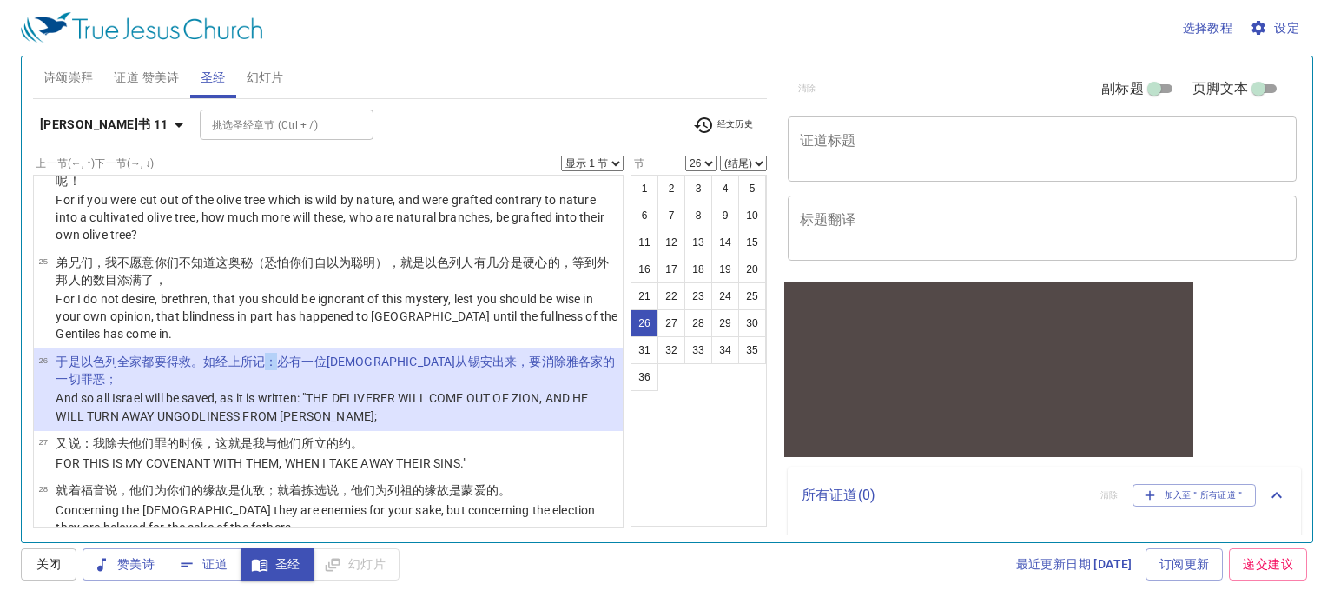
click at [264, 354] on wg1125 "：必有一位救主 从 锡安 出来 ，要 消除 雅各 家的一切罪恶 ；" at bounding box center [335, 369] width 559 height 31
drag, startPoint x: 260, startPoint y: 326, endPoint x: 278, endPoint y: 326, distance: 18.2
click at [278, 354] on wg2531 "经上所记 ：必有一位救主 从 锡安 出来 ，要 消除 雅各 家的一切罪恶 ；" at bounding box center [335, 369] width 559 height 31
click at [278, 354] on wg1125 "：必有一位救主 从 锡安 出来 ，要 消除 雅各 家的一切罪恶 ；" at bounding box center [335, 369] width 559 height 31
click at [85, 122] on b "罗马书 11" at bounding box center [104, 125] width 129 height 22
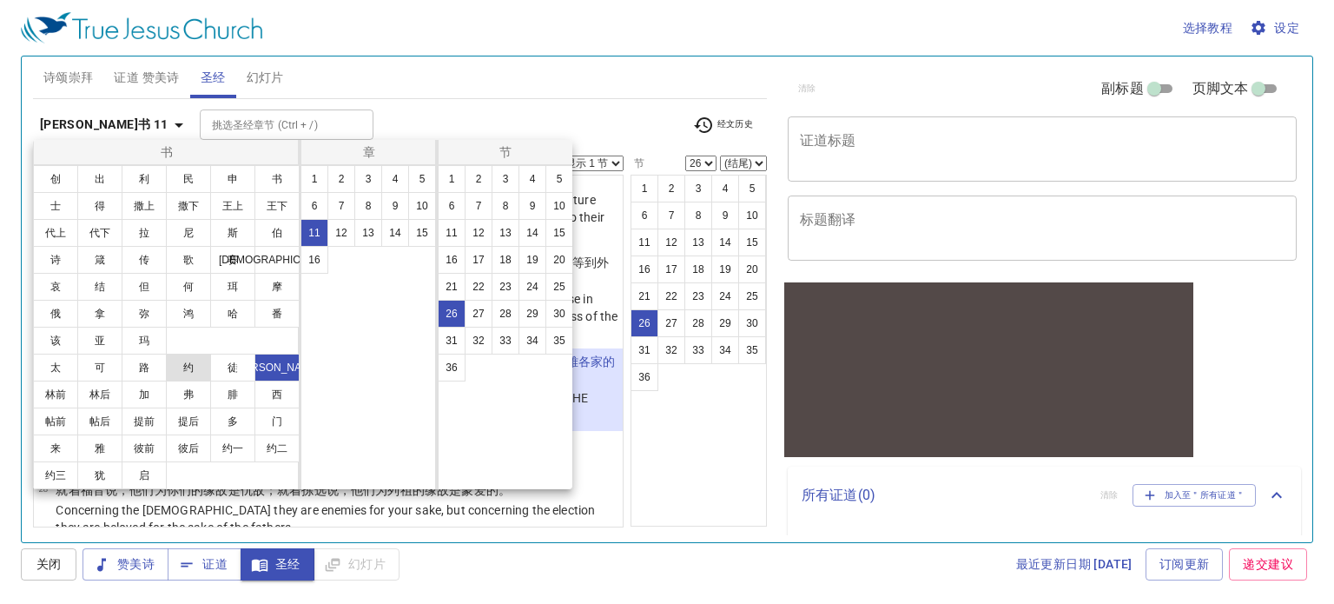
click at [197, 374] on button "约" at bounding box center [188, 367] width 45 height 28
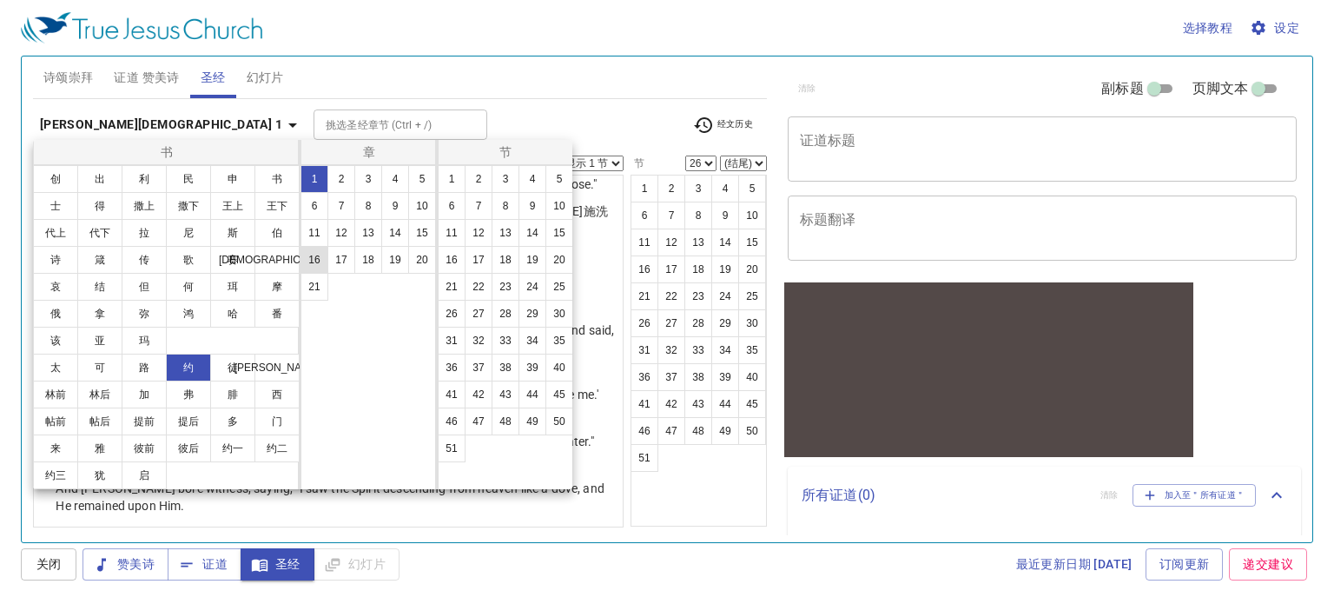
scroll to position [0, 0]
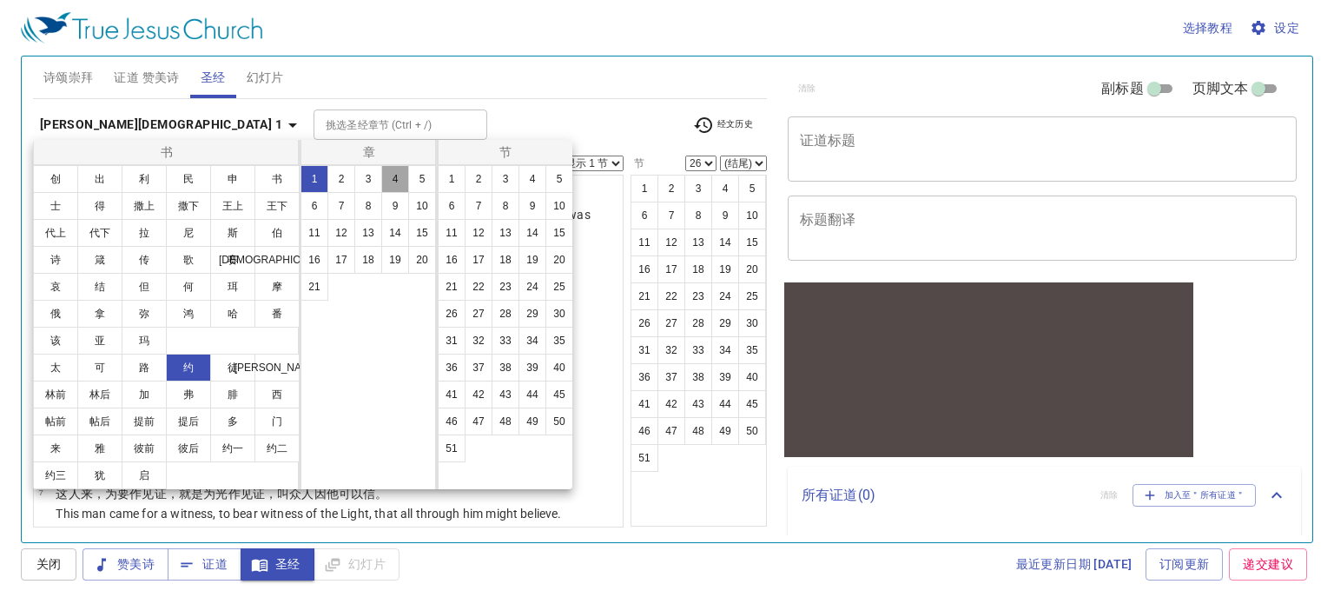
click at [400, 176] on button "4" at bounding box center [395, 179] width 28 height 28
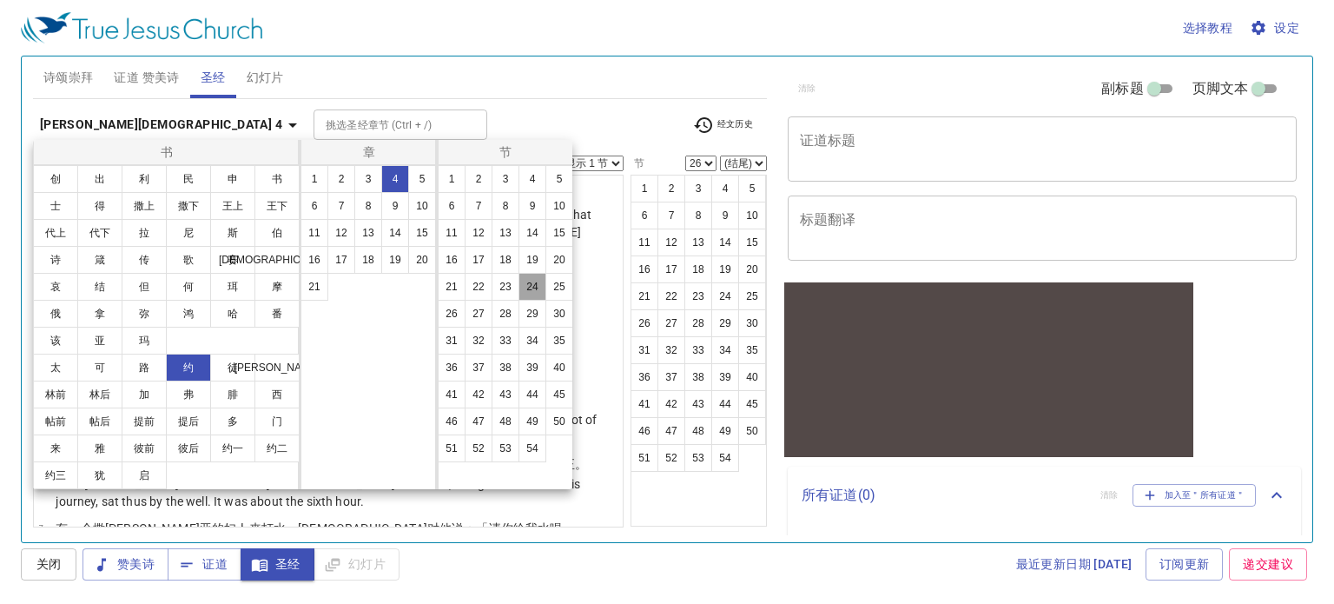
click at [531, 280] on button "24" at bounding box center [532, 287] width 28 height 28
select select "24"
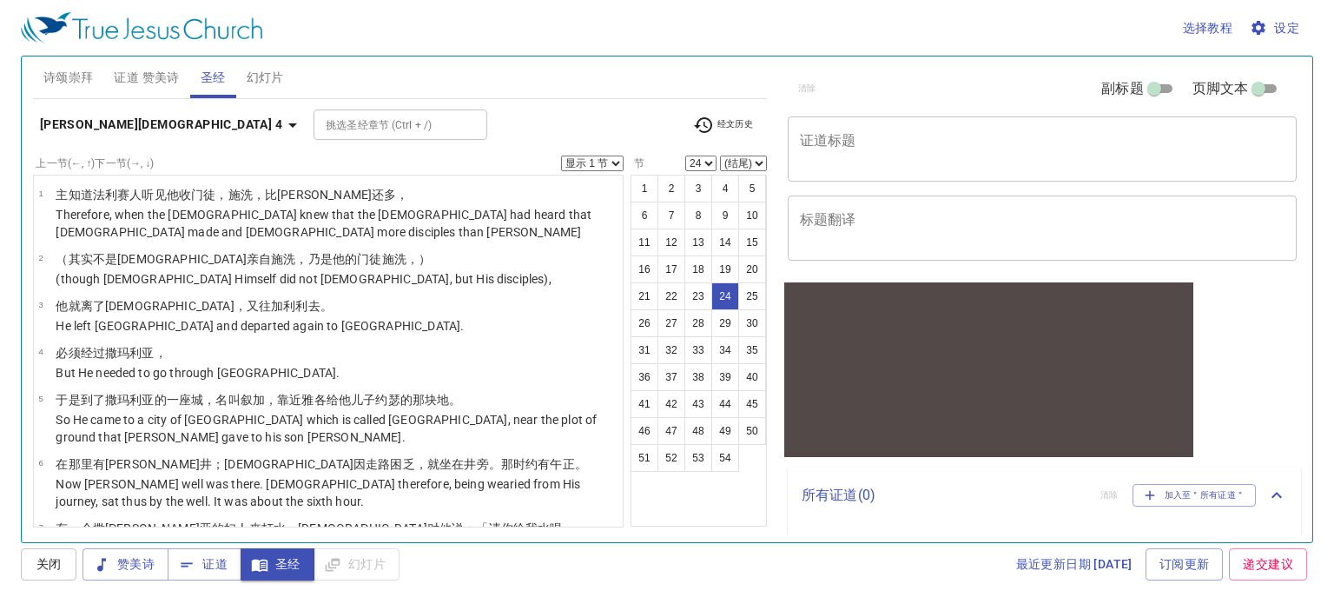
scroll to position [1177, 0]
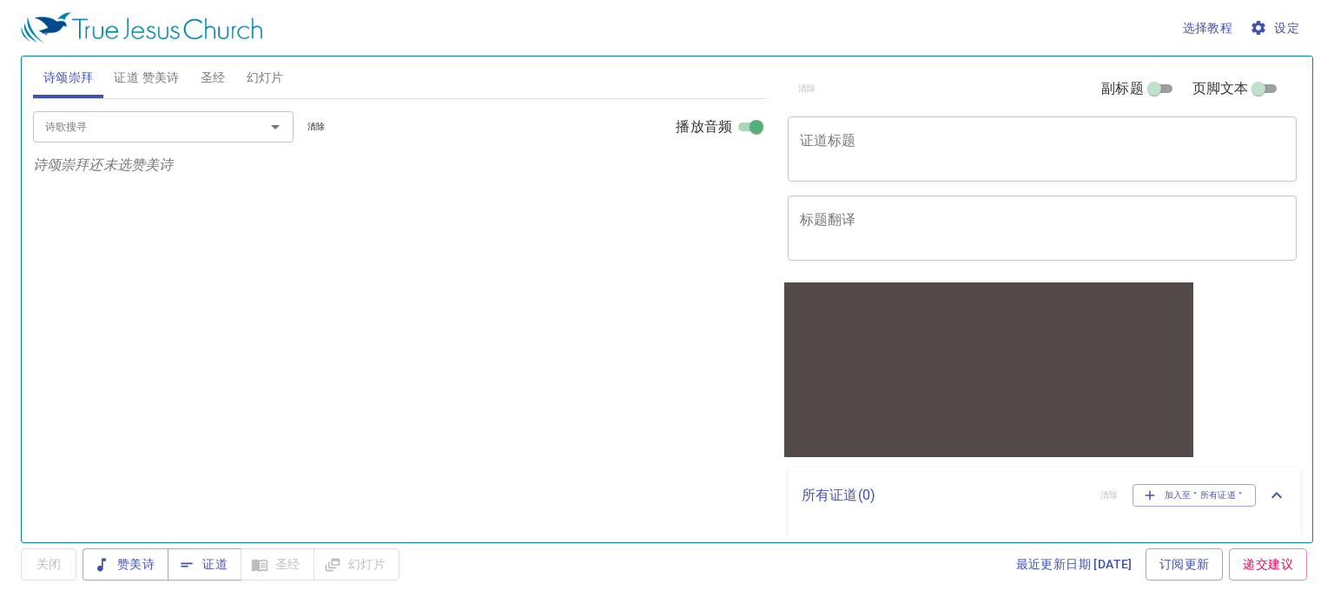
click at [160, 80] on span "证道 赞美诗" at bounding box center [146, 78] width 65 height 22
click at [196, 78] on button "圣经" at bounding box center [213, 77] width 46 height 42
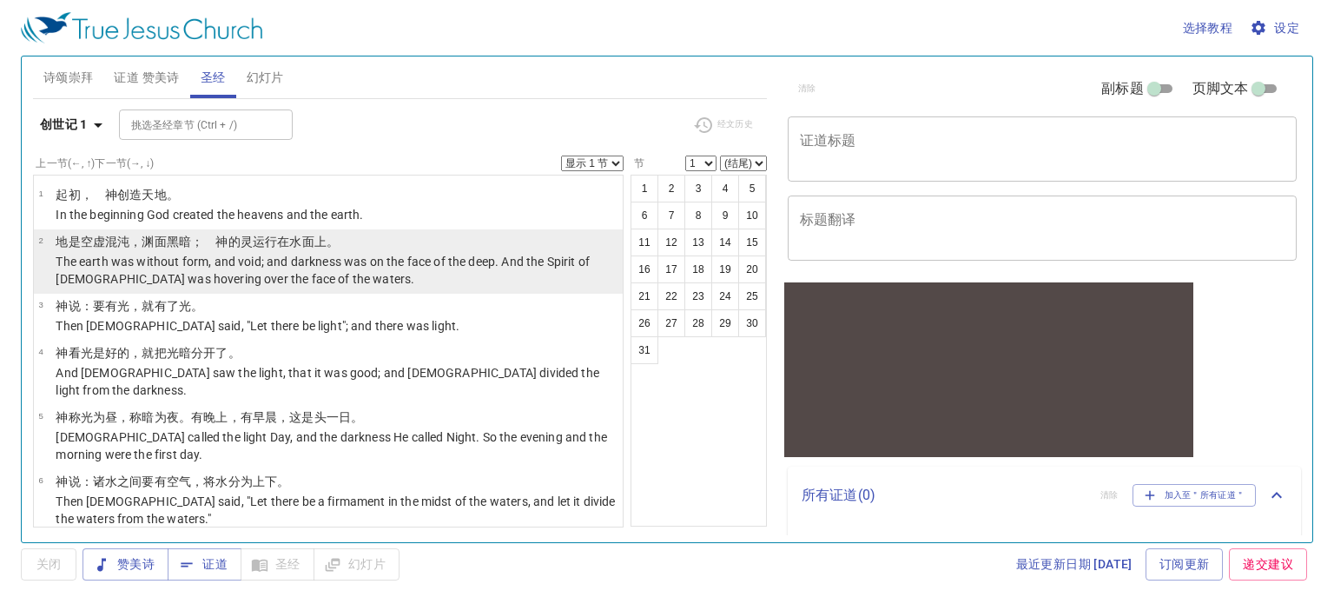
drag, startPoint x: 726, startPoint y: 124, endPoint x: 504, endPoint y: 246, distance: 253.4
click at [725, 124] on div "经文历史" at bounding box center [723, 125] width 81 height 26
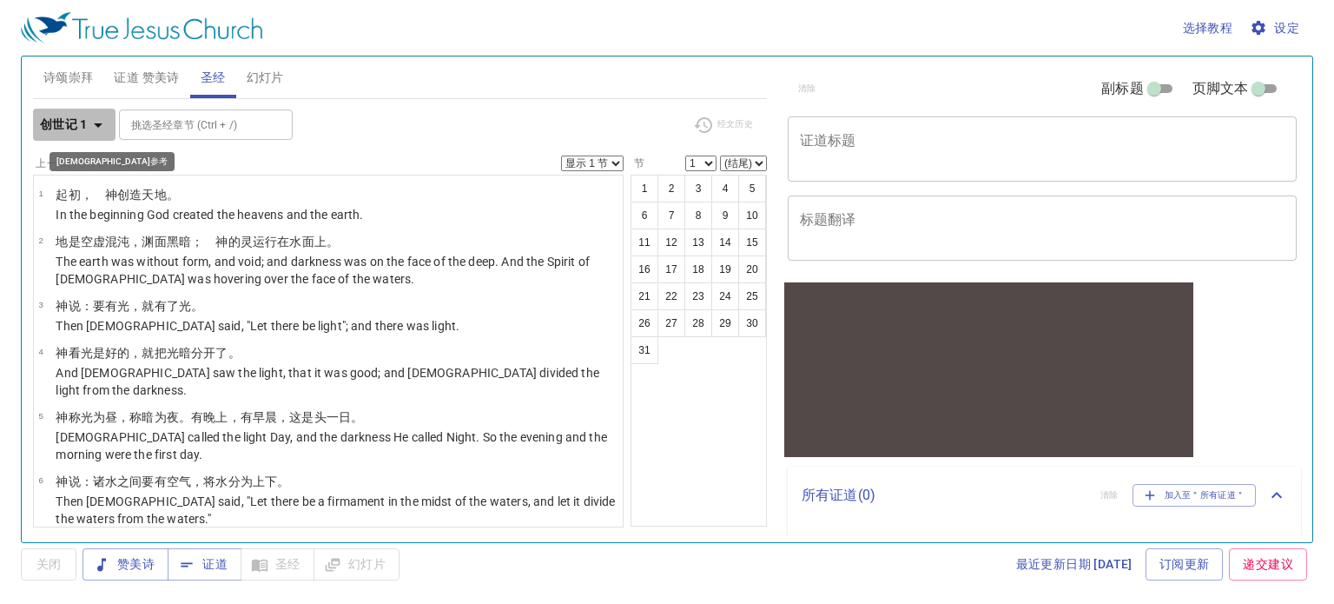
click at [89, 128] on icon "button" at bounding box center [98, 125] width 21 height 21
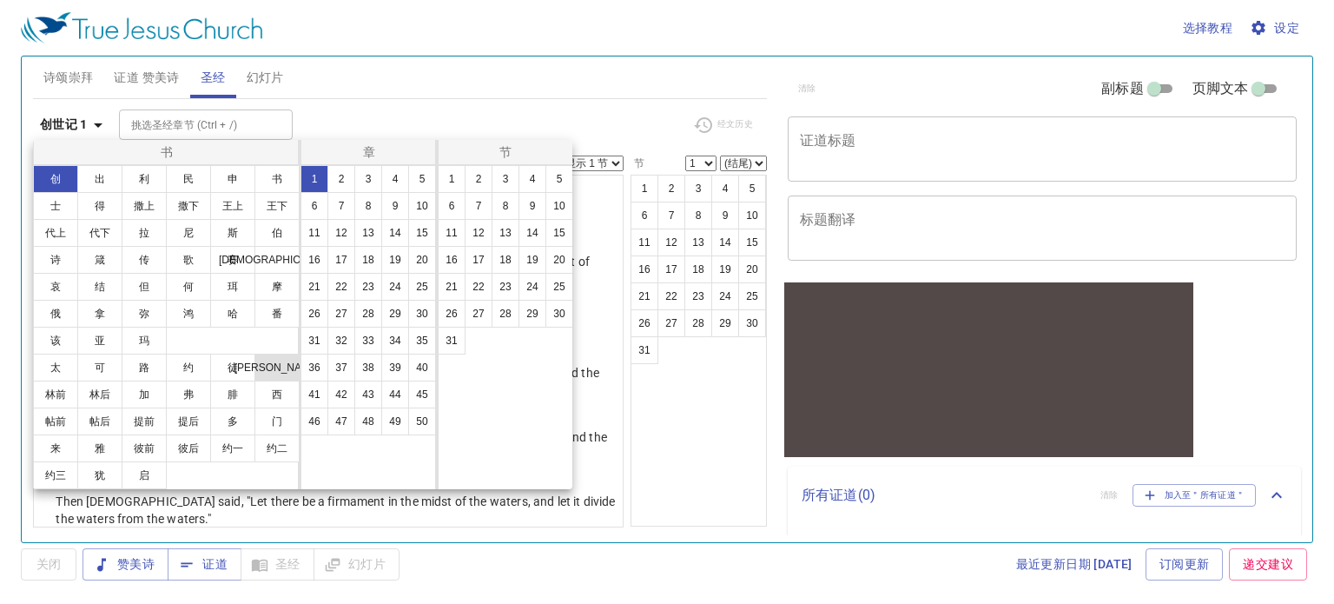
click at [274, 373] on button "[PERSON_NAME]" at bounding box center [276, 367] width 45 height 28
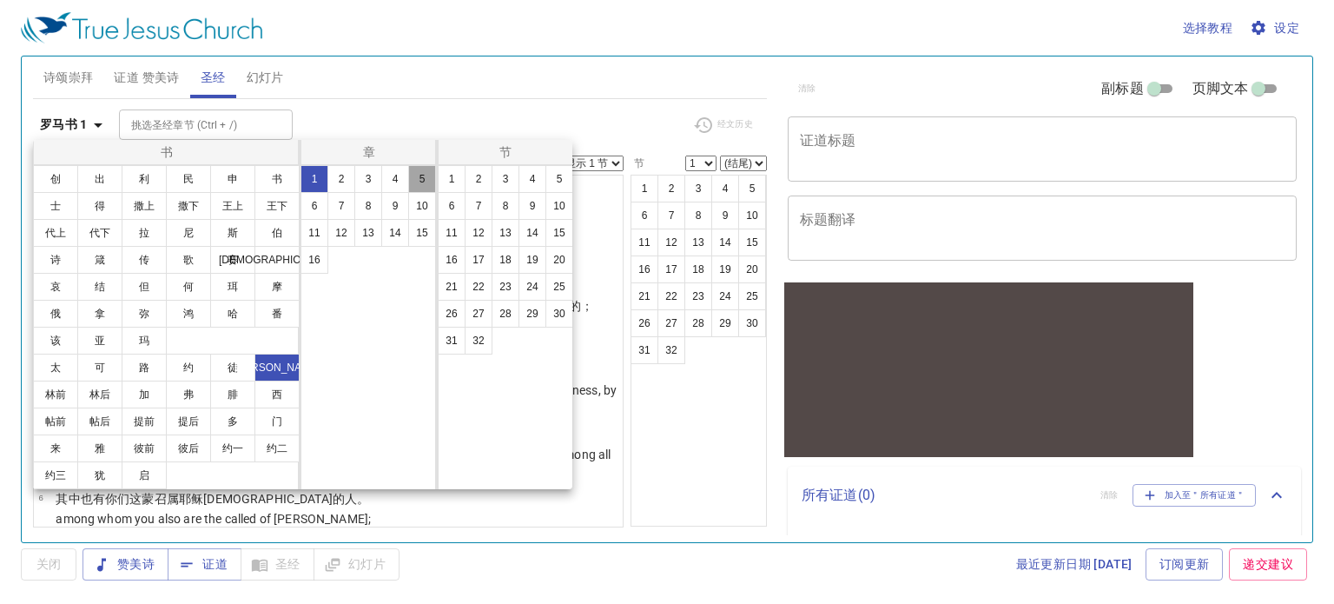
click at [424, 181] on button "5" at bounding box center [422, 179] width 28 height 28
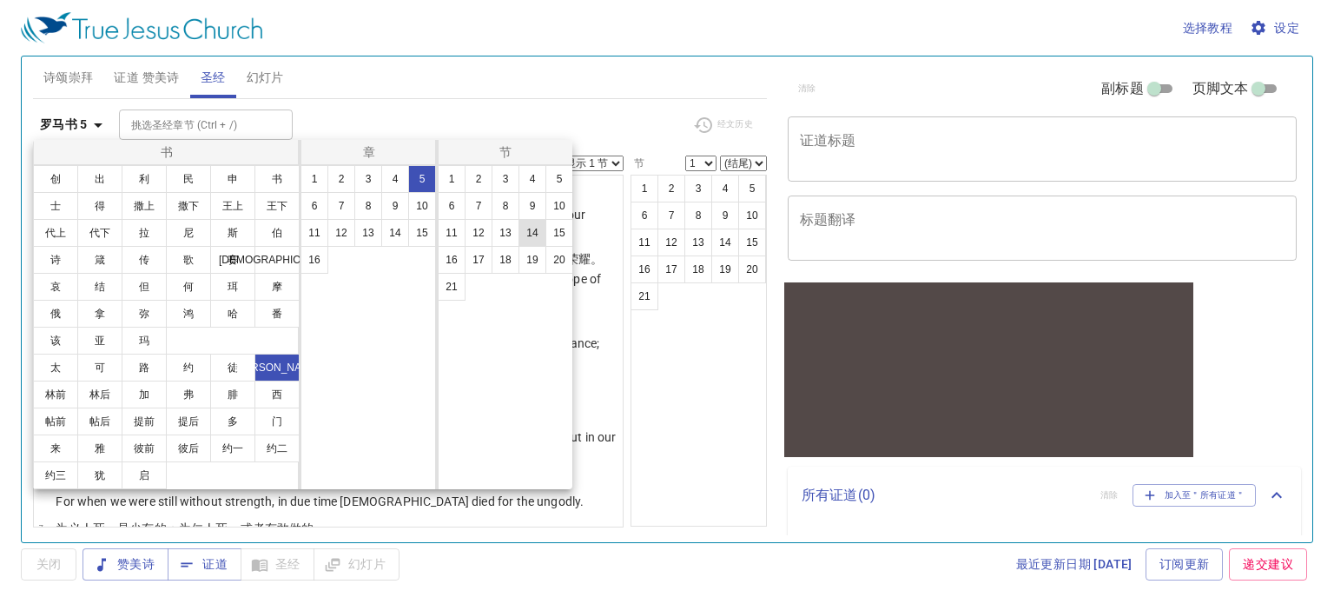
click at [528, 232] on button "14" at bounding box center [532, 233] width 28 height 28
select select "14"
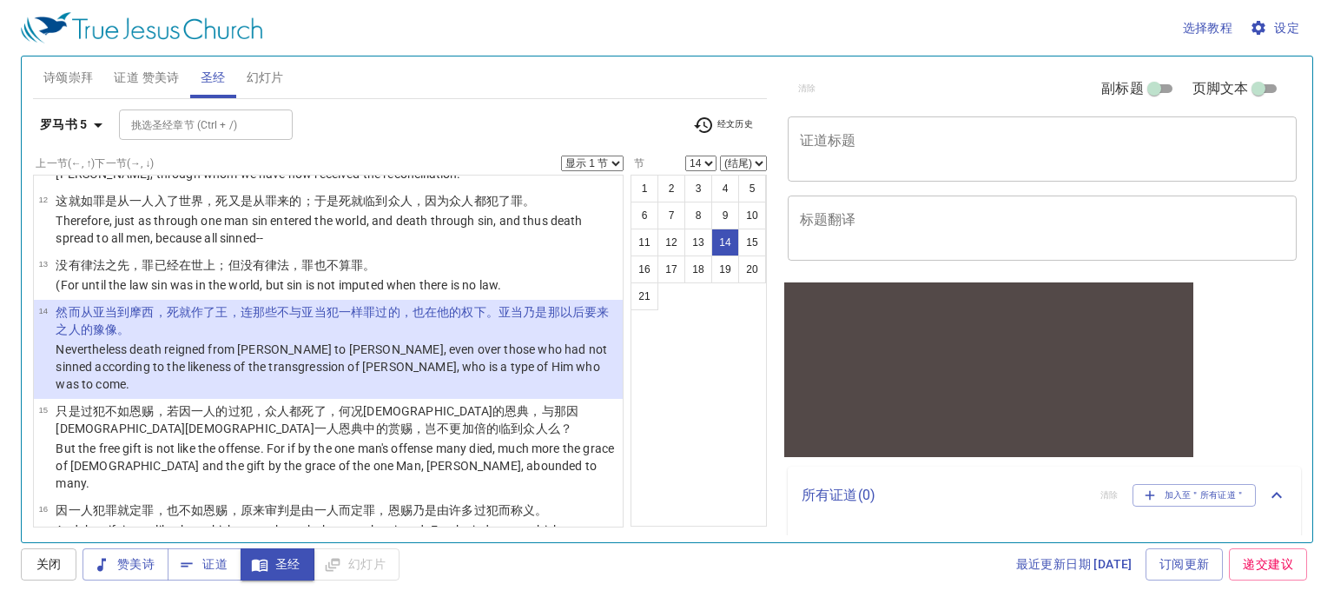
scroll to position [777, 0]
